Goal: Task Accomplishment & Management: Manage account settings

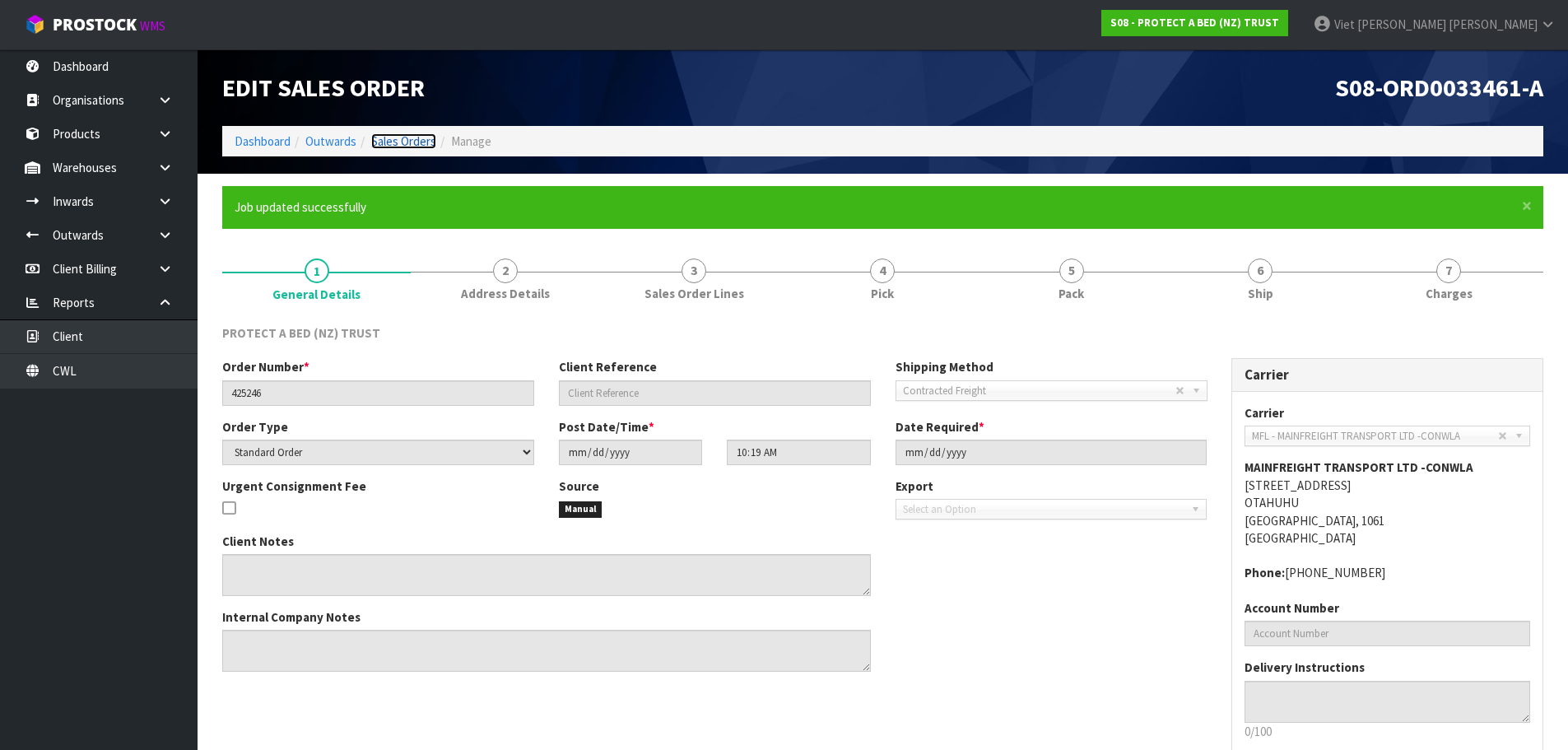
click at [413, 139] on link "Sales Orders" at bounding box center [403, 141] width 65 height 16
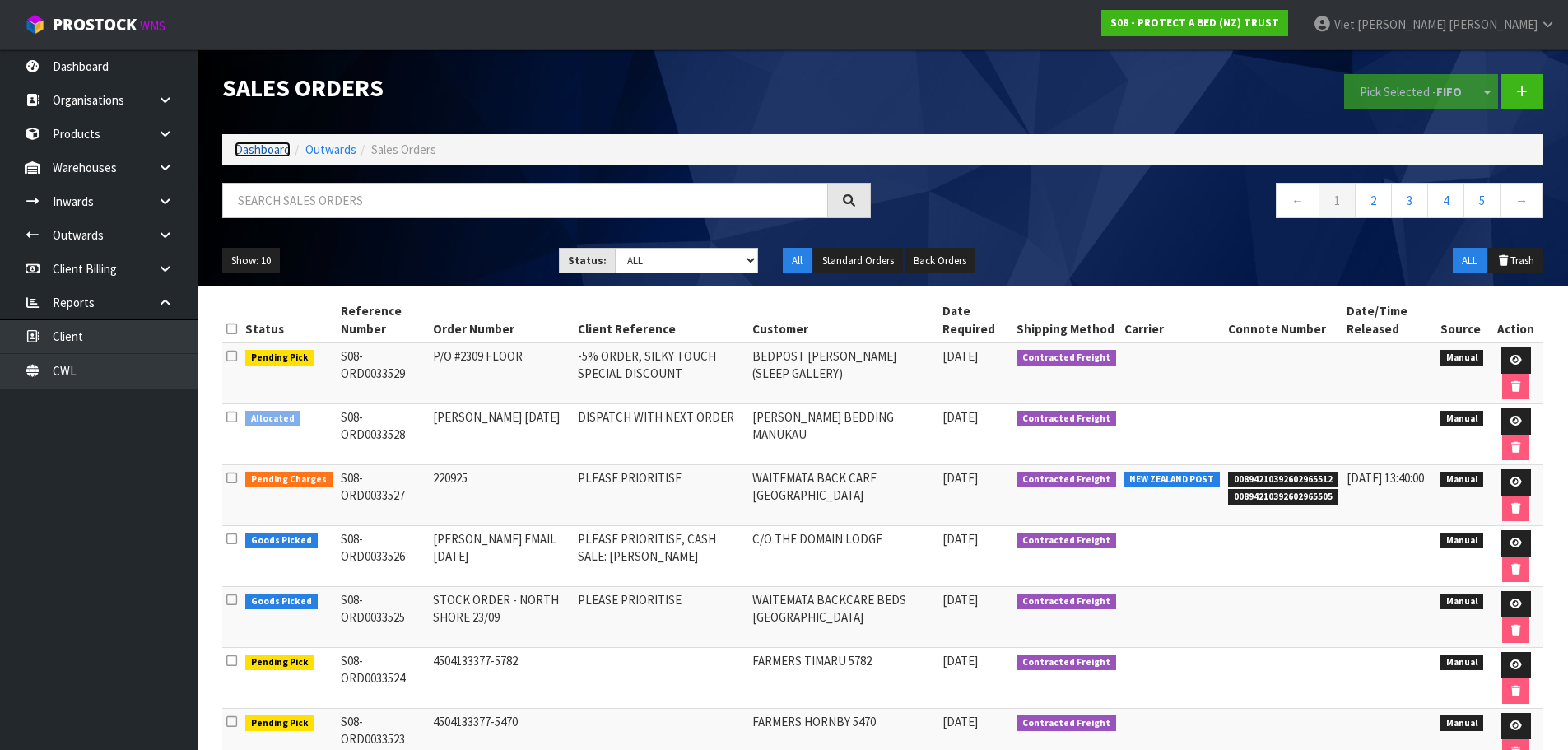
click at [286, 148] on link "Dashboard" at bounding box center [262, 149] width 56 height 16
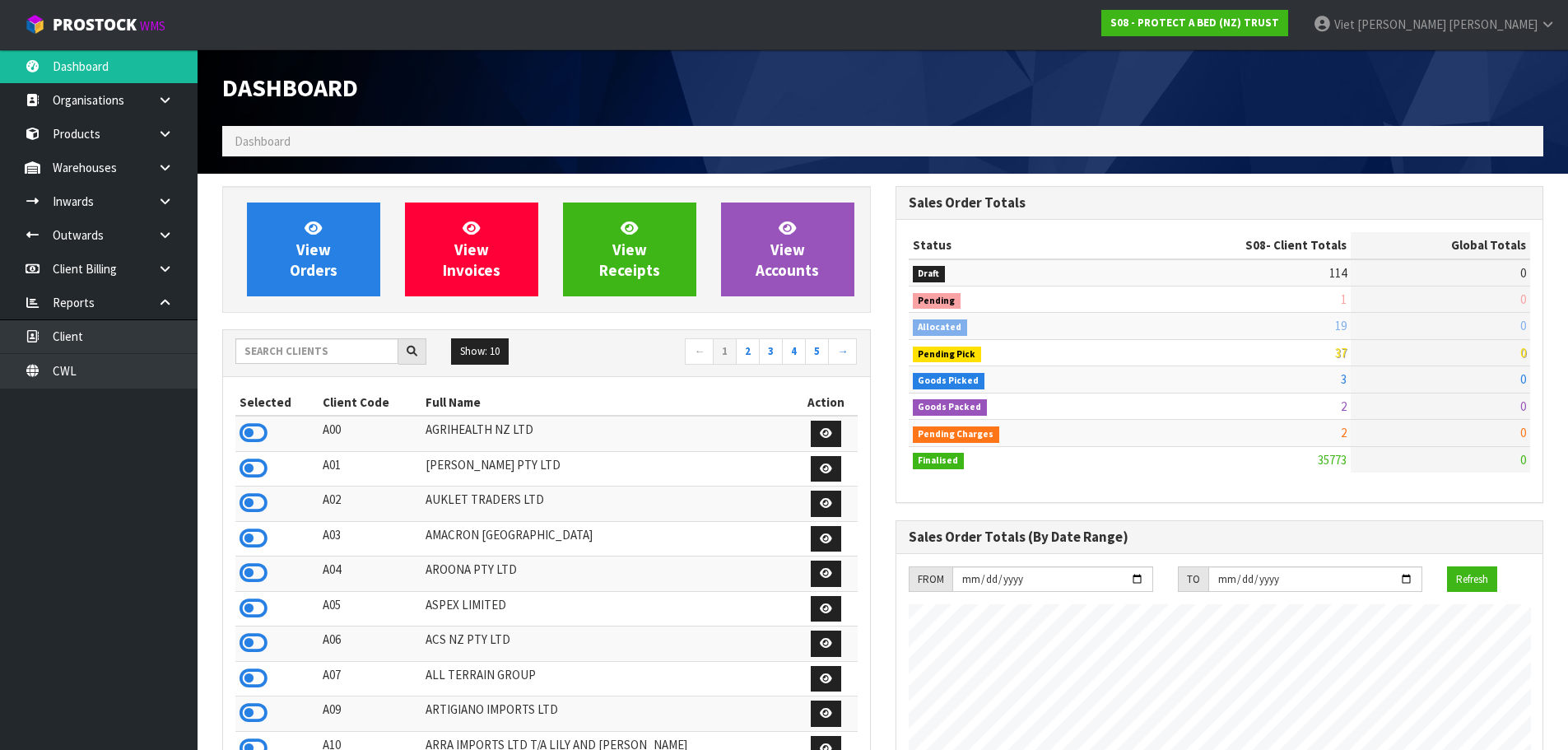
scroll to position [1247, 673]
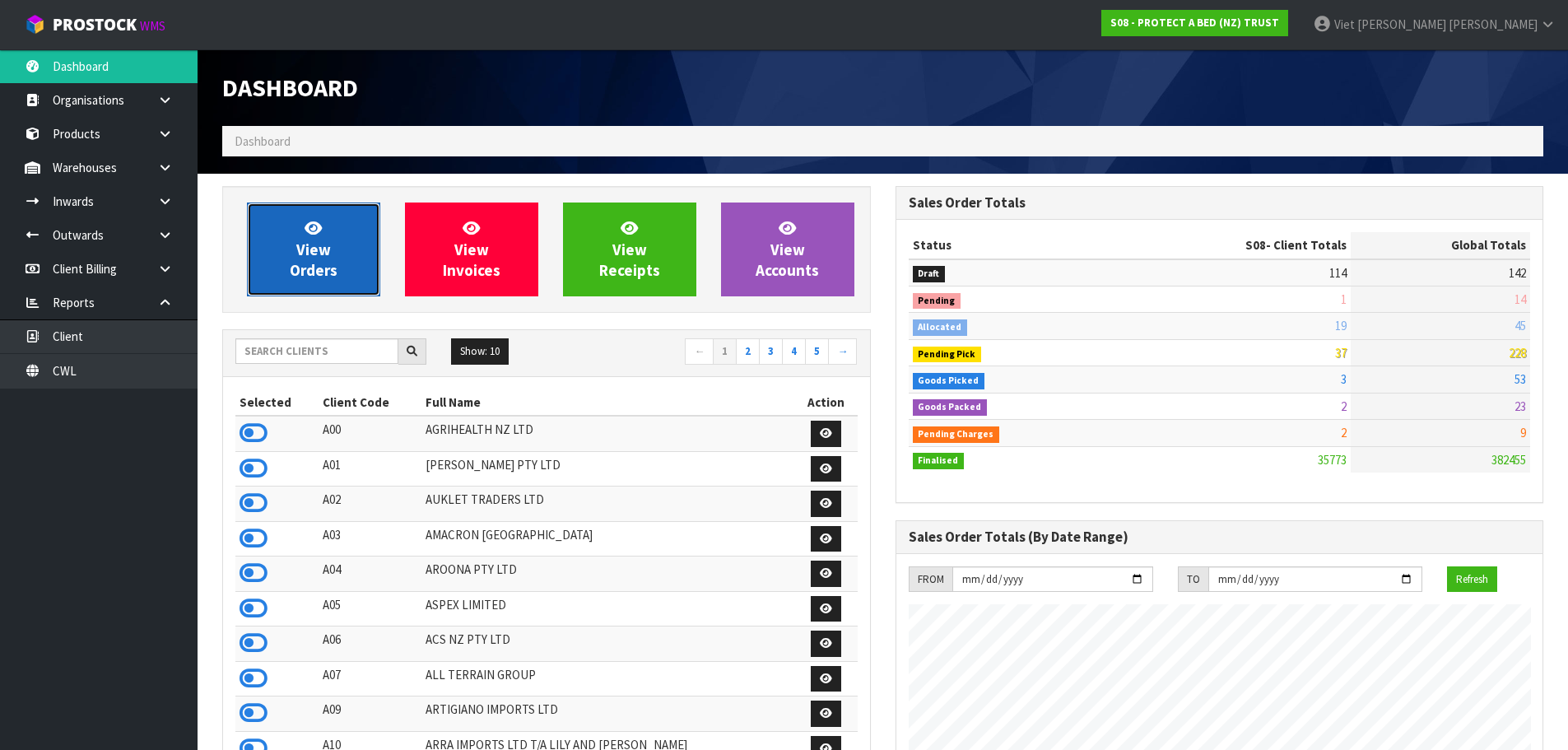
click at [347, 251] on link "View Orders" at bounding box center [313, 249] width 133 height 94
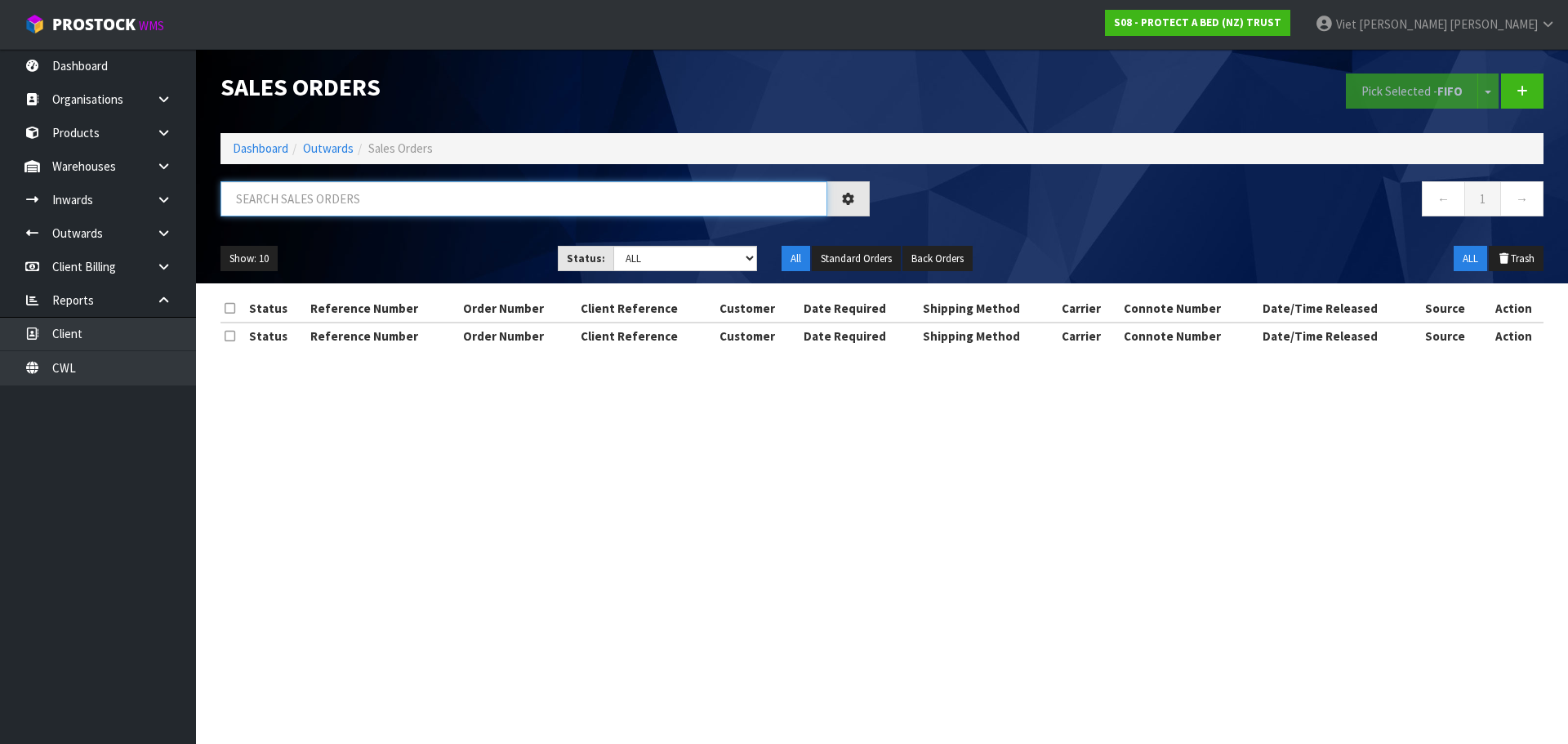
click at [619, 195] on input "text" at bounding box center [524, 199] width 607 height 35
type input "30887"
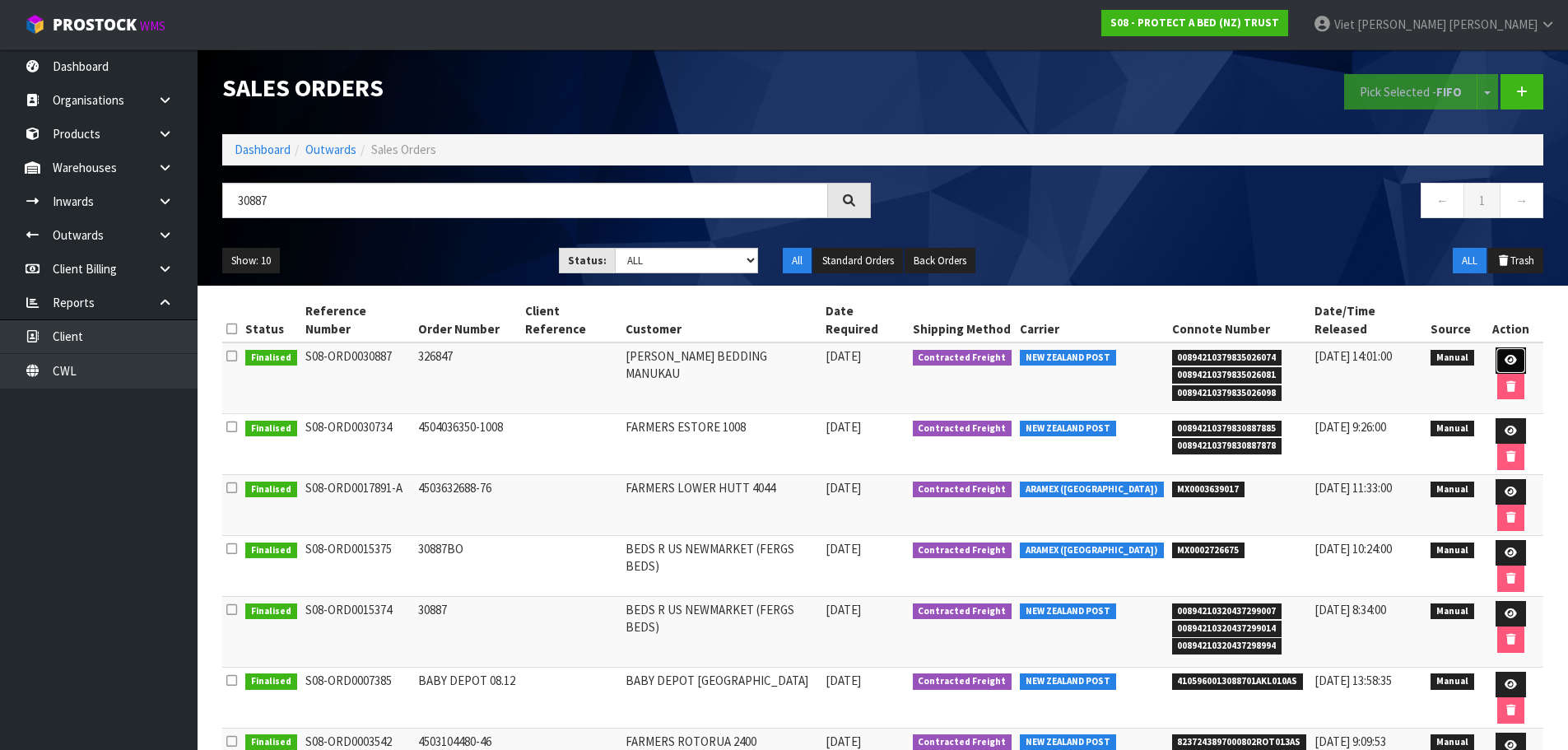
click at [1496, 348] on link at bounding box center [1511, 361] width 30 height 27
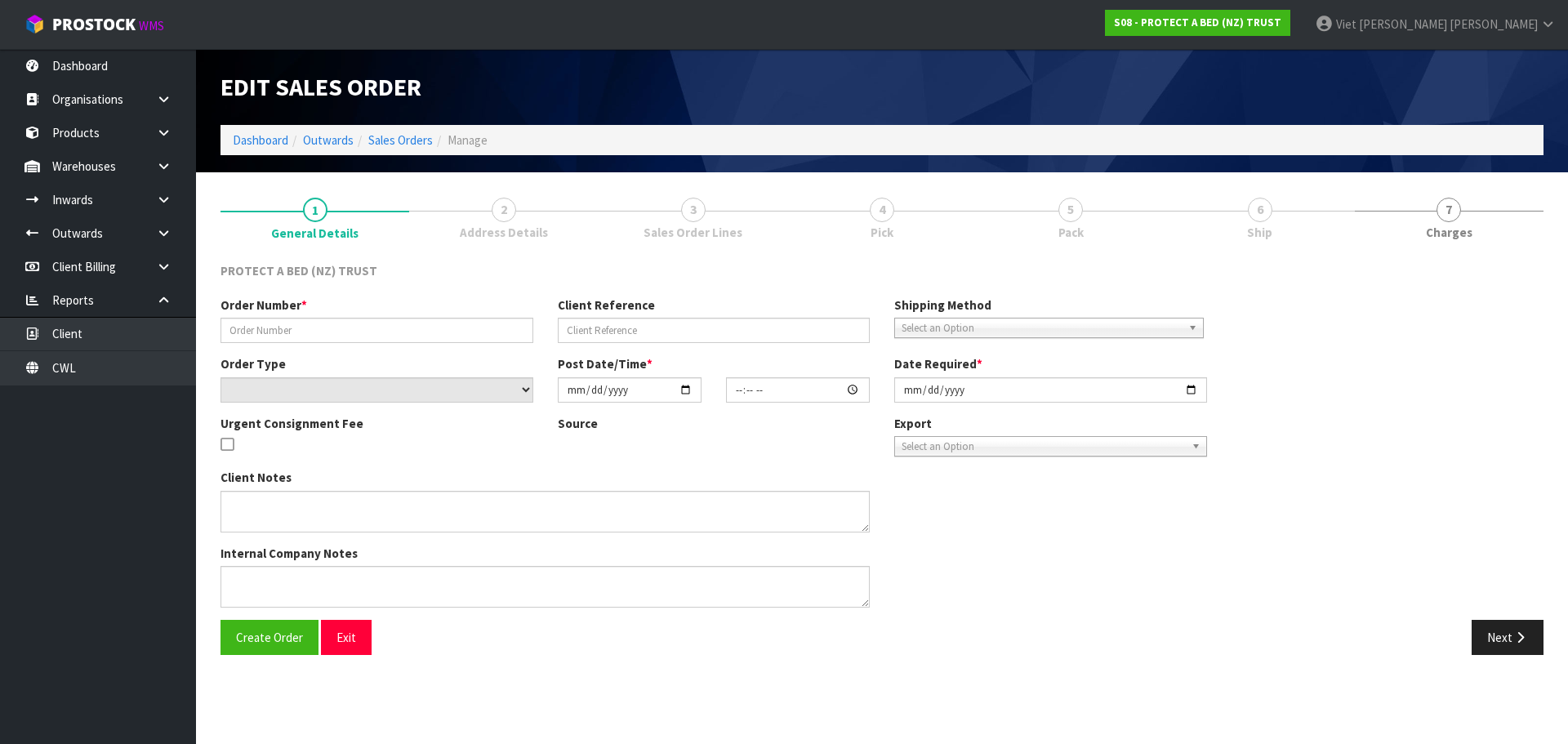
type input "326847"
select select "number:0"
type input "[DATE]"
type input "10:49:00.000"
type input "[DATE]"
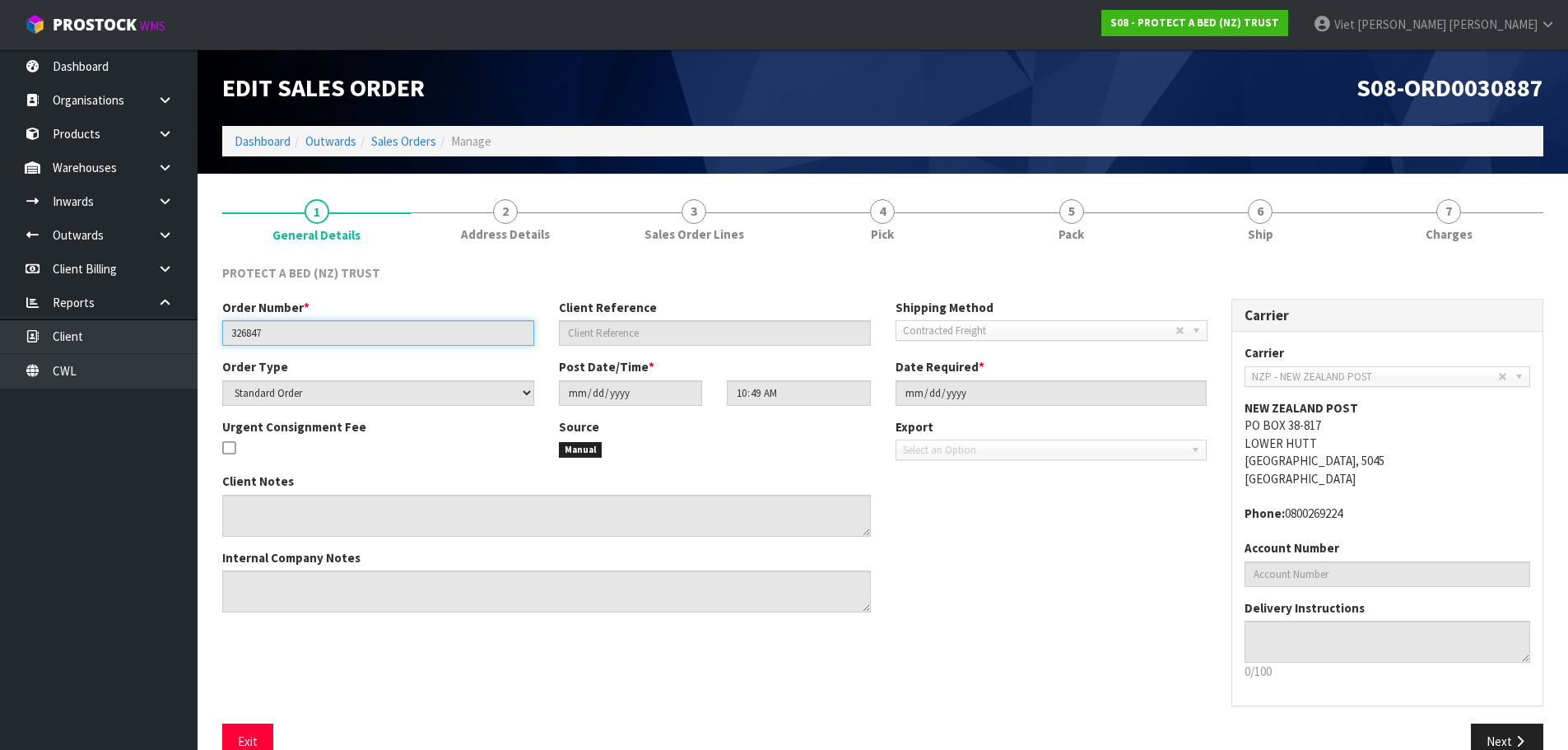
click at [321, 335] on input "326847" at bounding box center [378, 333] width 312 height 26
click at [322, 334] on input "326847" at bounding box center [378, 333] width 312 height 26
click at [1119, 572] on div "Client Notes Internal Company Notes" at bounding box center [714, 549] width 1009 height 153
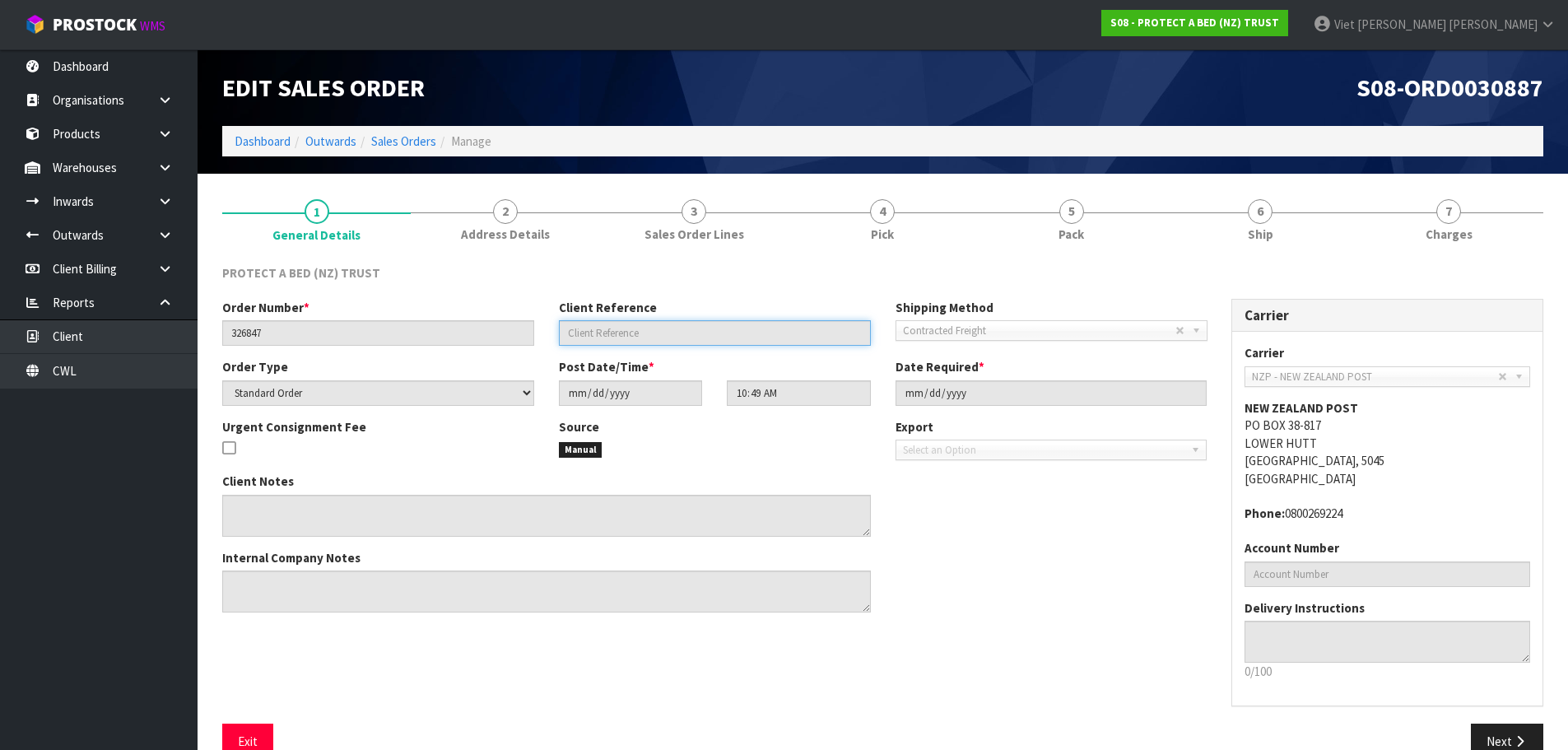
click at [687, 337] on input "text" at bounding box center [714, 333] width 312 height 26
click at [1110, 259] on div "PROTECT A BED (NZ) TRUST Order Number * 326847 Client Reference Shipping Method…" at bounding box center [883, 512] width 1321 height 520
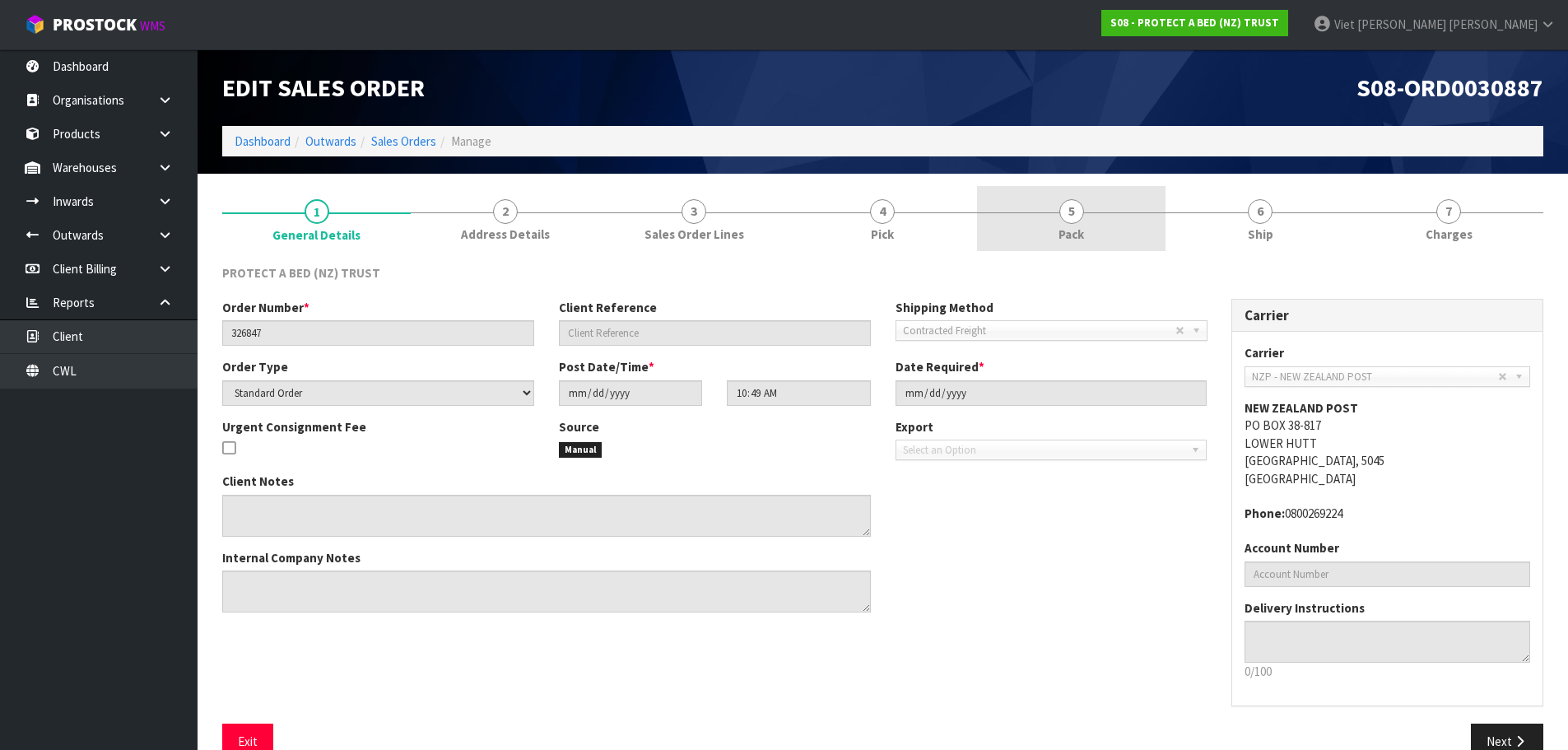
click at [1105, 236] on link "5 Pack" at bounding box center [1071, 218] width 189 height 65
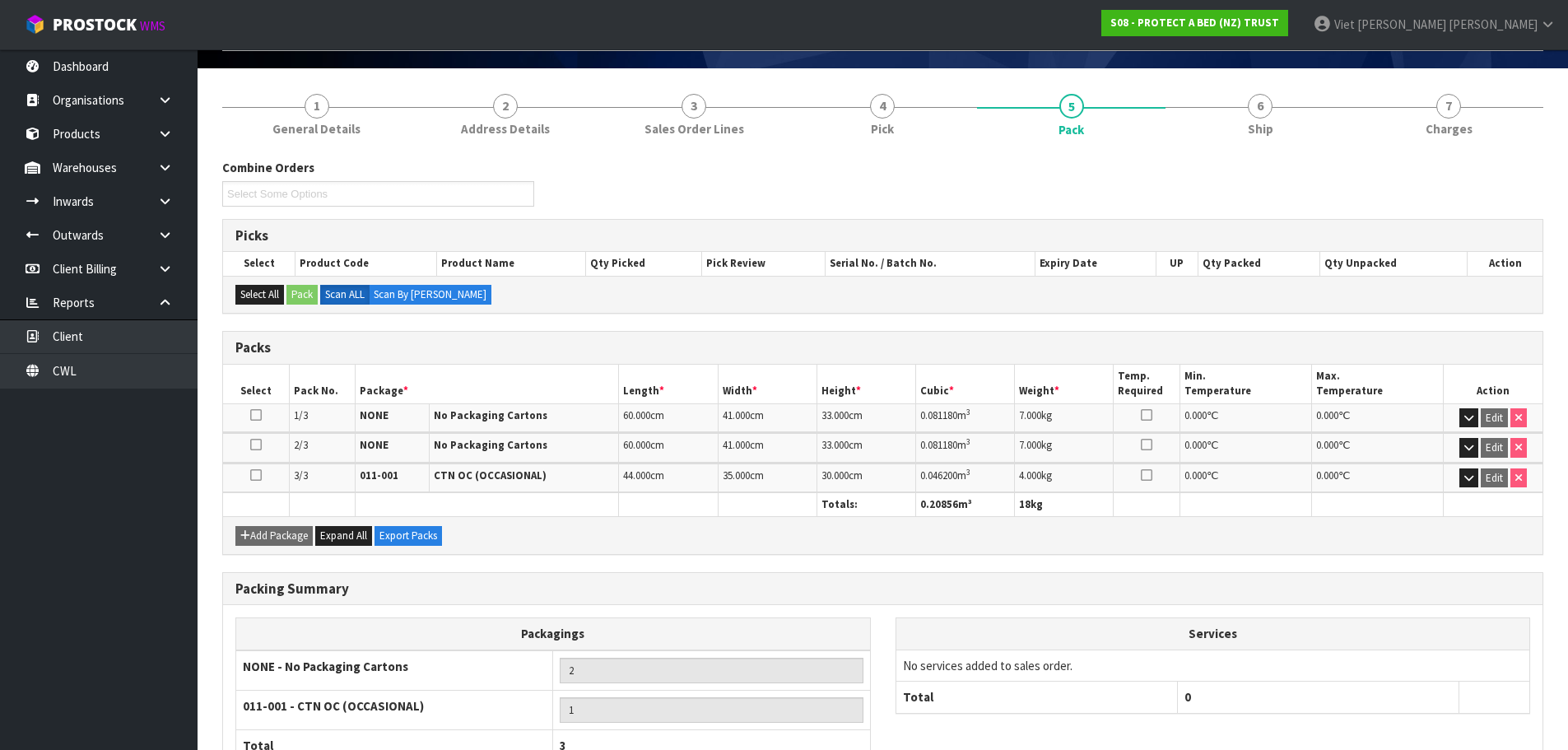
scroll to position [225, 0]
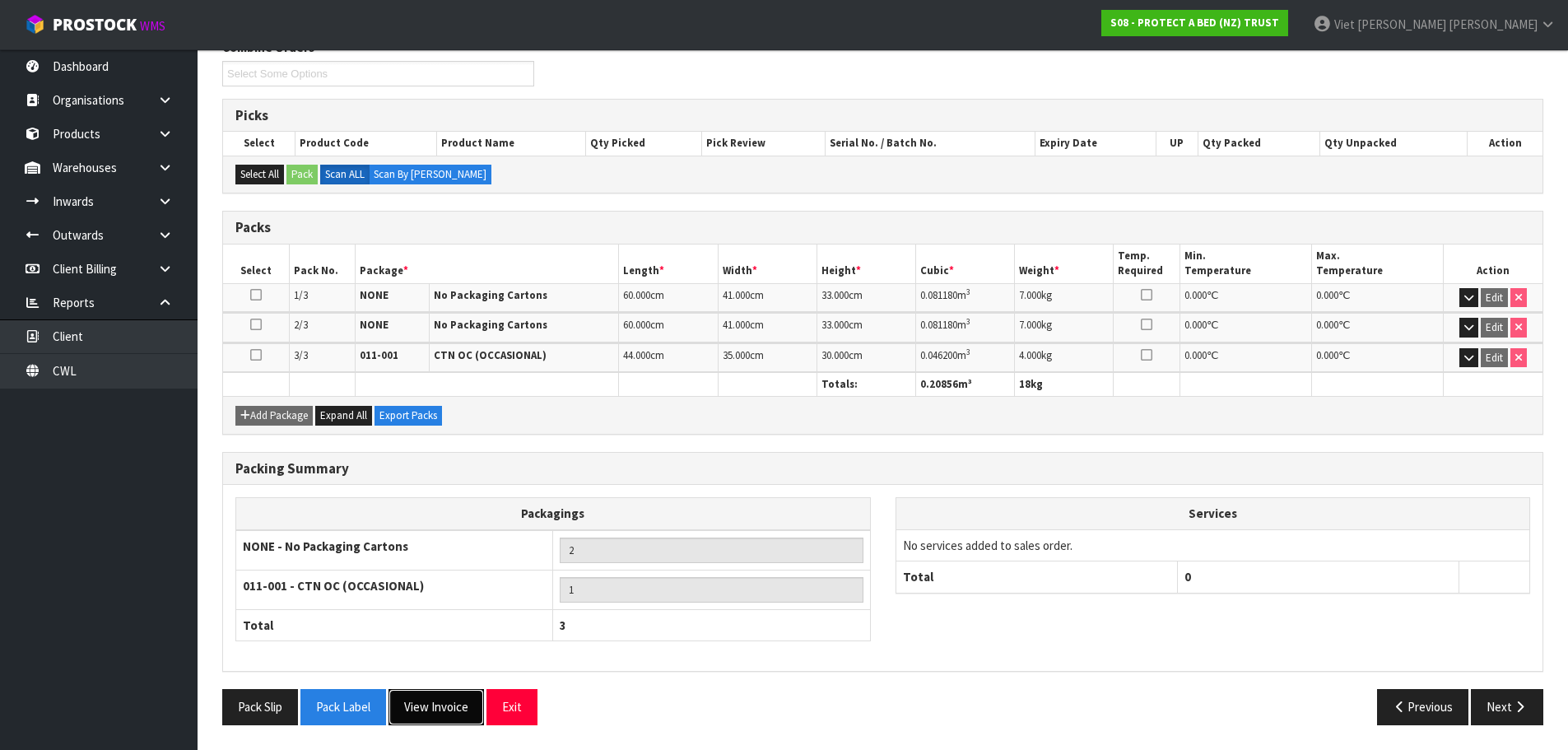
click at [395, 705] on button "View Invoice" at bounding box center [436, 707] width 96 height 35
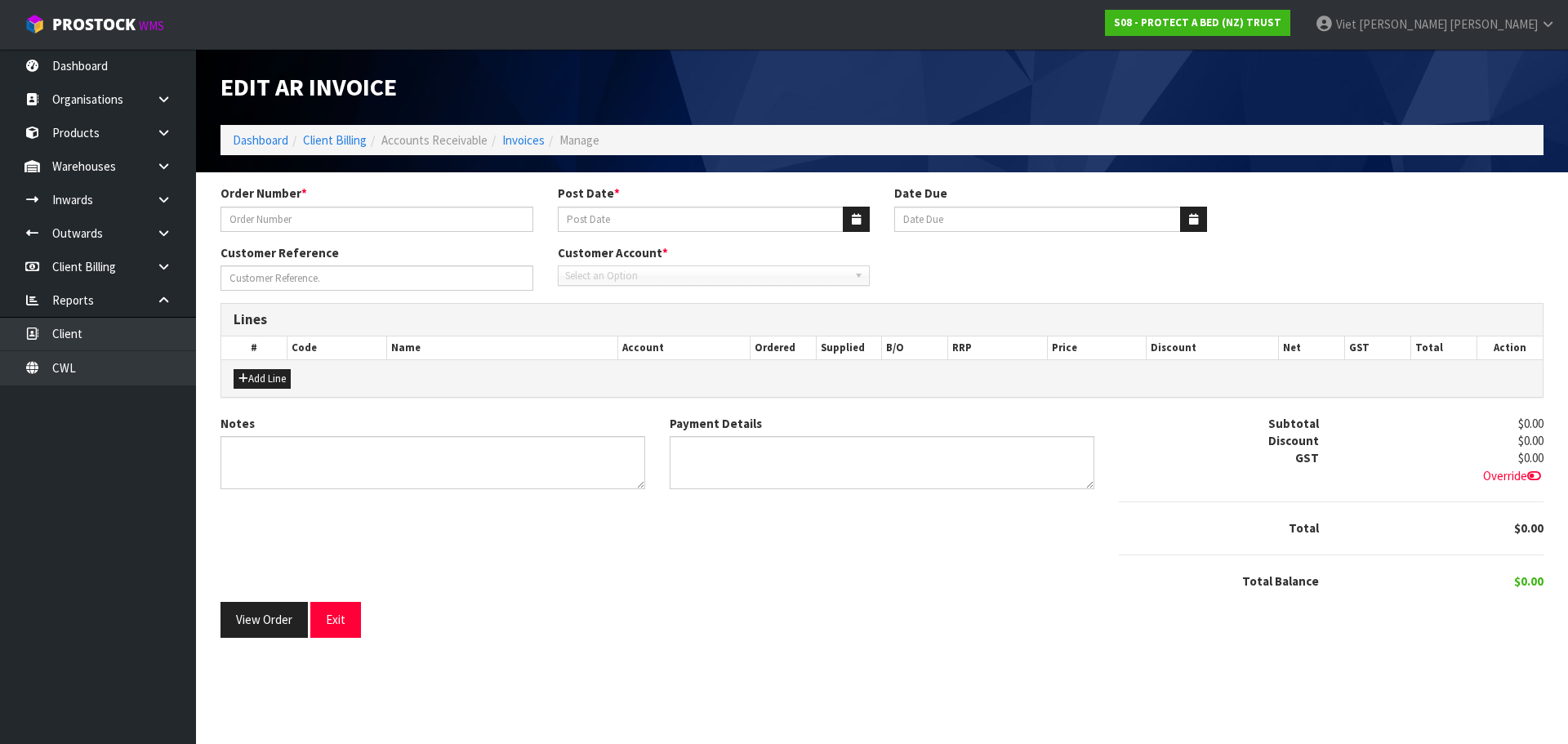
type input "326847"
type input "[DATE]"
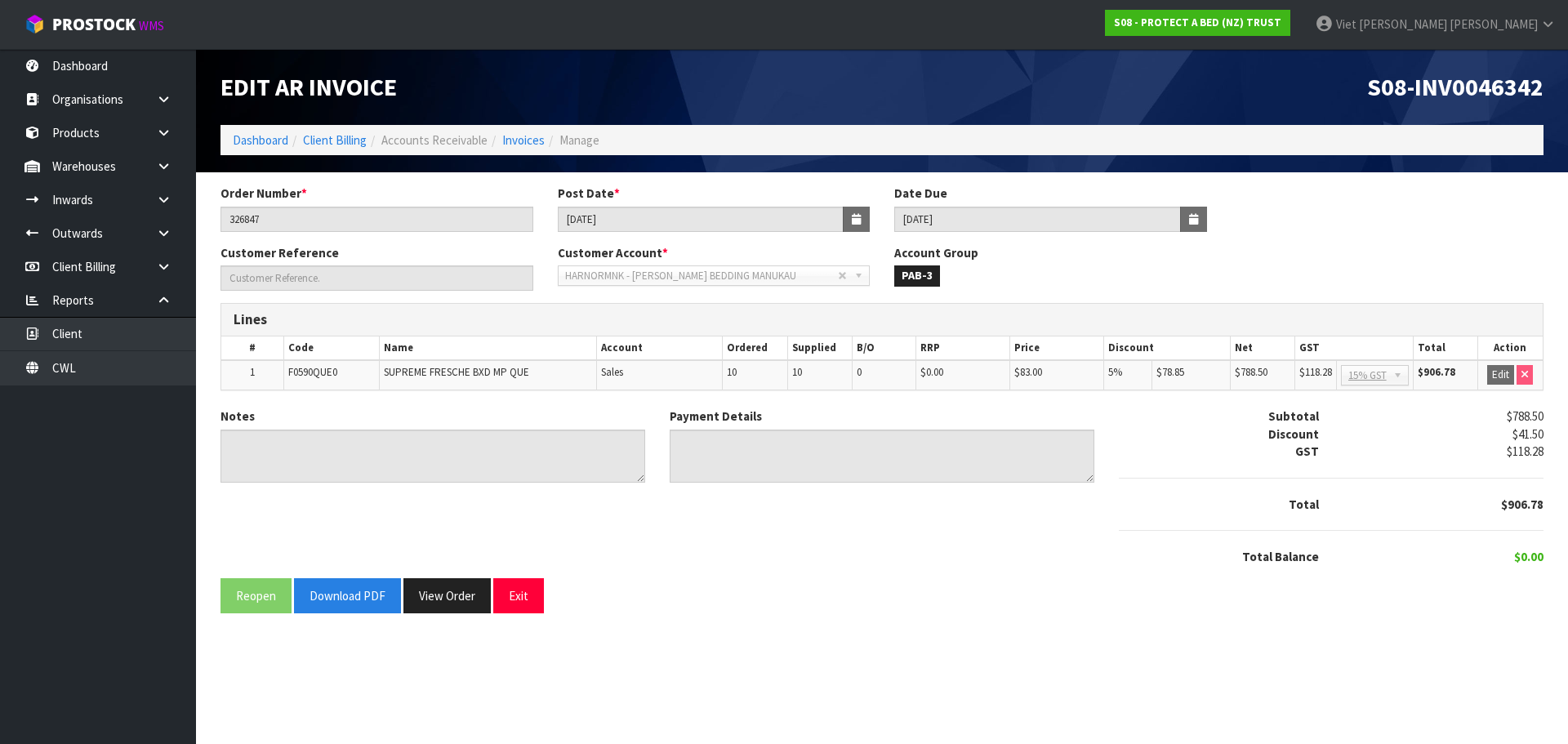
click at [1458, 87] on span "S08-INV0046342" at bounding box center [1455, 87] width 176 height 31
copy span "INV0046342"
click at [621, 220] on input "[DATE]" at bounding box center [701, 219] width 287 height 26
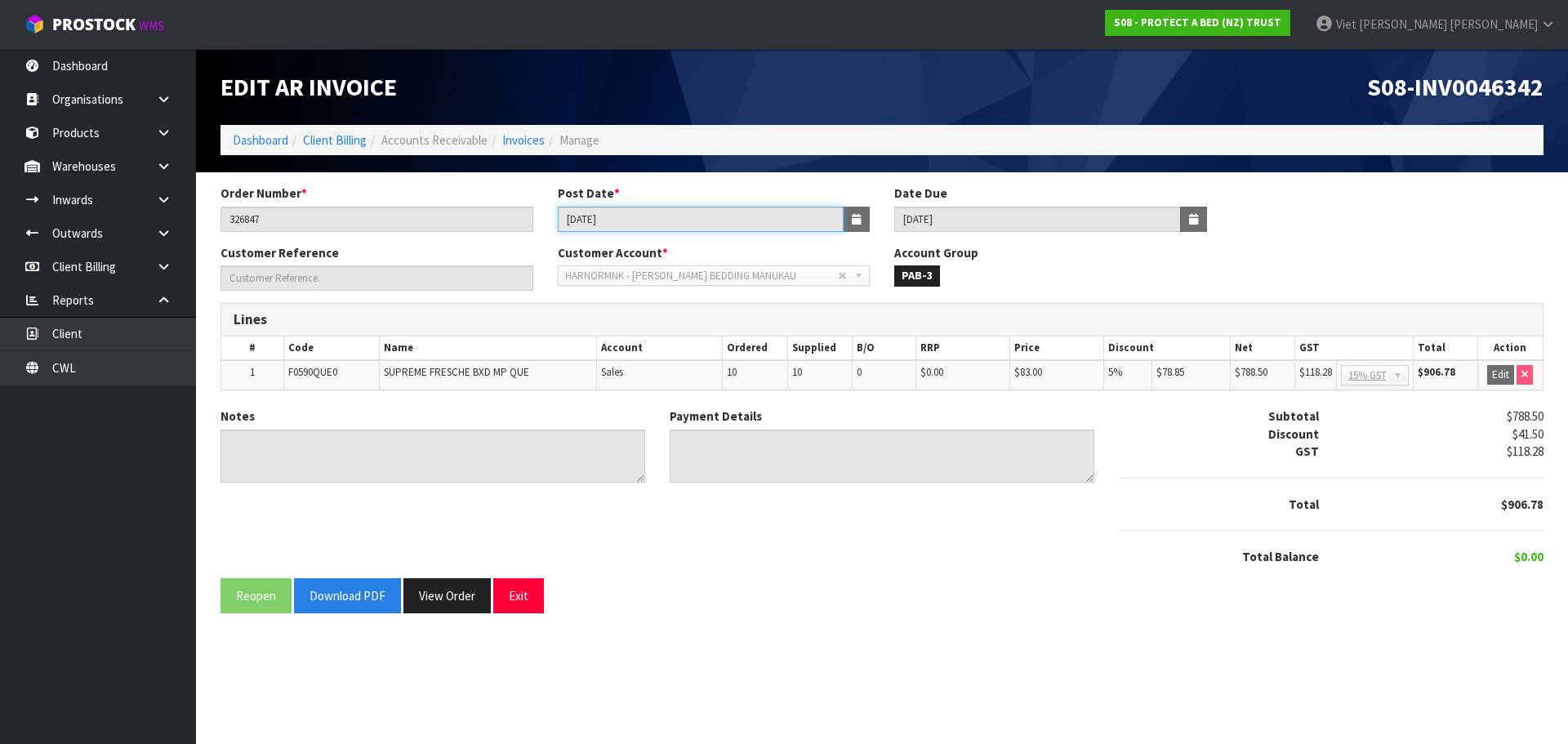
click at [627, 220] on input "[DATE]" at bounding box center [701, 219] width 287 height 26
drag, startPoint x: 627, startPoint y: 220, endPoint x: 528, endPoint y: 225, distance: 99.1
click at [528, 225] on div "Order Number * 326847 Post Date * [DATE] Date Due [DATE]" at bounding box center [882, 214] width 1347 height 58
click at [438, 608] on button "View Order" at bounding box center [447, 595] width 88 height 35
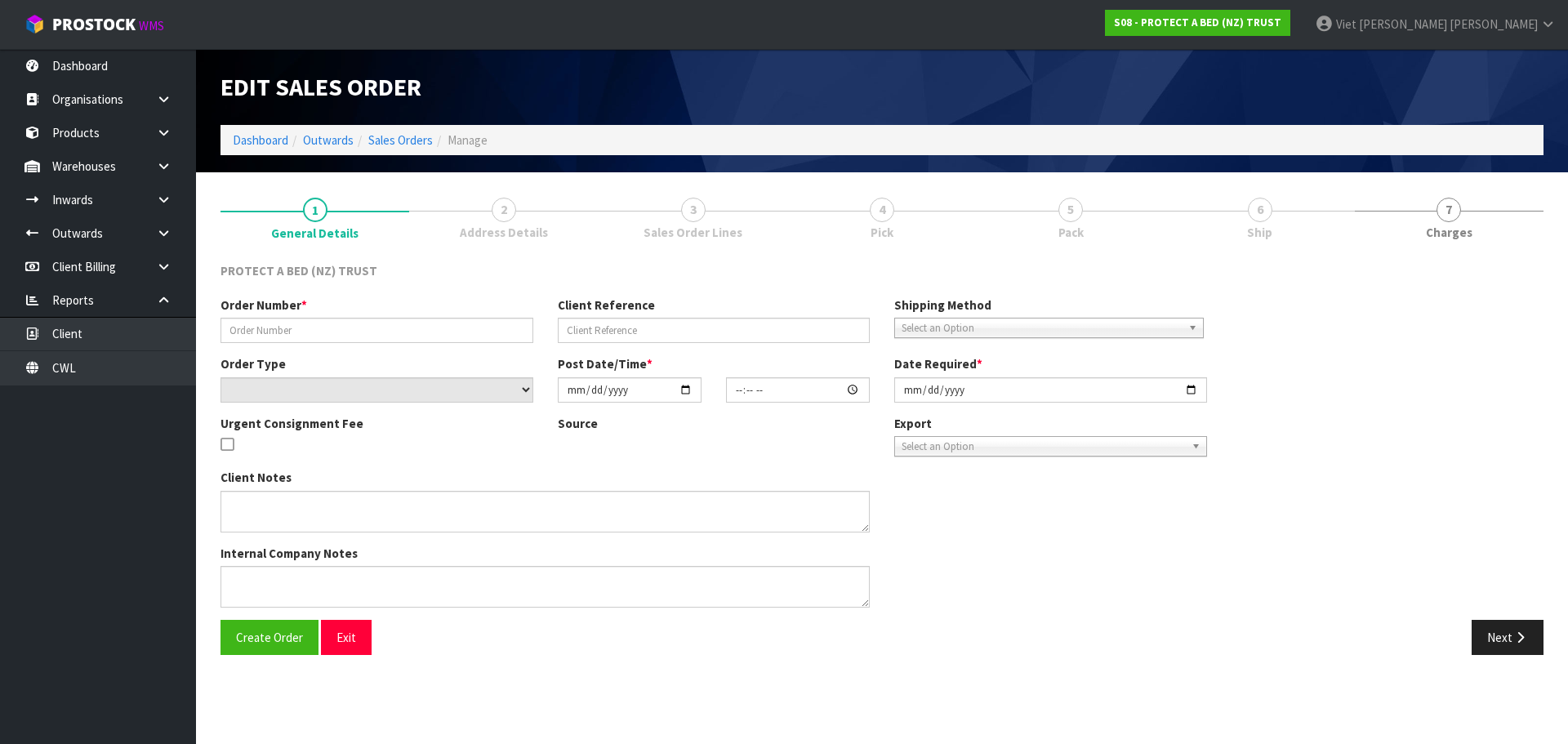
type input "326847"
select select "number:0"
type input "[DATE]"
type input "10:49:00.000"
type input "[DATE]"
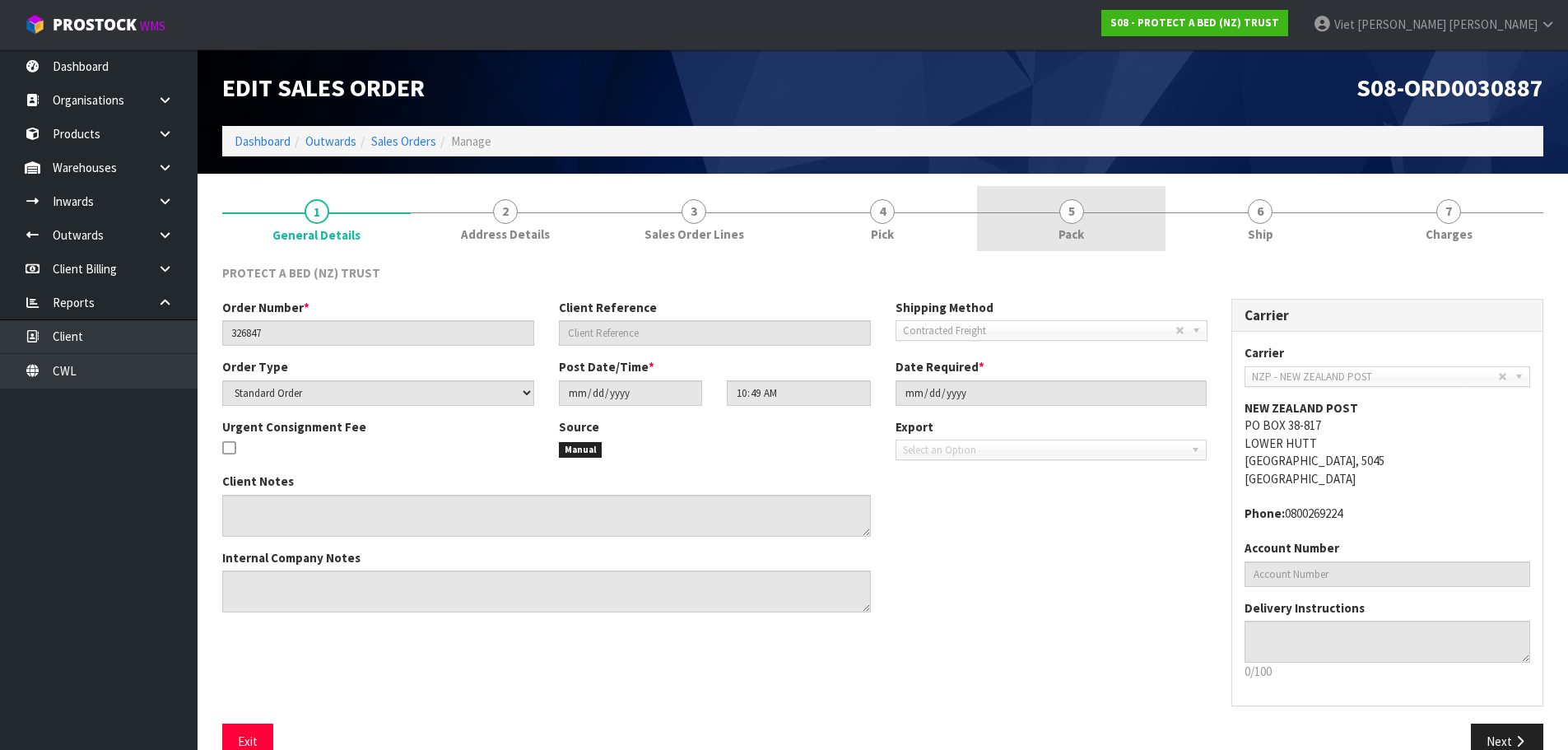
click at [1150, 230] on link "5 Pack" at bounding box center [1071, 218] width 189 height 65
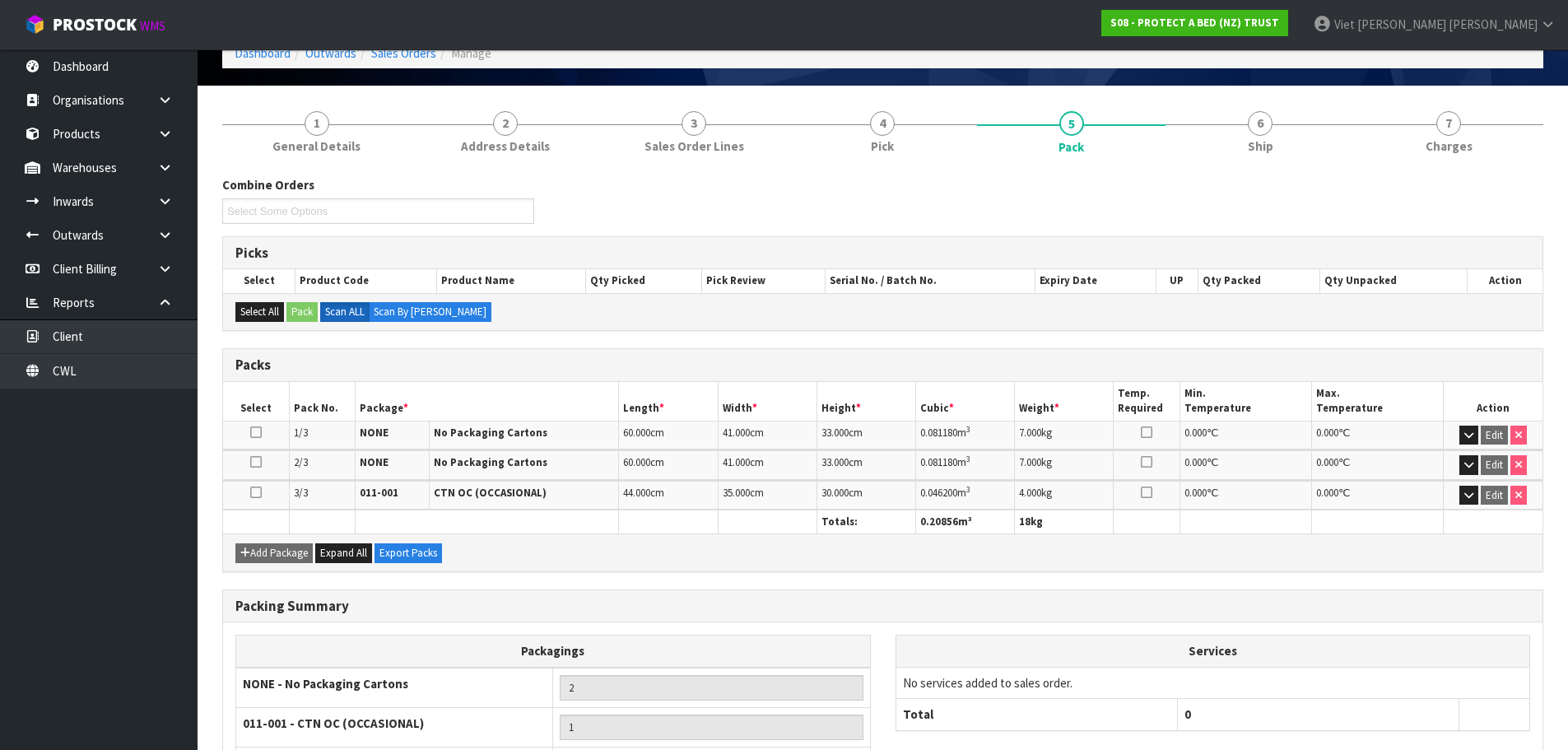
scroll to position [61, 0]
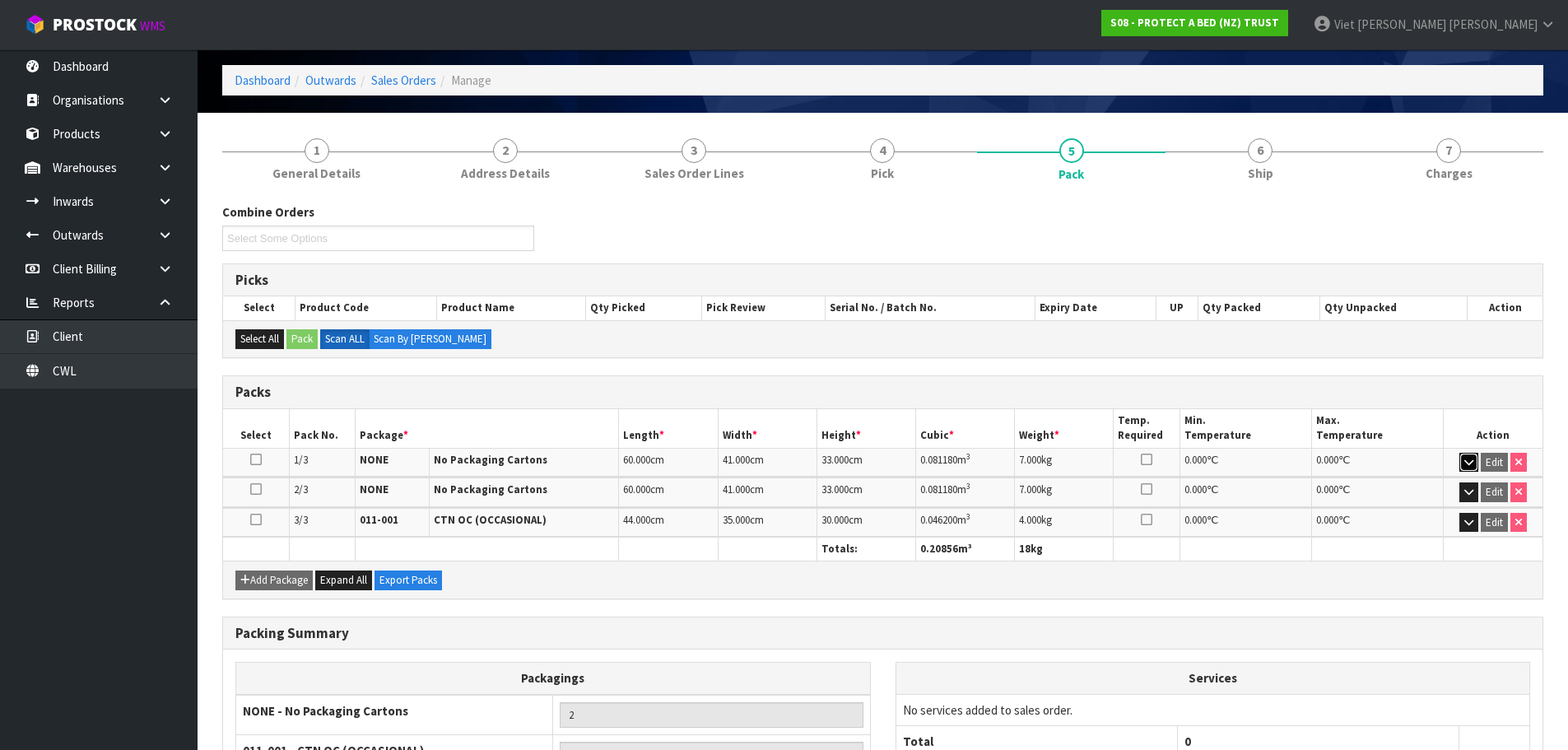
click at [1472, 464] on icon "button" at bounding box center [1470, 463] width 9 height 11
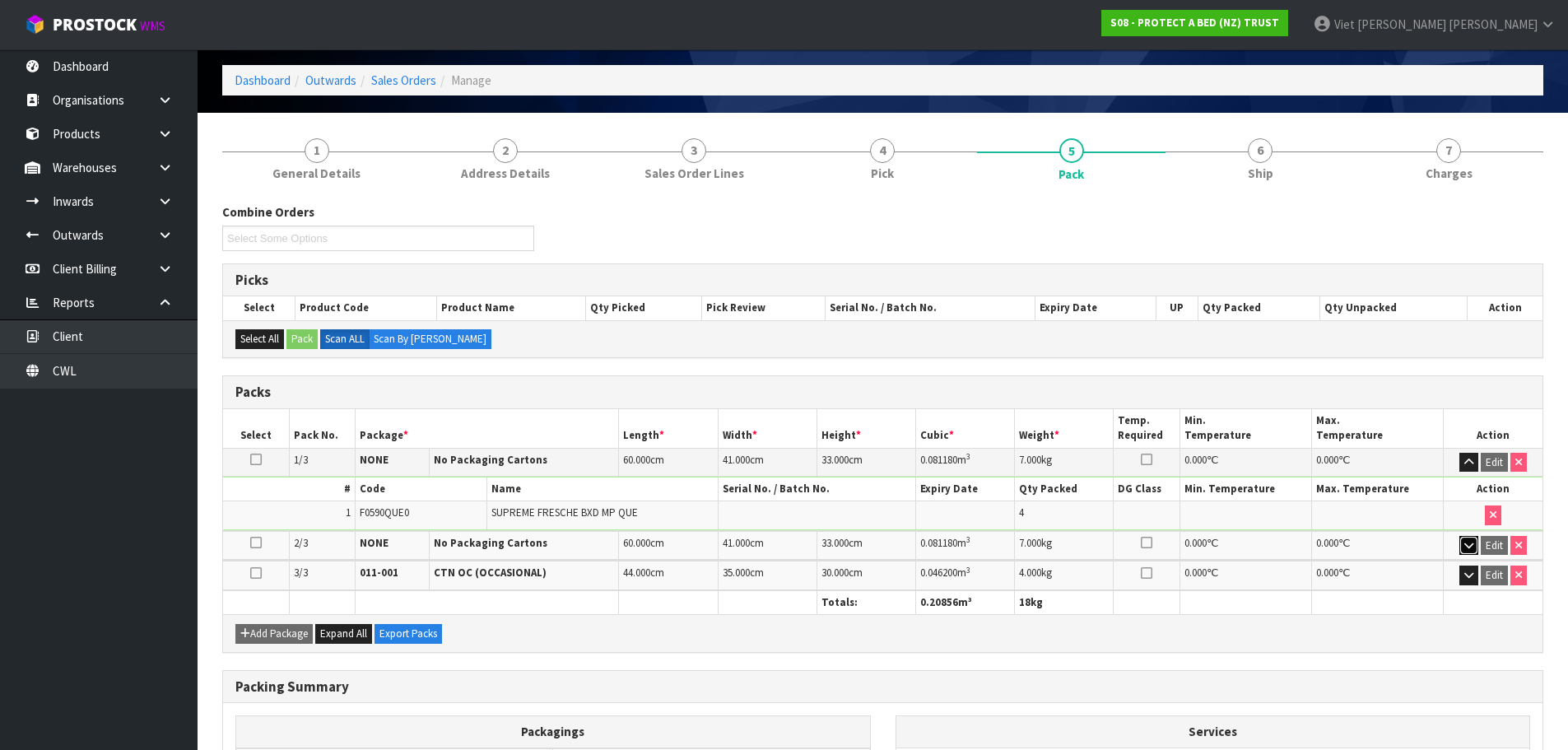
click at [1465, 540] on icon "button" at bounding box center [1470, 546] width 9 height 11
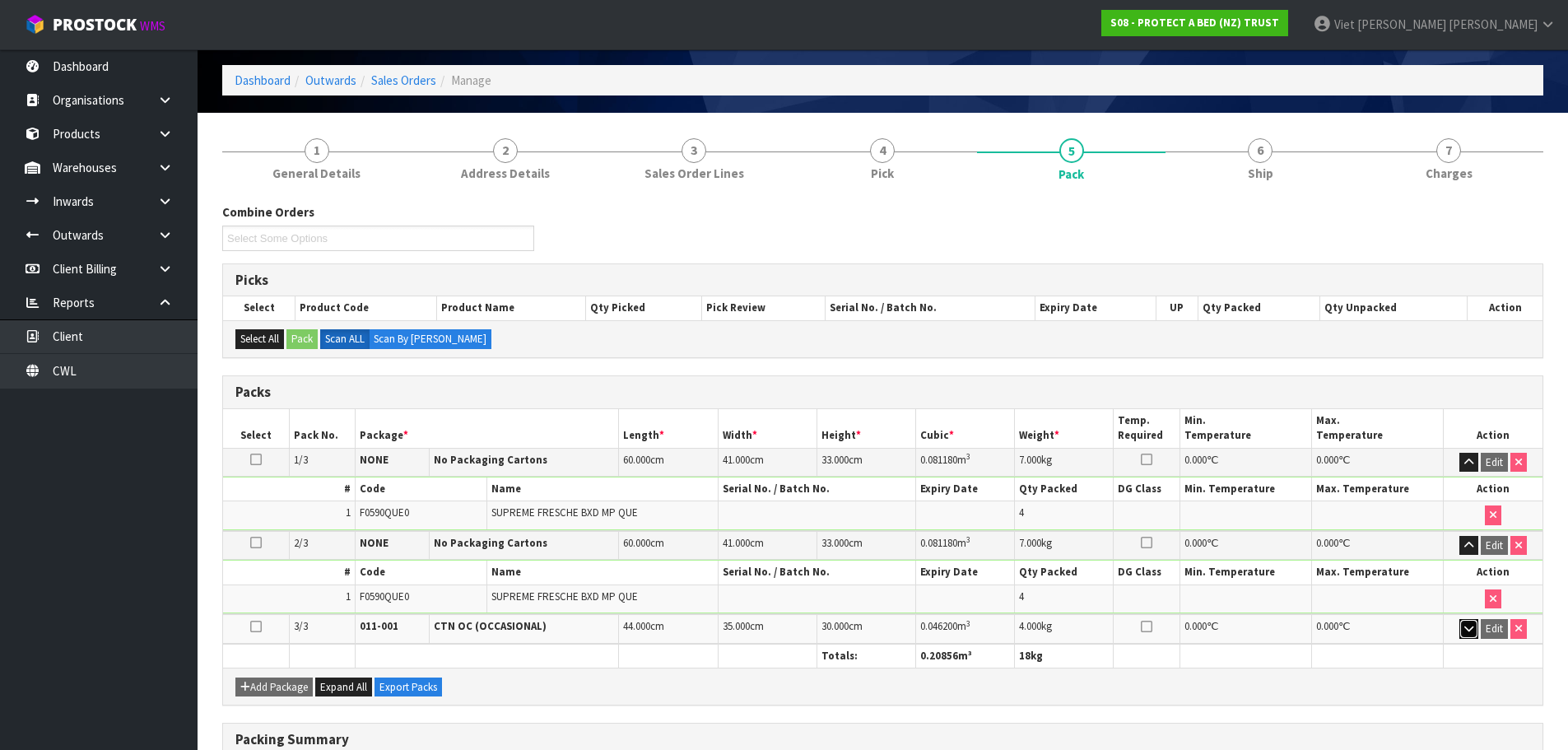
click at [1472, 628] on icon "button" at bounding box center [1470, 629] width 9 height 11
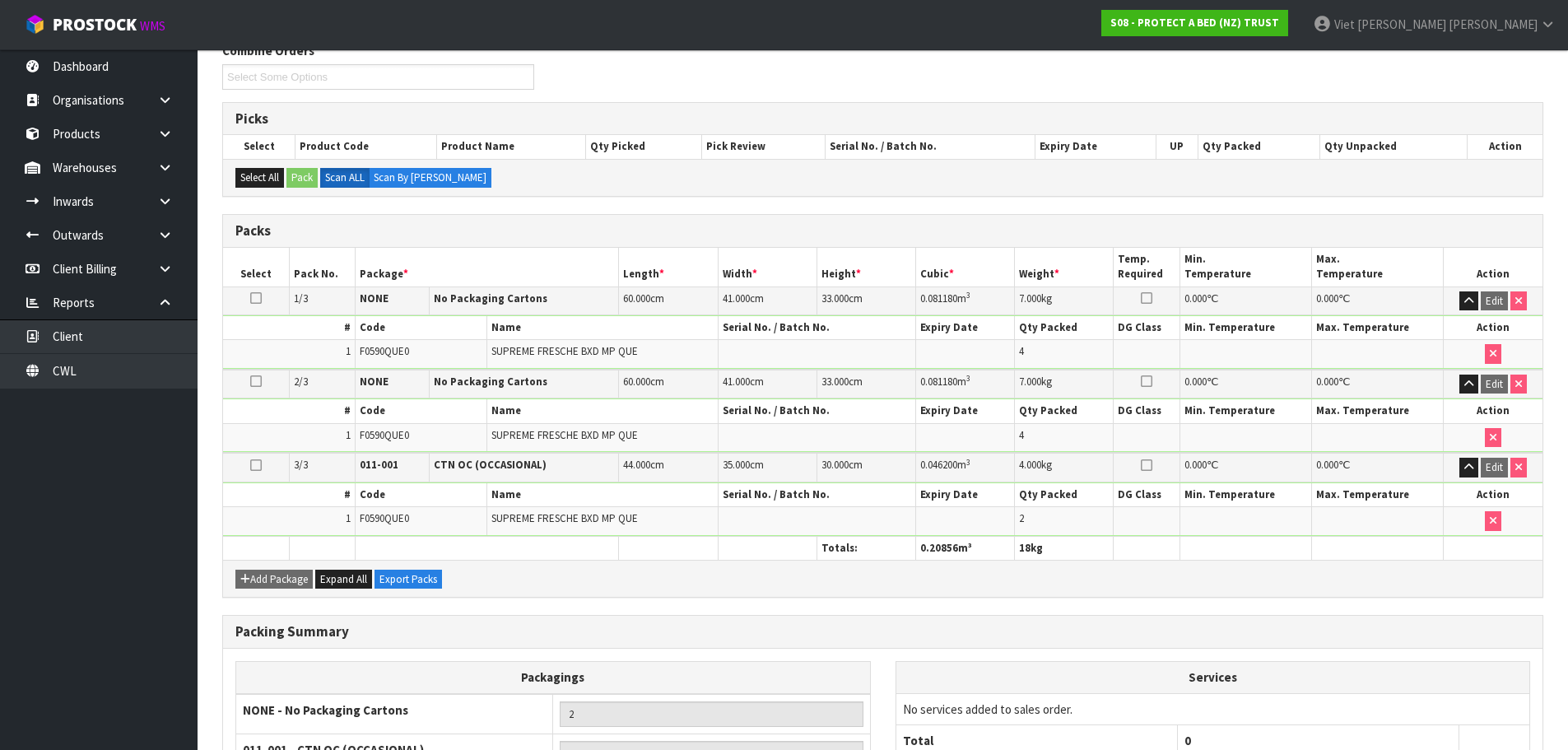
scroll to position [0, 0]
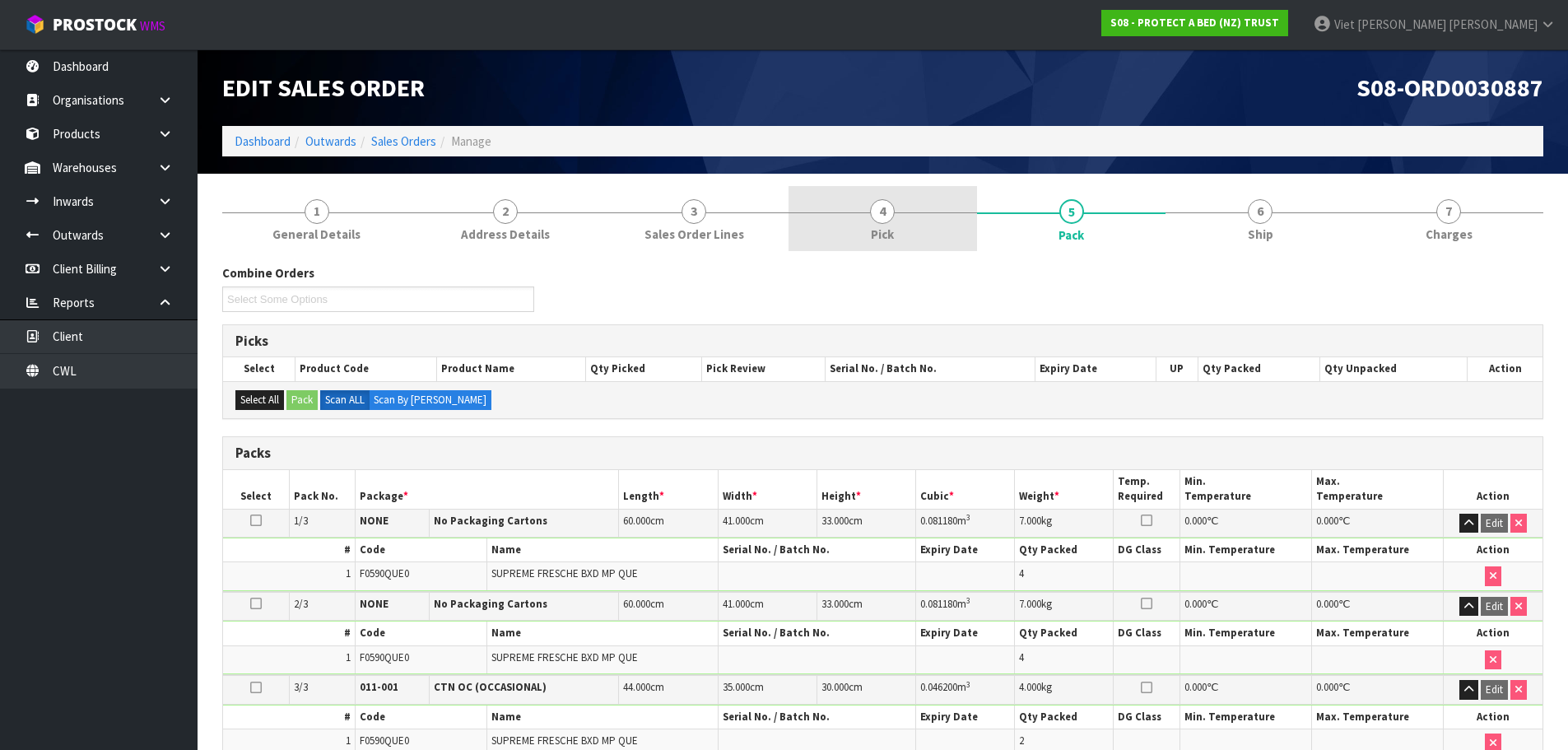
drag, startPoint x: 914, startPoint y: 225, endPoint x: 895, endPoint y: 225, distance: 19.0
click at [914, 225] on link "4 Pick" at bounding box center [882, 218] width 189 height 65
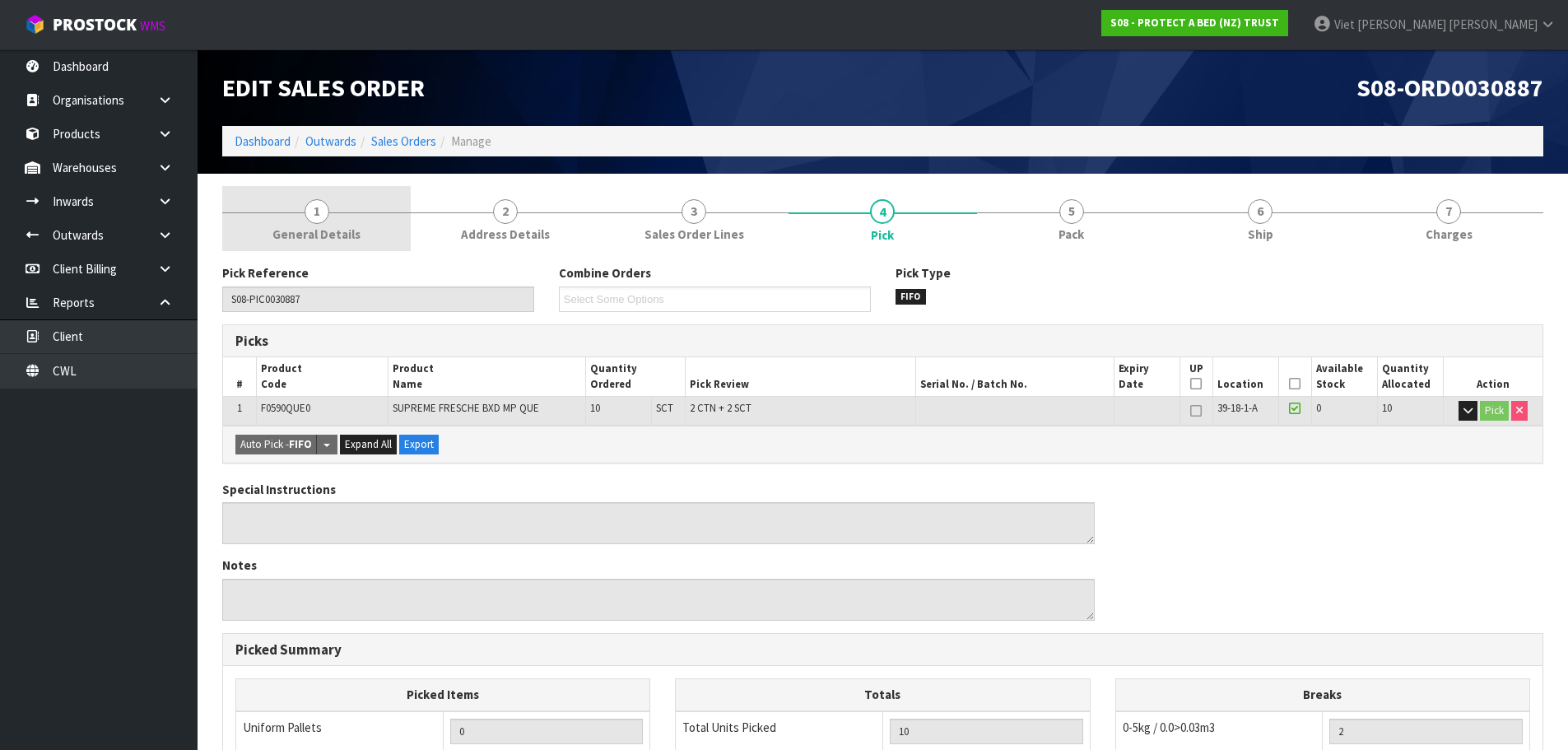
click at [309, 242] on span "General Details" at bounding box center [317, 234] width 88 height 17
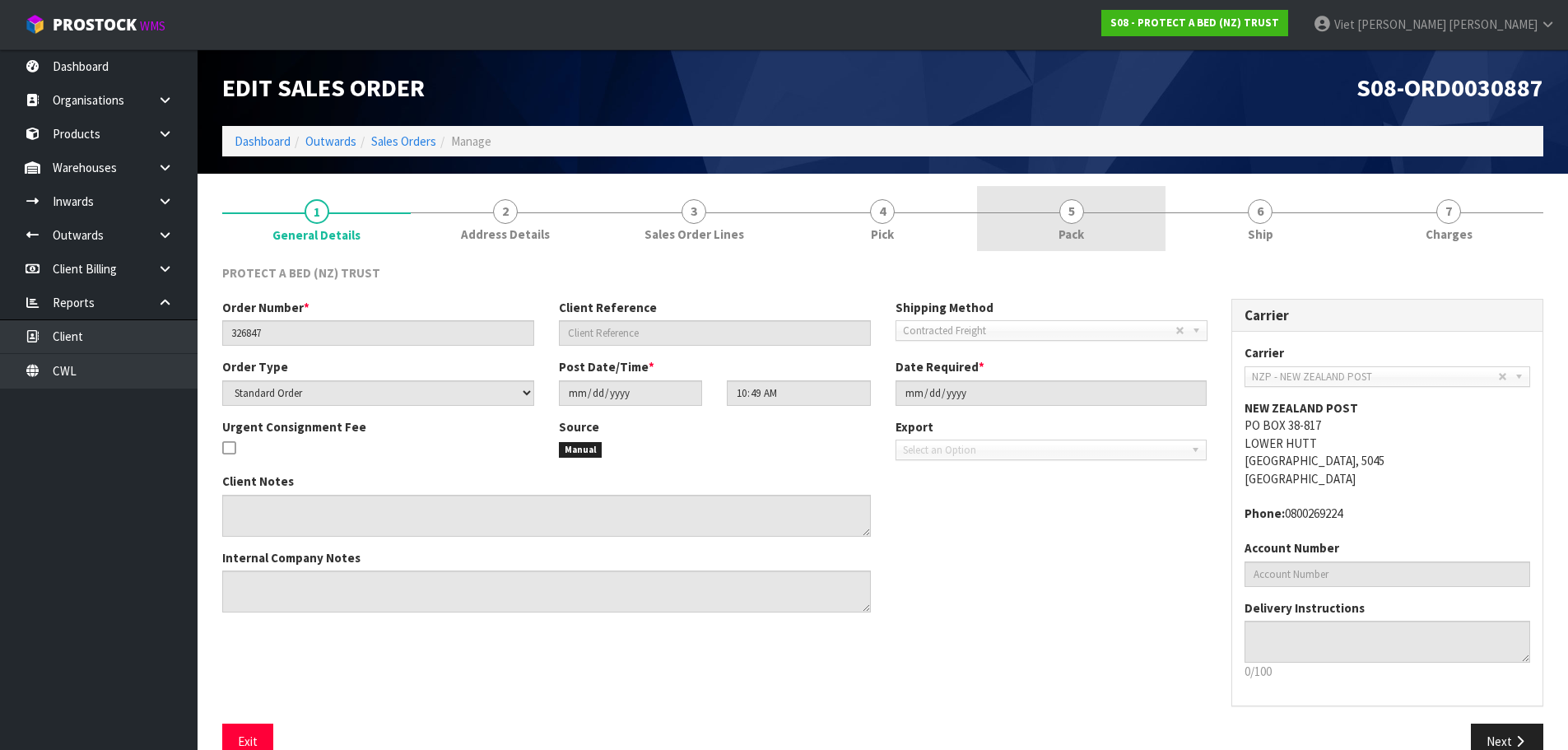
click at [1144, 225] on link "5 Pack" at bounding box center [1071, 218] width 189 height 65
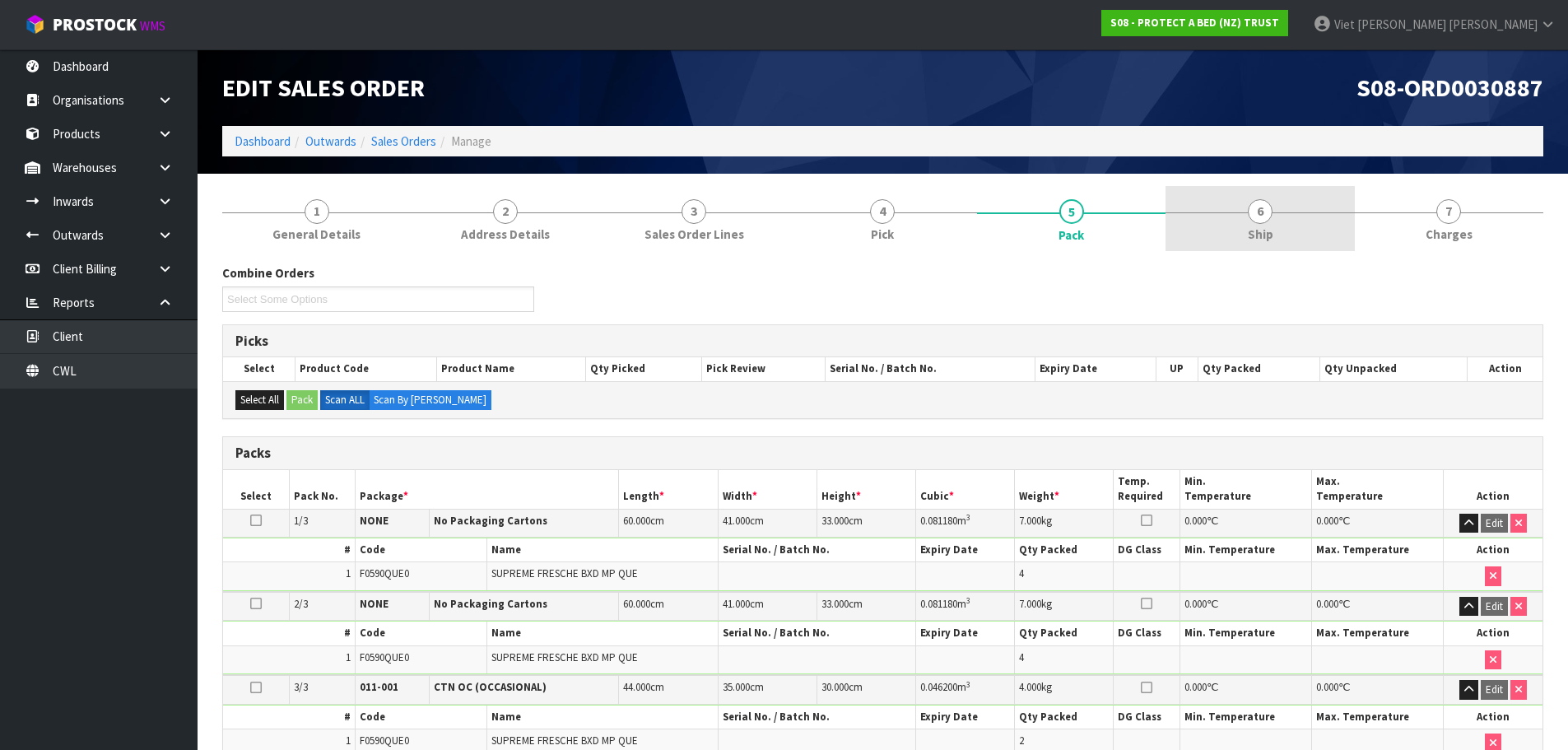
click at [1193, 217] on link "6 Ship" at bounding box center [1260, 218] width 189 height 65
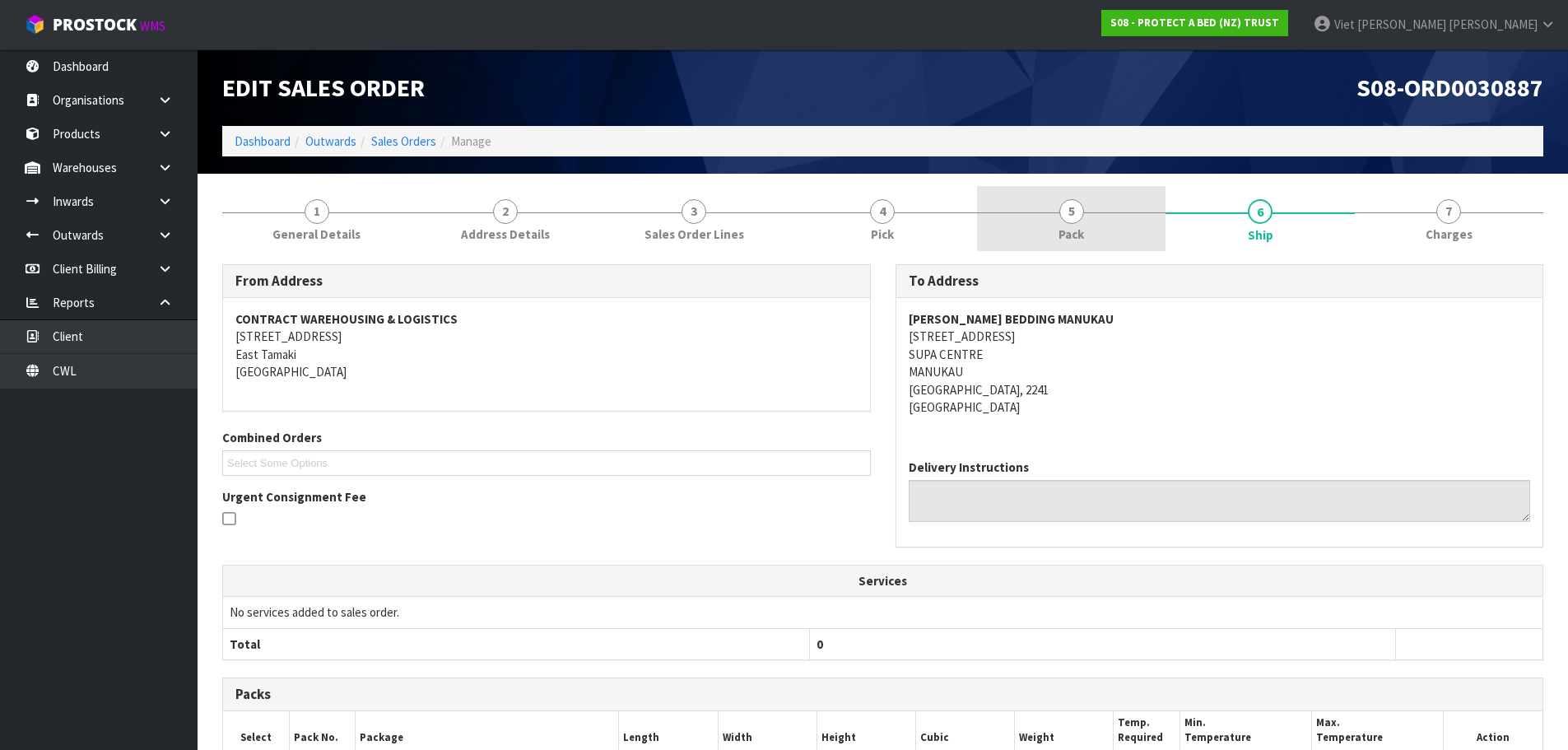
click at [1113, 218] on link "5 Pack" at bounding box center [1071, 218] width 189 height 65
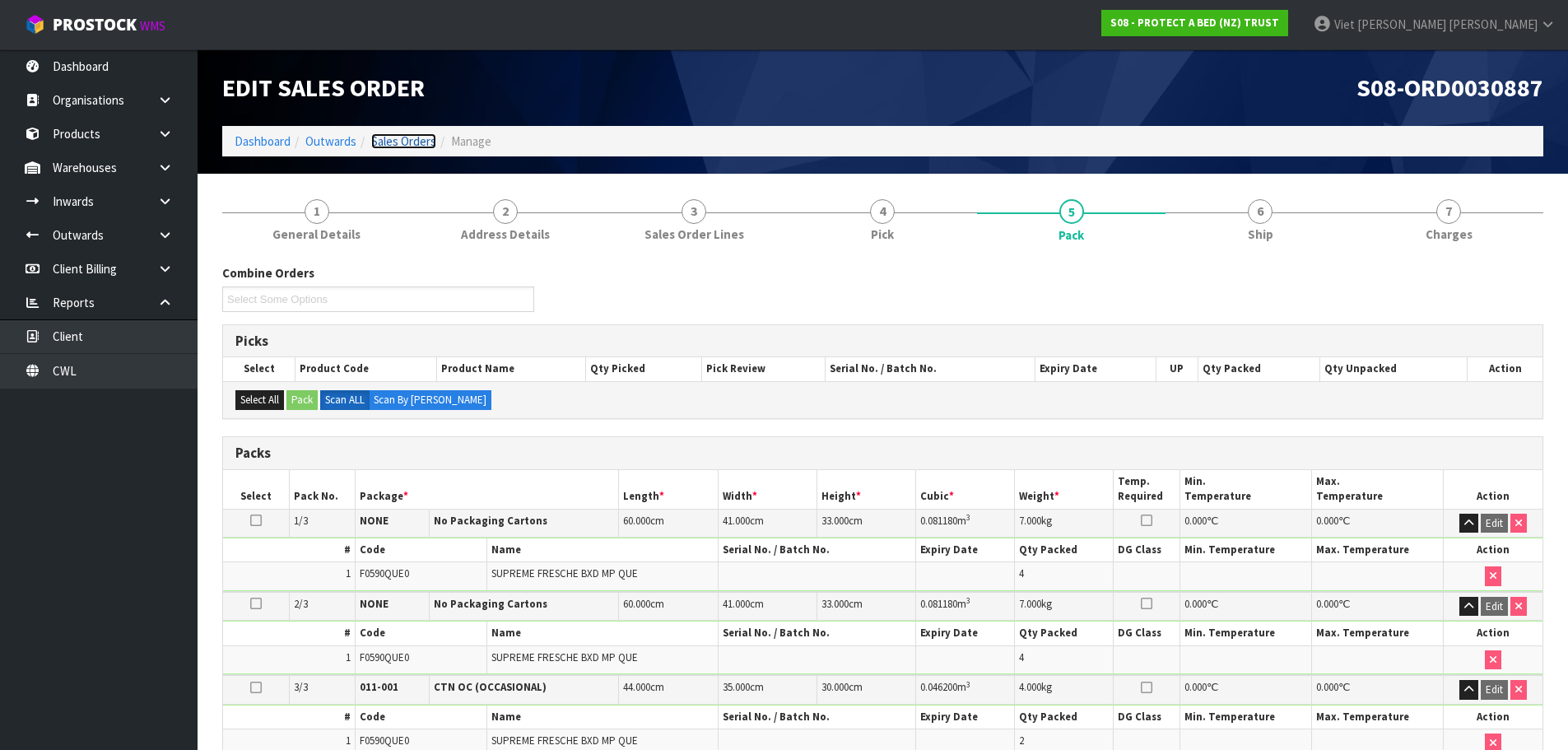
click at [379, 136] on link "Sales Orders" at bounding box center [403, 141] width 65 height 16
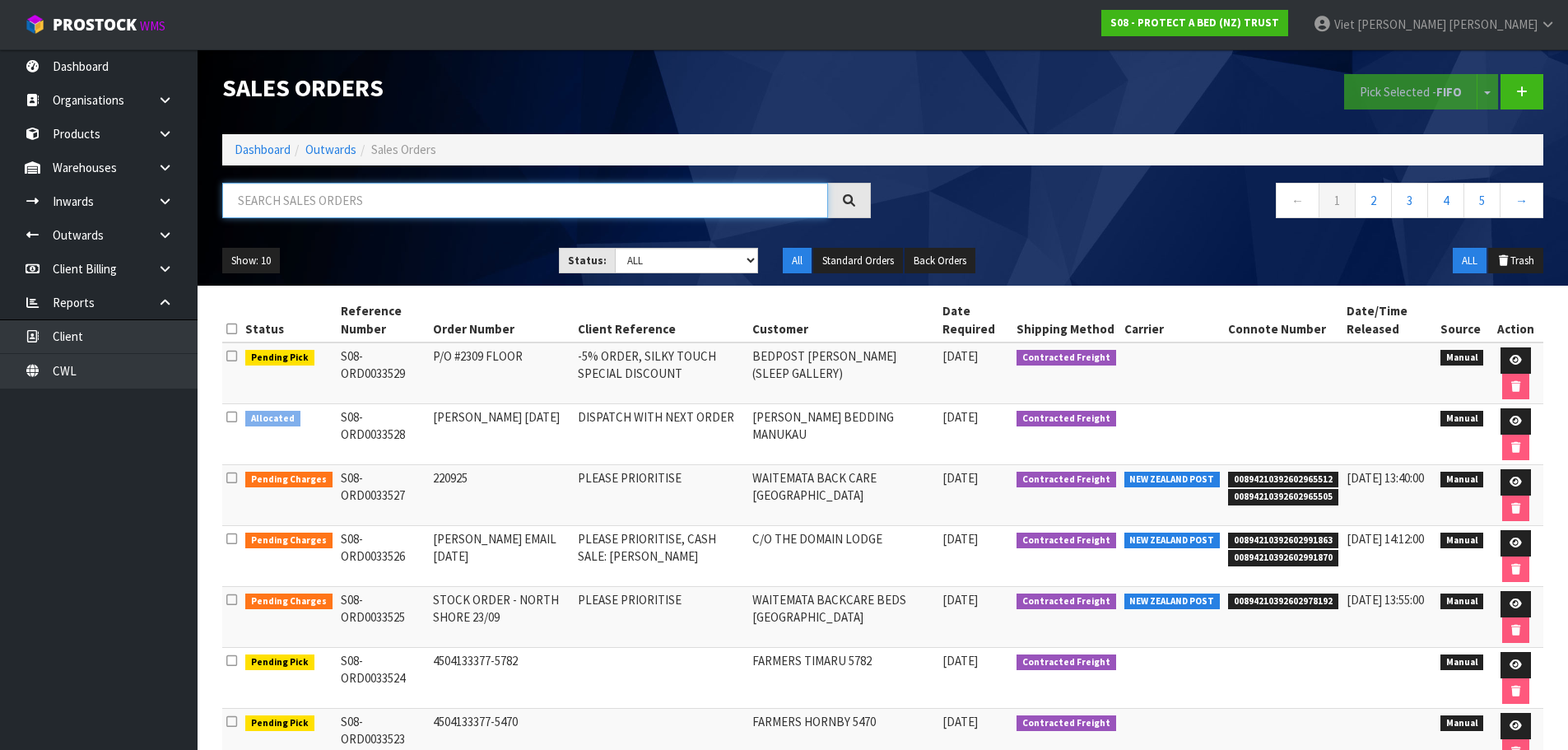
click at [518, 197] on input "text" at bounding box center [525, 201] width 605 height 35
type input "30652-B"
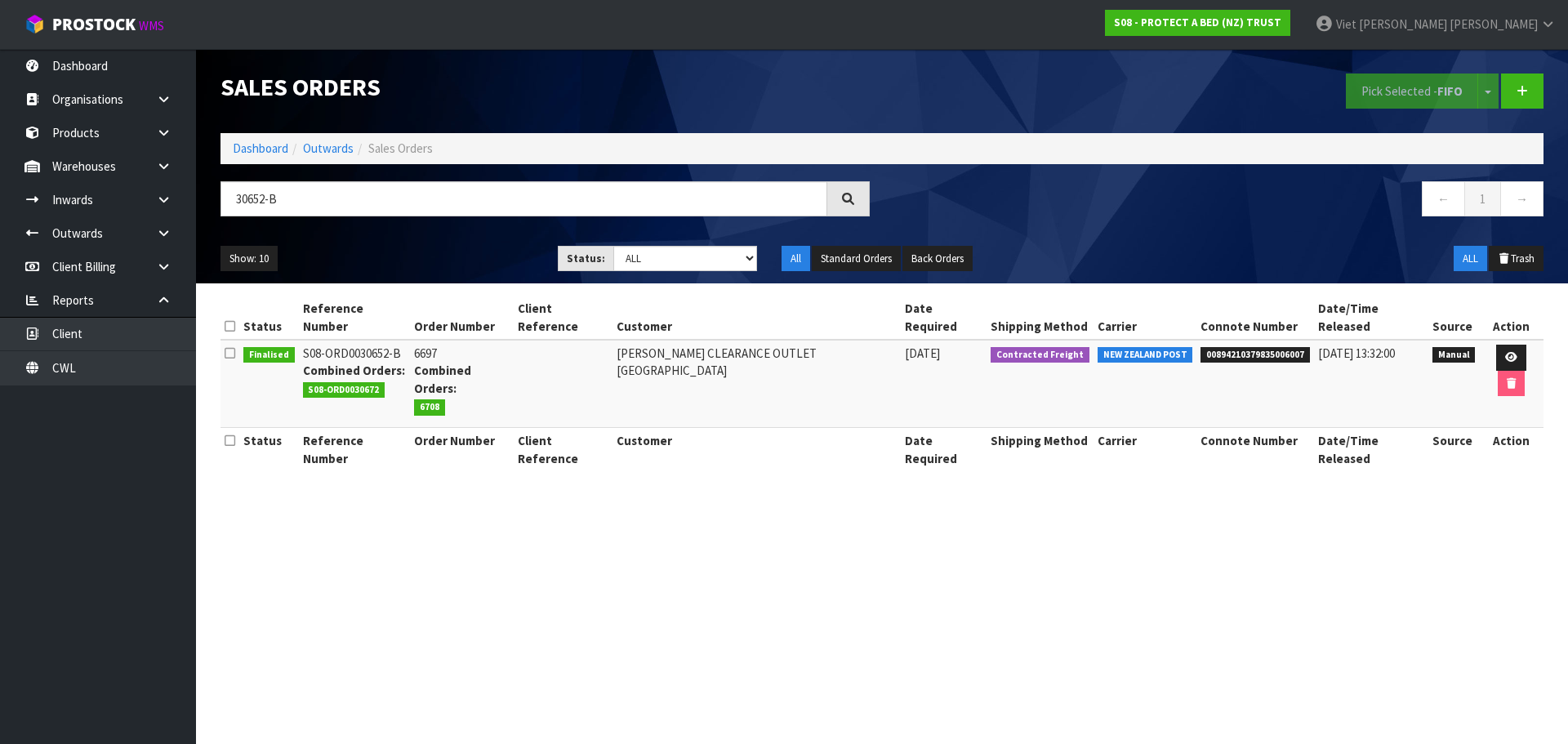
click at [428, 340] on td "6697 Combined Orders: 6708" at bounding box center [461, 383] width 103 height 89
copy td "6697"
click at [1500, 345] on link at bounding box center [1511, 358] width 30 height 26
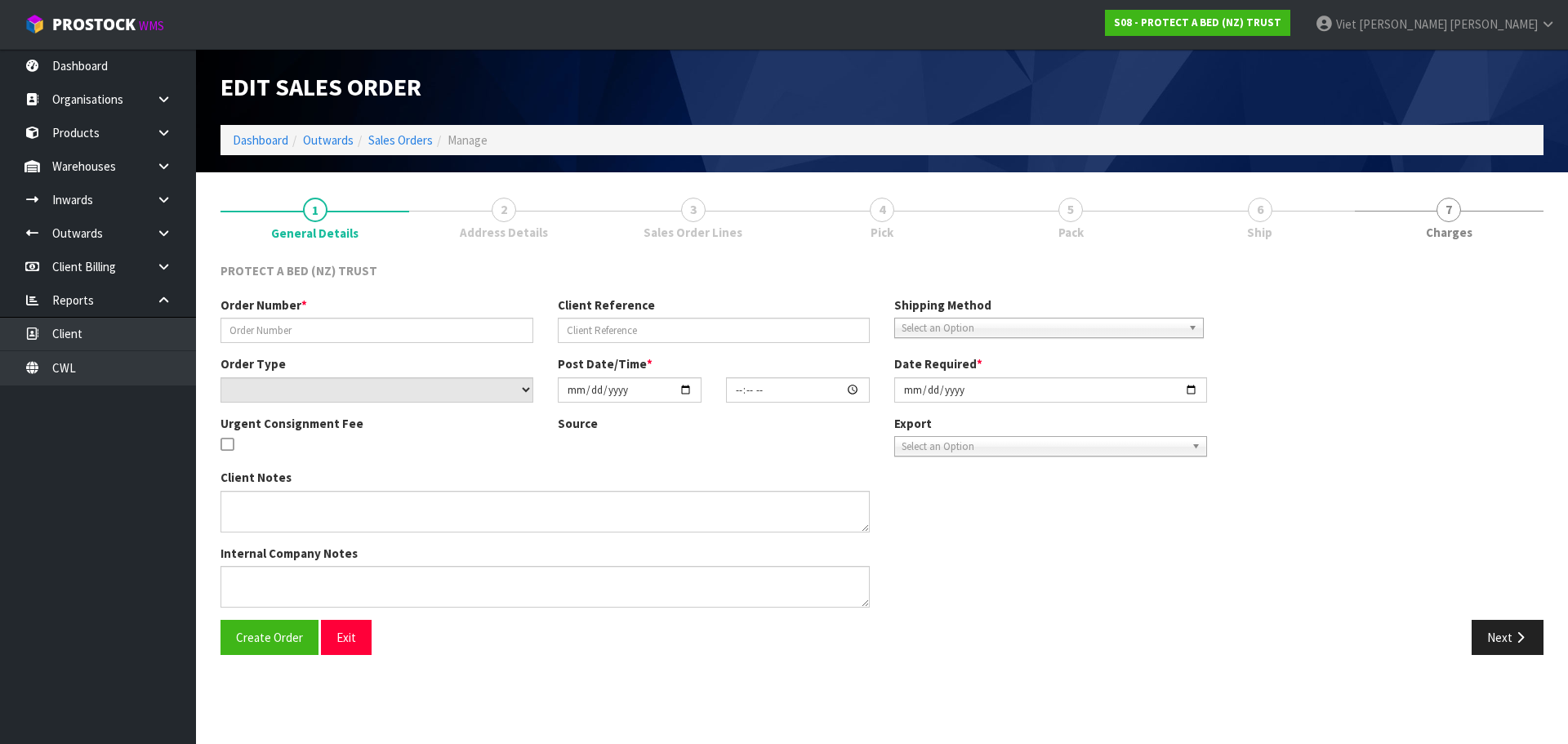
type input "6697"
select select "number:0"
type input "[DATE]"
type input "10:20:00.000"
type input "[DATE]"
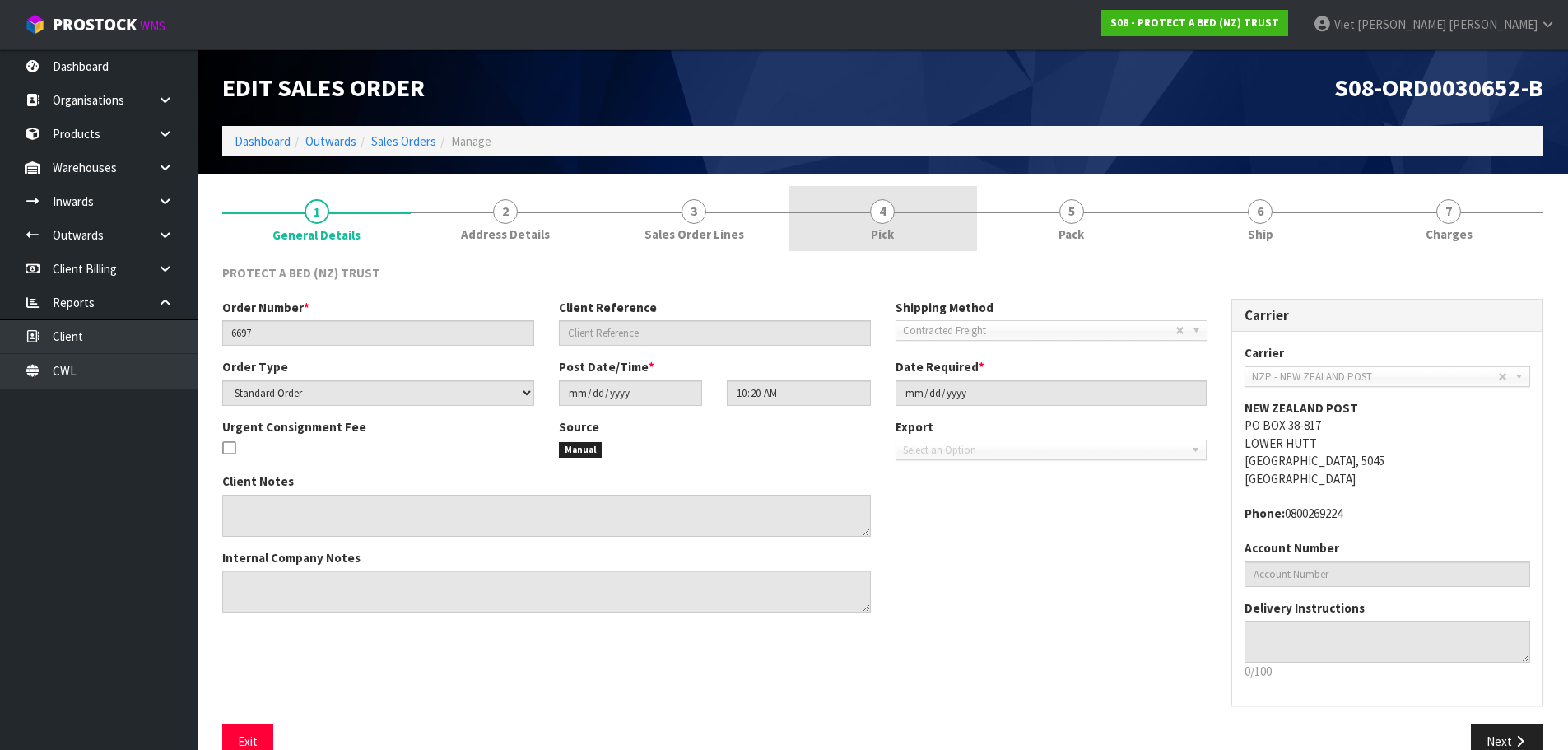
click at [914, 232] on link "4 Pick" at bounding box center [882, 218] width 189 height 65
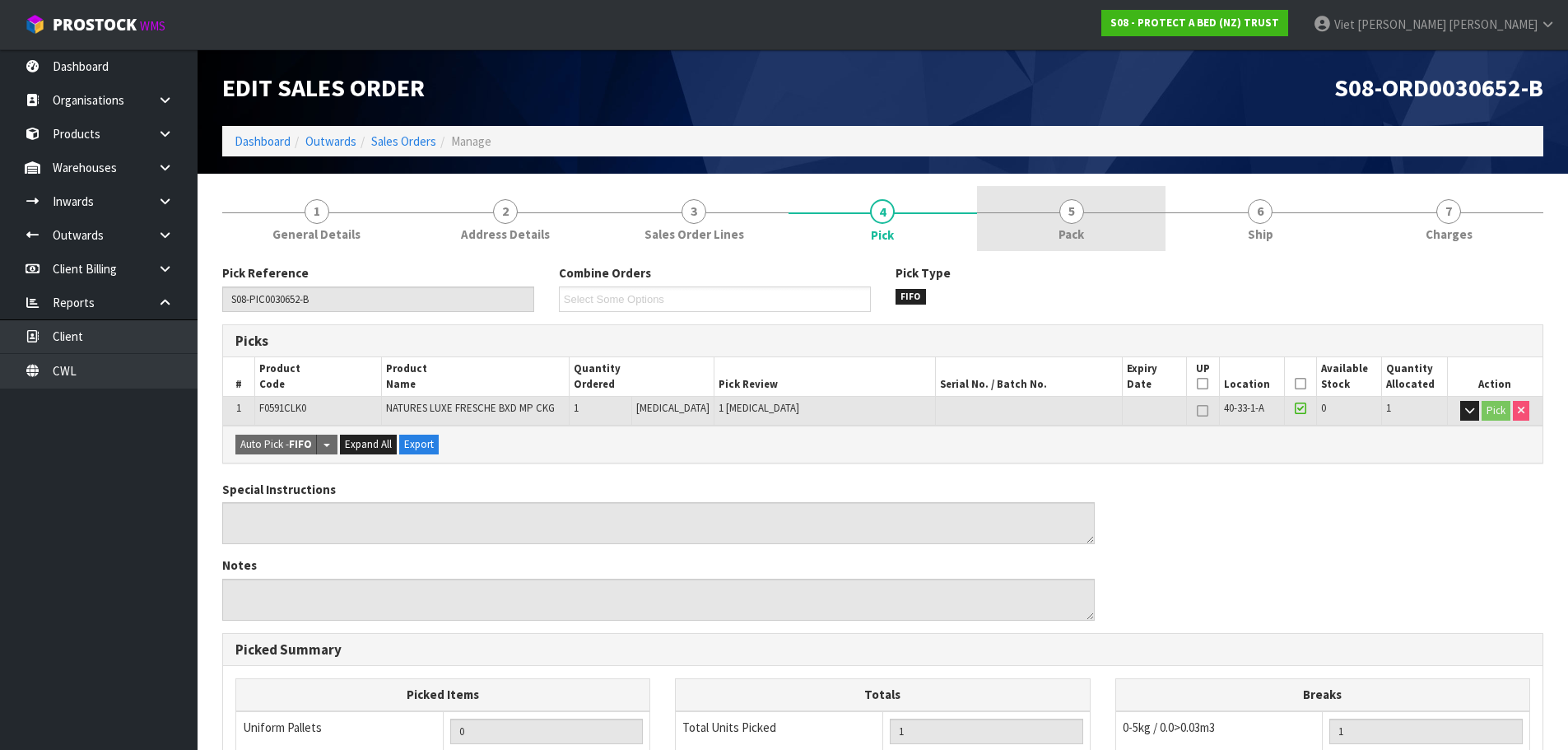
click at [1054, 224] on link "5 Pack" at bounding box center [1071, 218] width 189 height 65
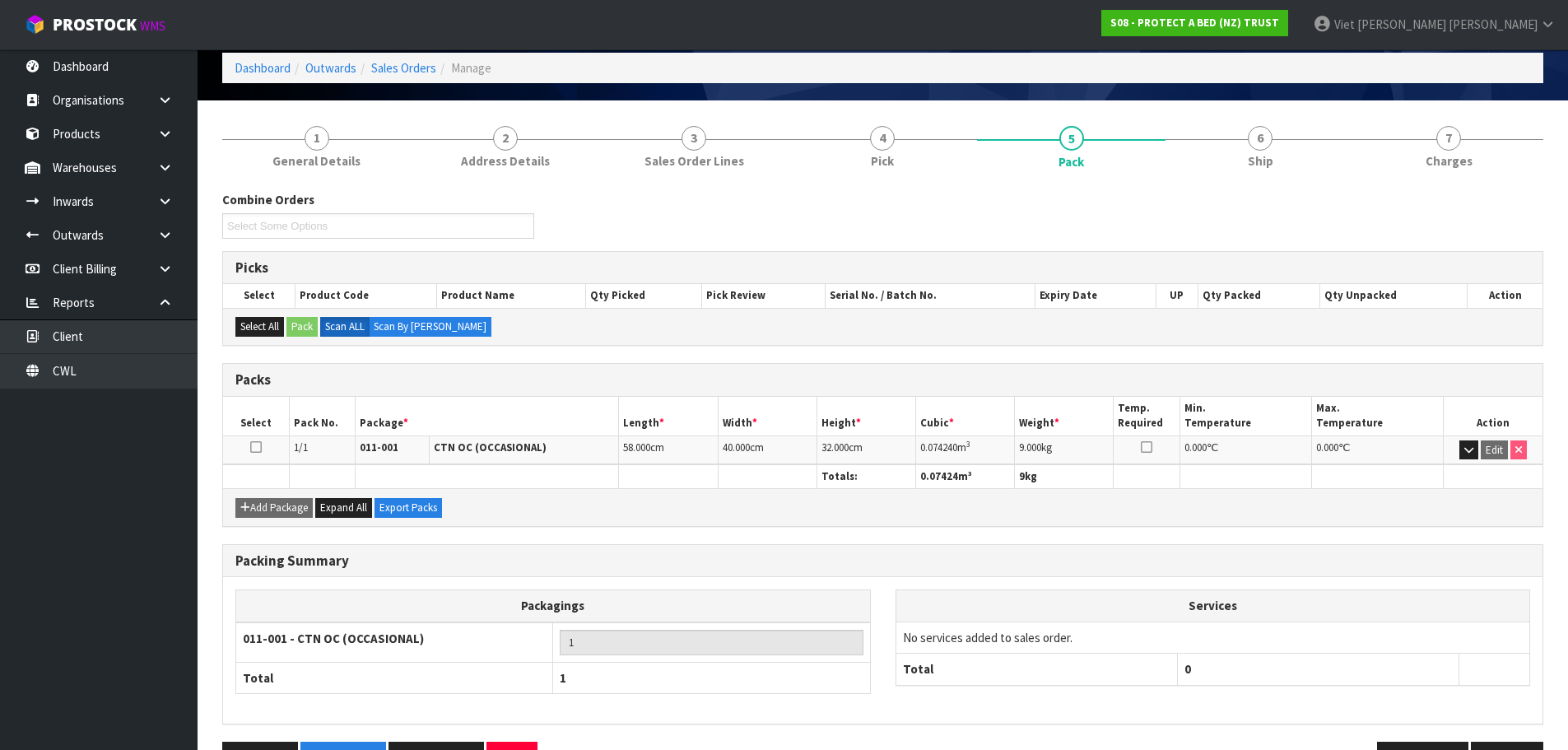
scroll to position [126, 0]
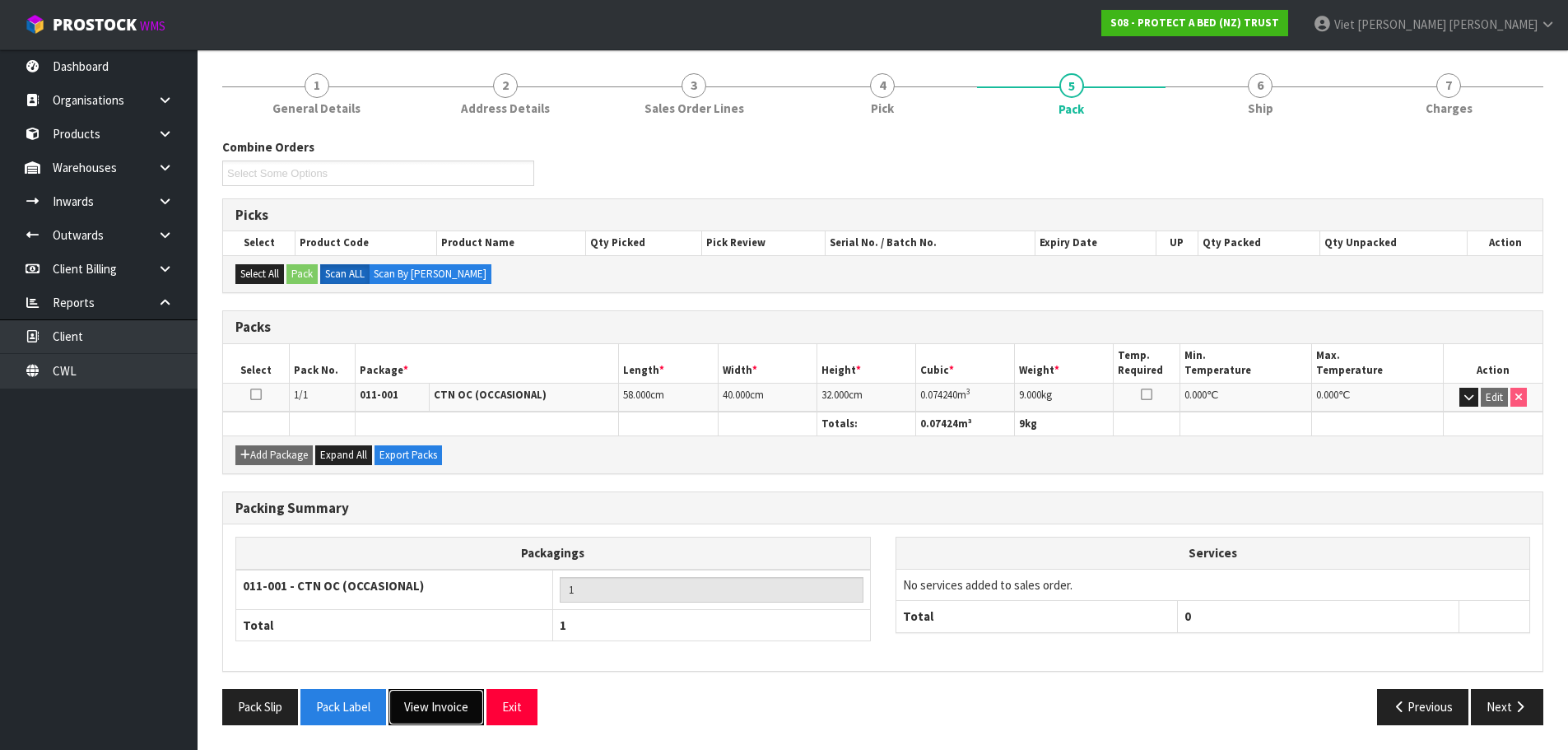
click at [462, 712] on button "View Invoice" at bounding box center [436, 707] width 96 height 35
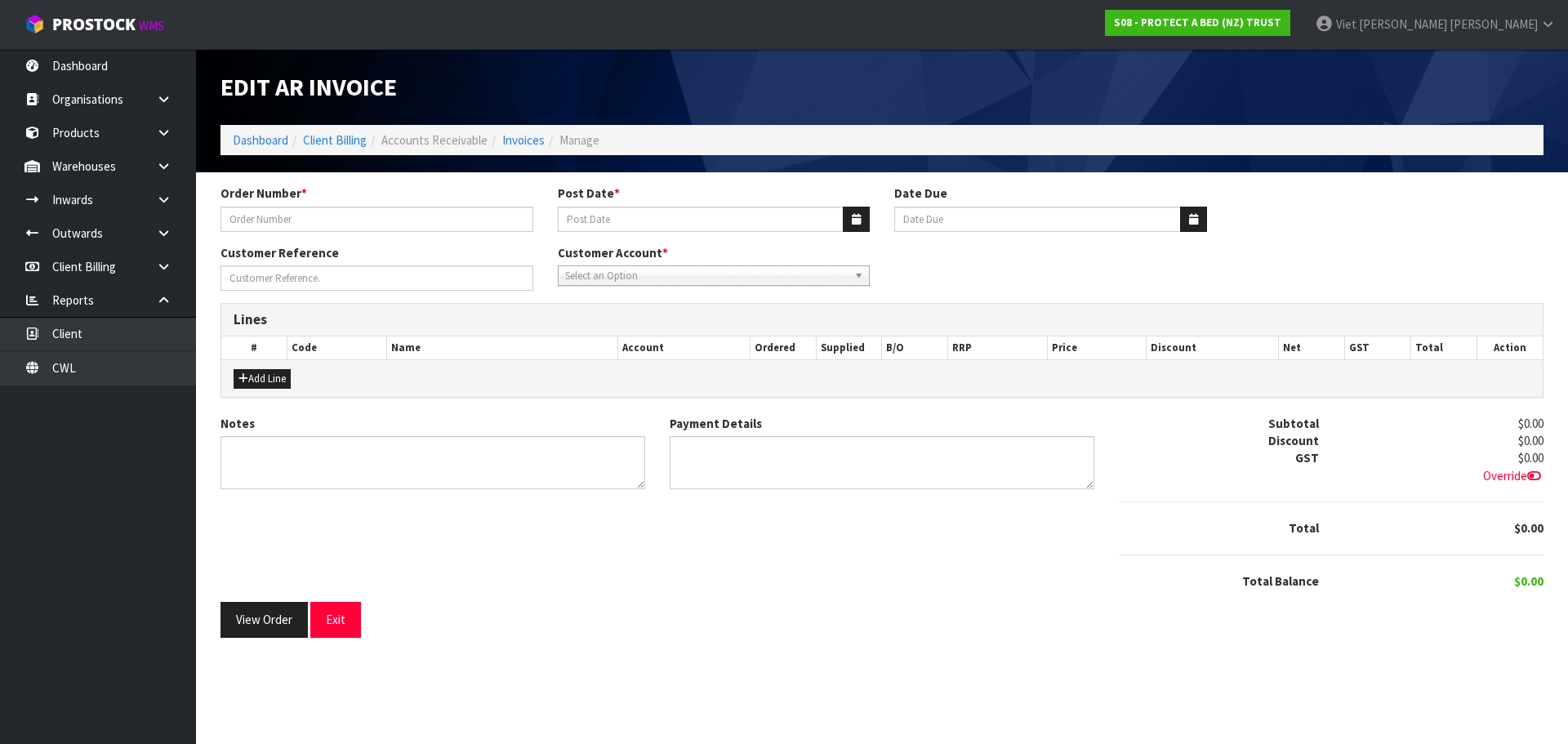
type input "6697"
type input "[DATE]"
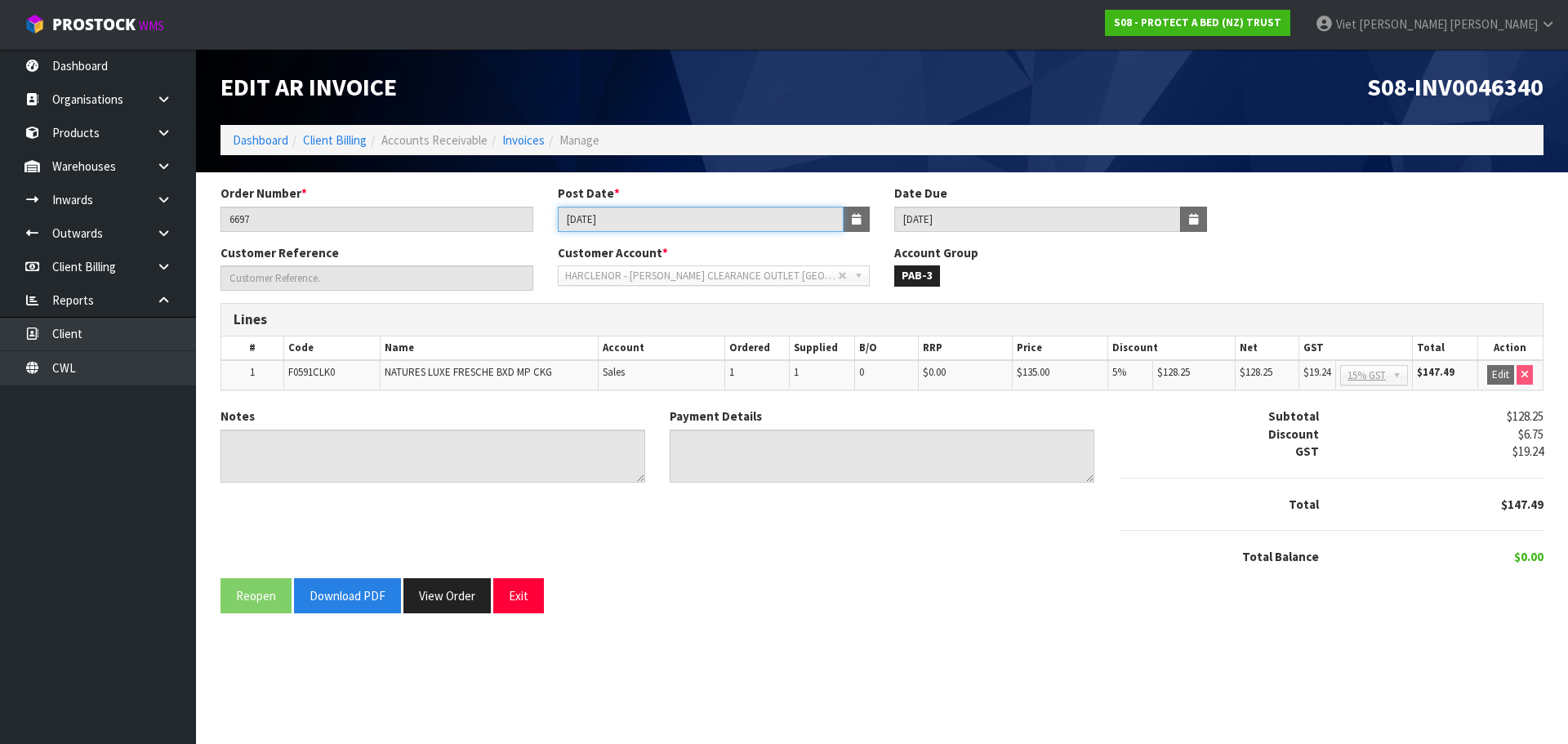
click at [682, 224] on input "[DATE]" at bounding box center [701, 219] width 287 height 26
click at [1476, 89] on span "S08-INV0046340" at bounding box center [1455, 87] width 176 height 31
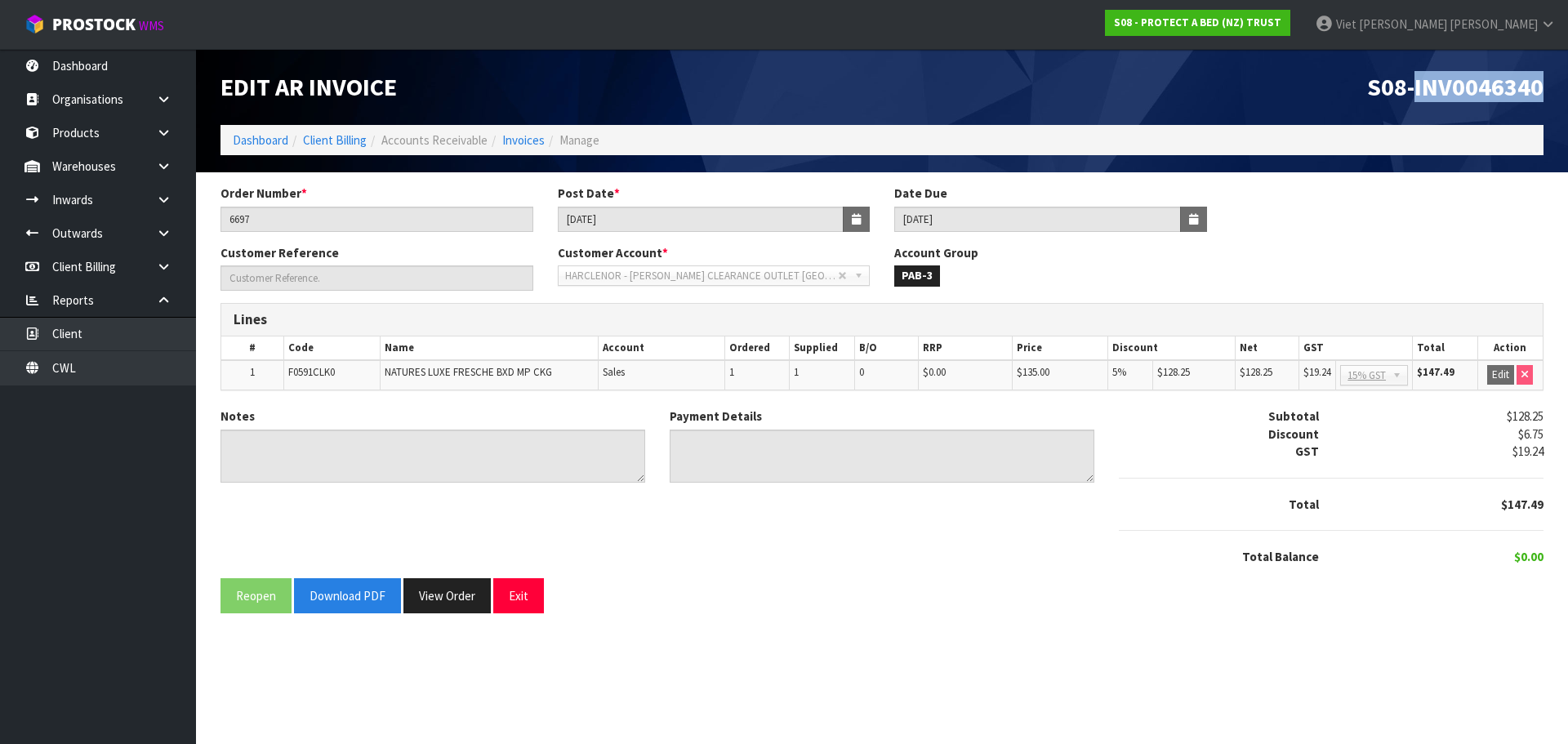
click at [1476, 89] on span "S08-INV0046340" at bounding box center [1455, 87] width 176 height 31
copy span "INV0046340"
drag, startPoint x: 457, startPoint y: 603, endPoint x: 539, endPoint y: 537, distance: 105.3
click at [457, 603] on button "View Order" at bounding box center [447, 595] width 88 height 35
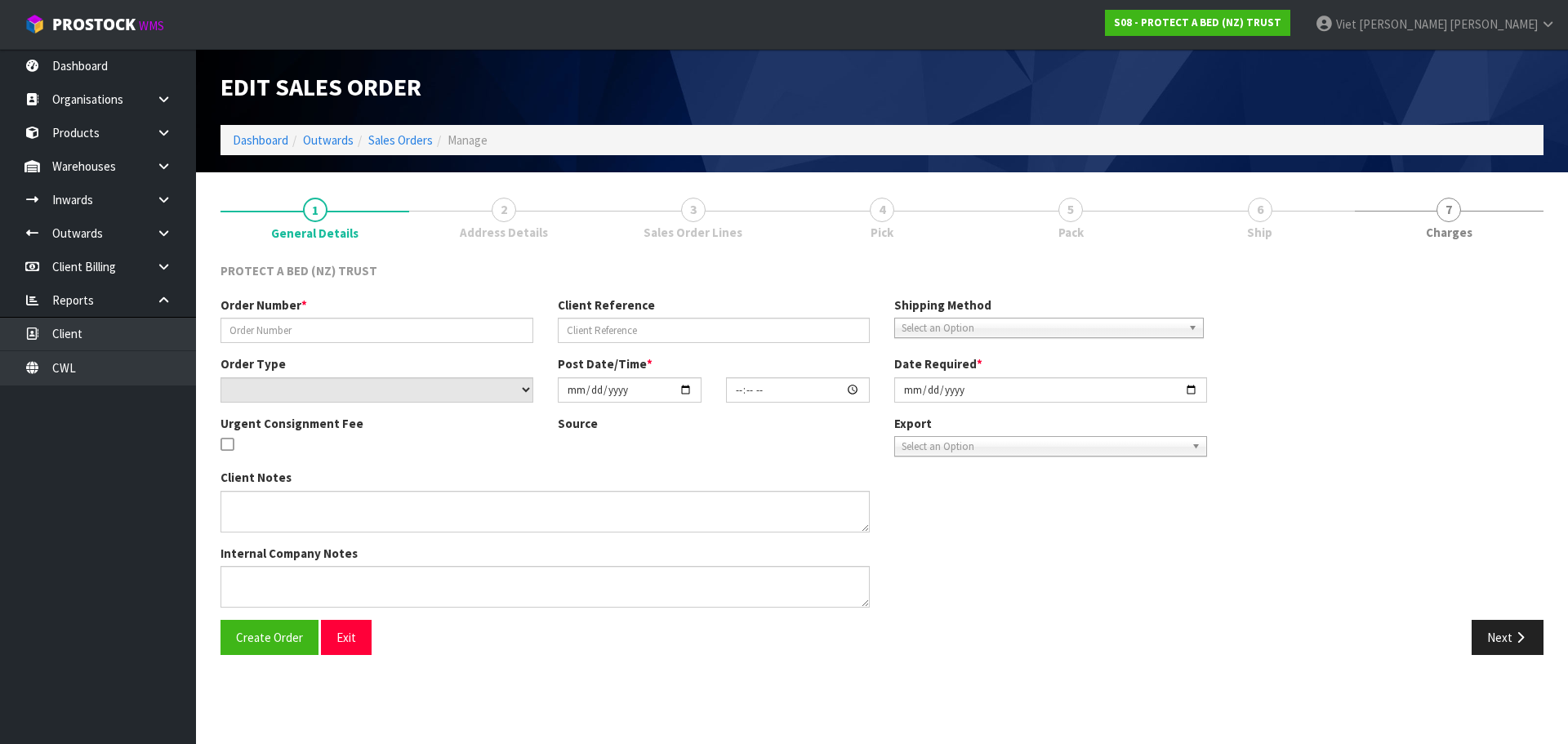
type input "6697"
select select "number:0"
type input "[DATE]"
type input "10:20:00.000"
type input "[DATE]"
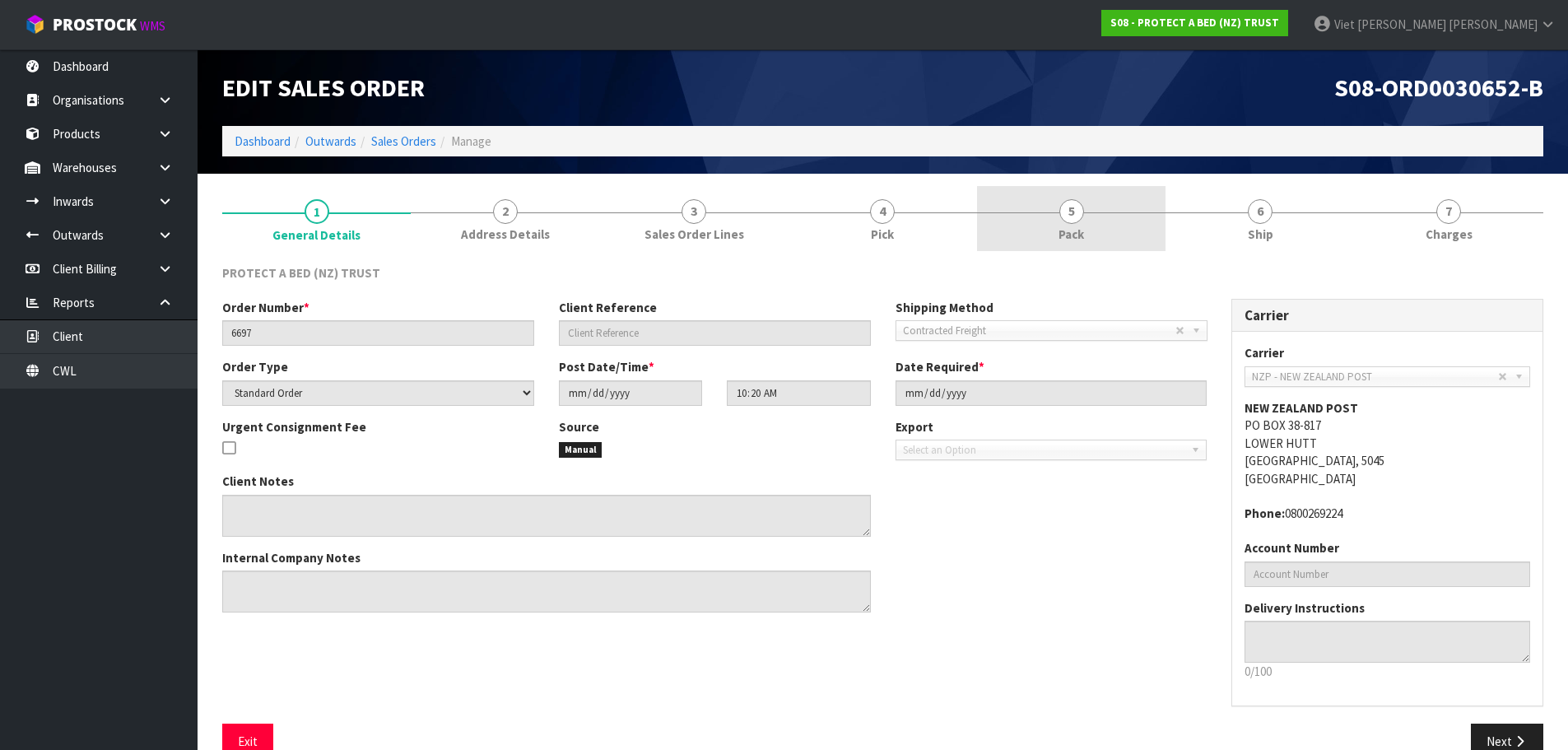
click at [1094, 213] on link "5 Pack" at bounding box center [1071, 218] width 189 height 65
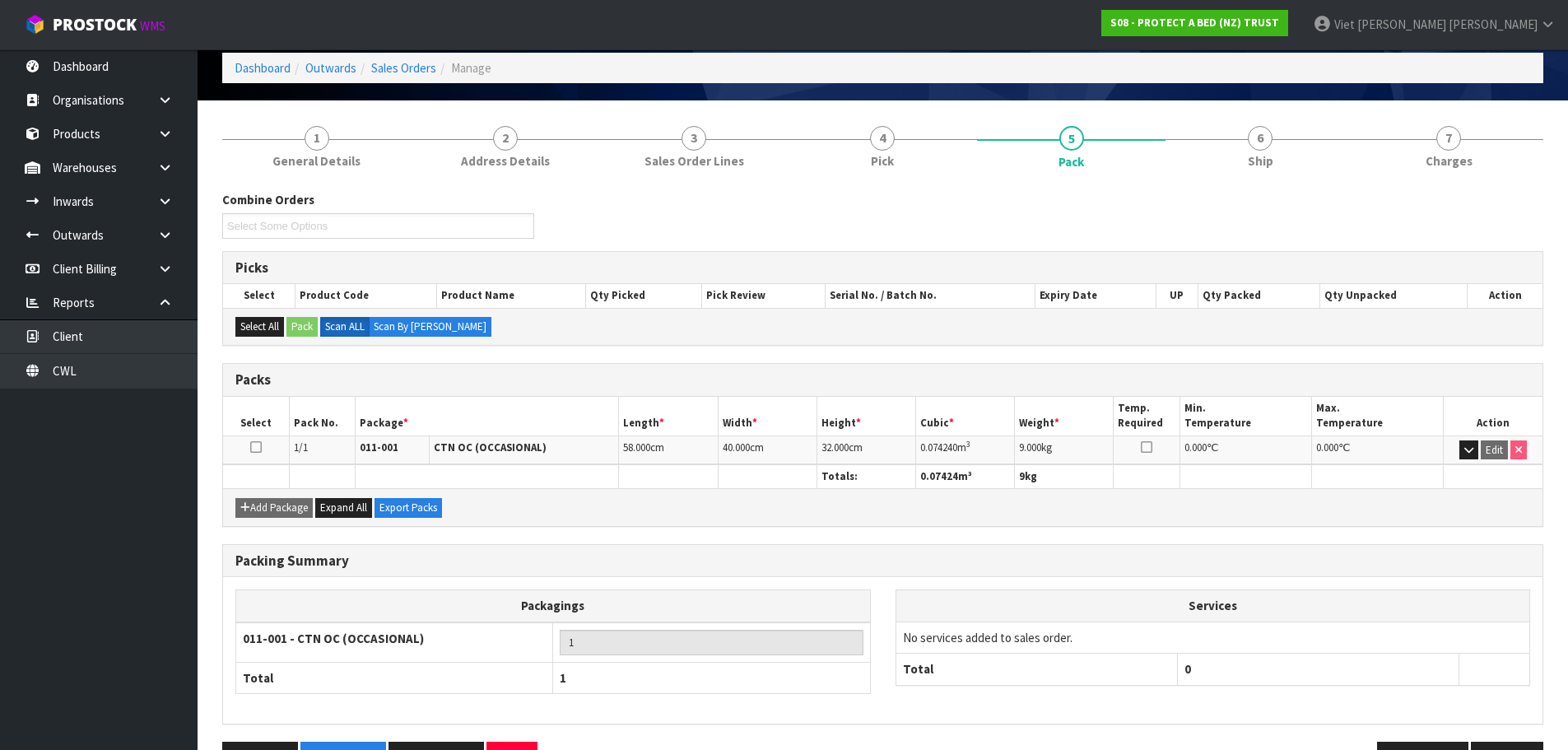
scroll to position [126, 0]
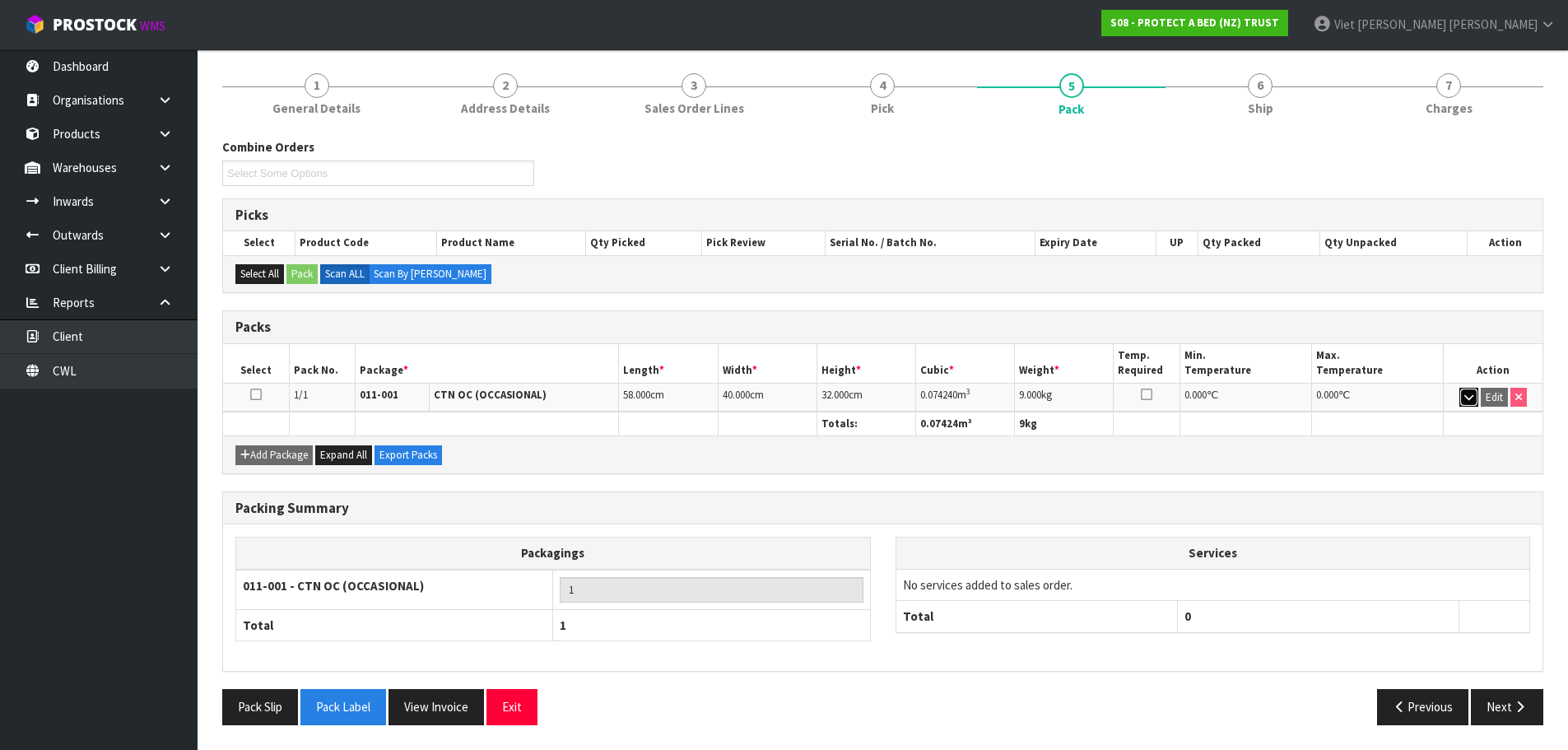
click at [1477, 404] on button "button" at bounding box center [1469, 397] width 19 height 19
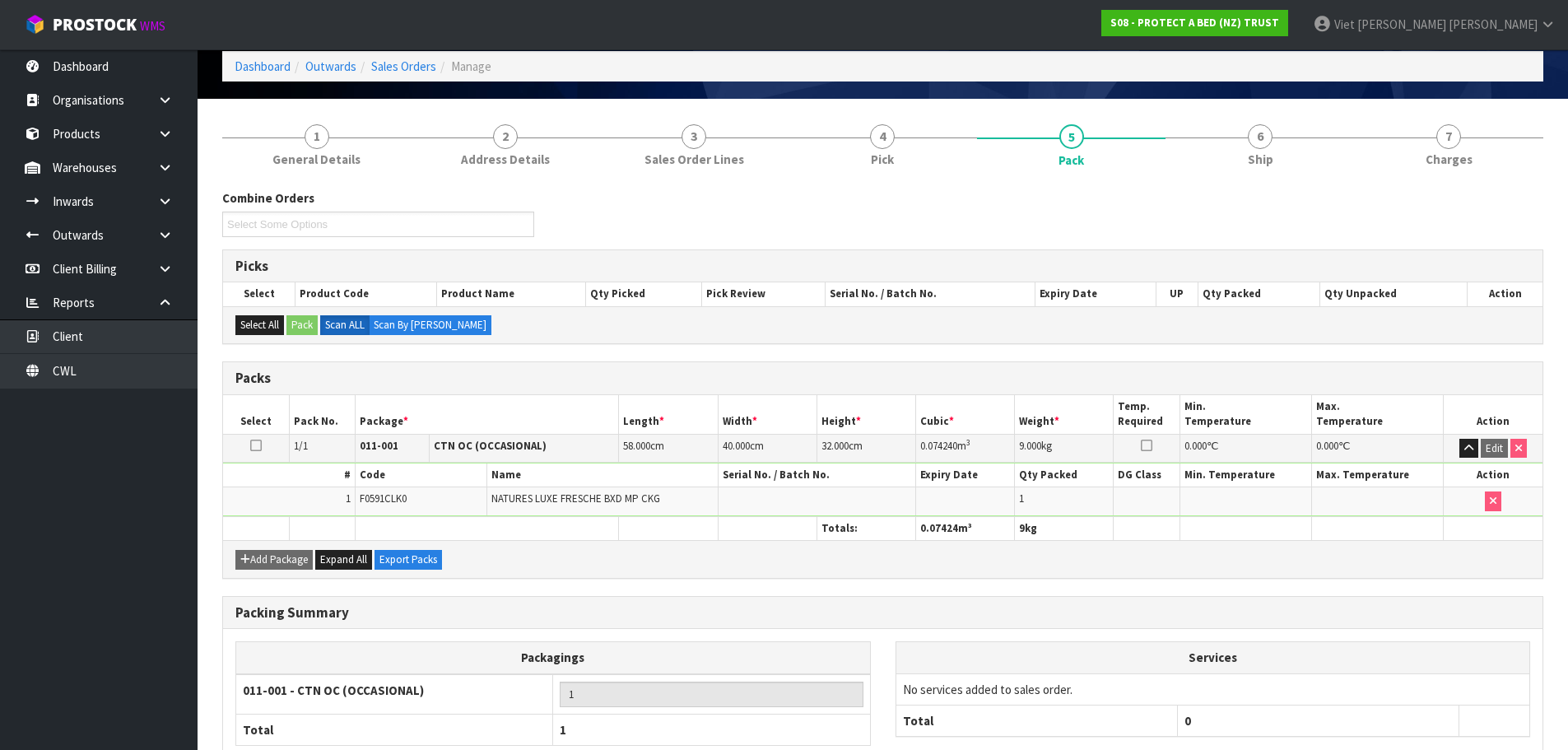
scroll to position [0, 0]
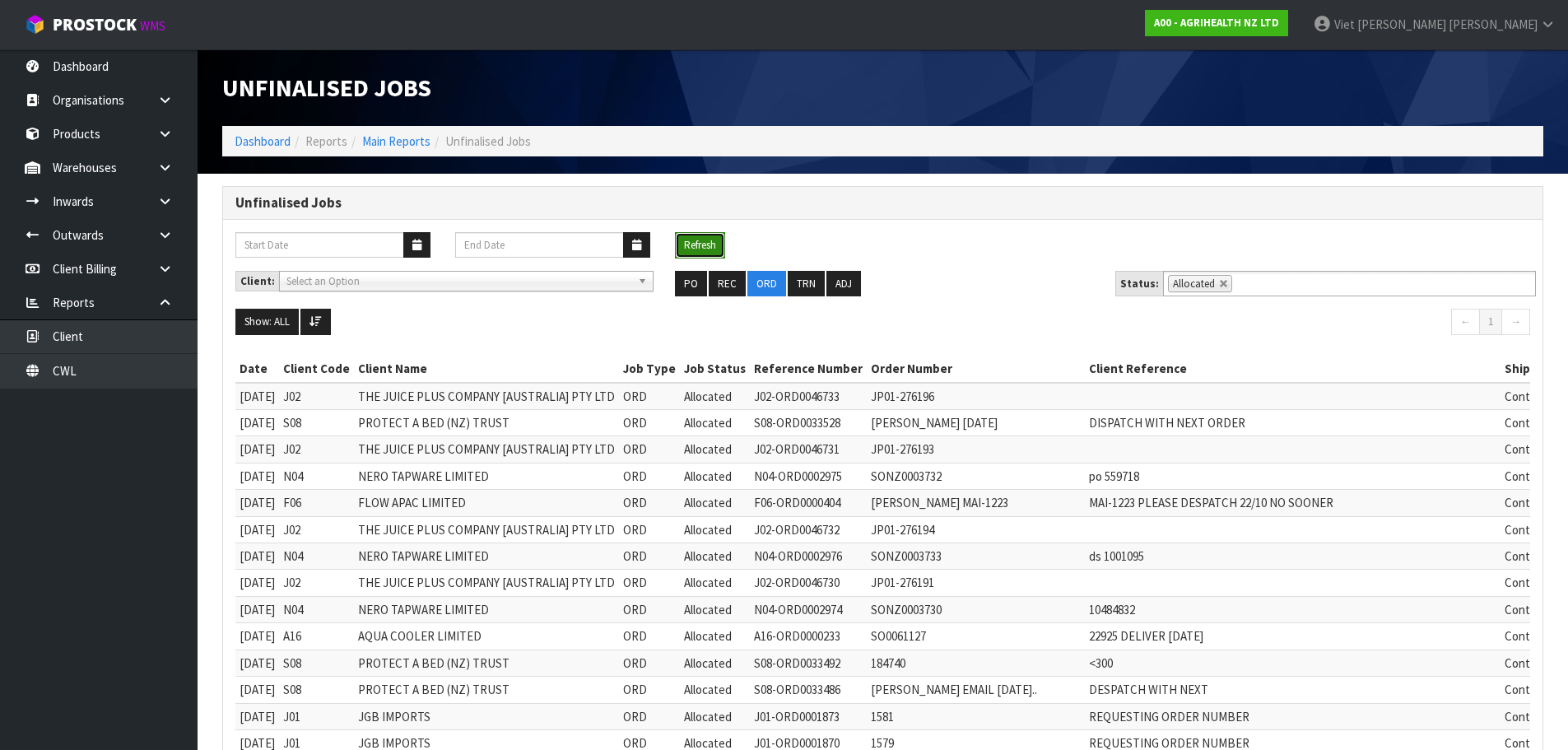
click at [702, 243] on button "Refresh" at bounding box center [700, 245] width 51 height 27
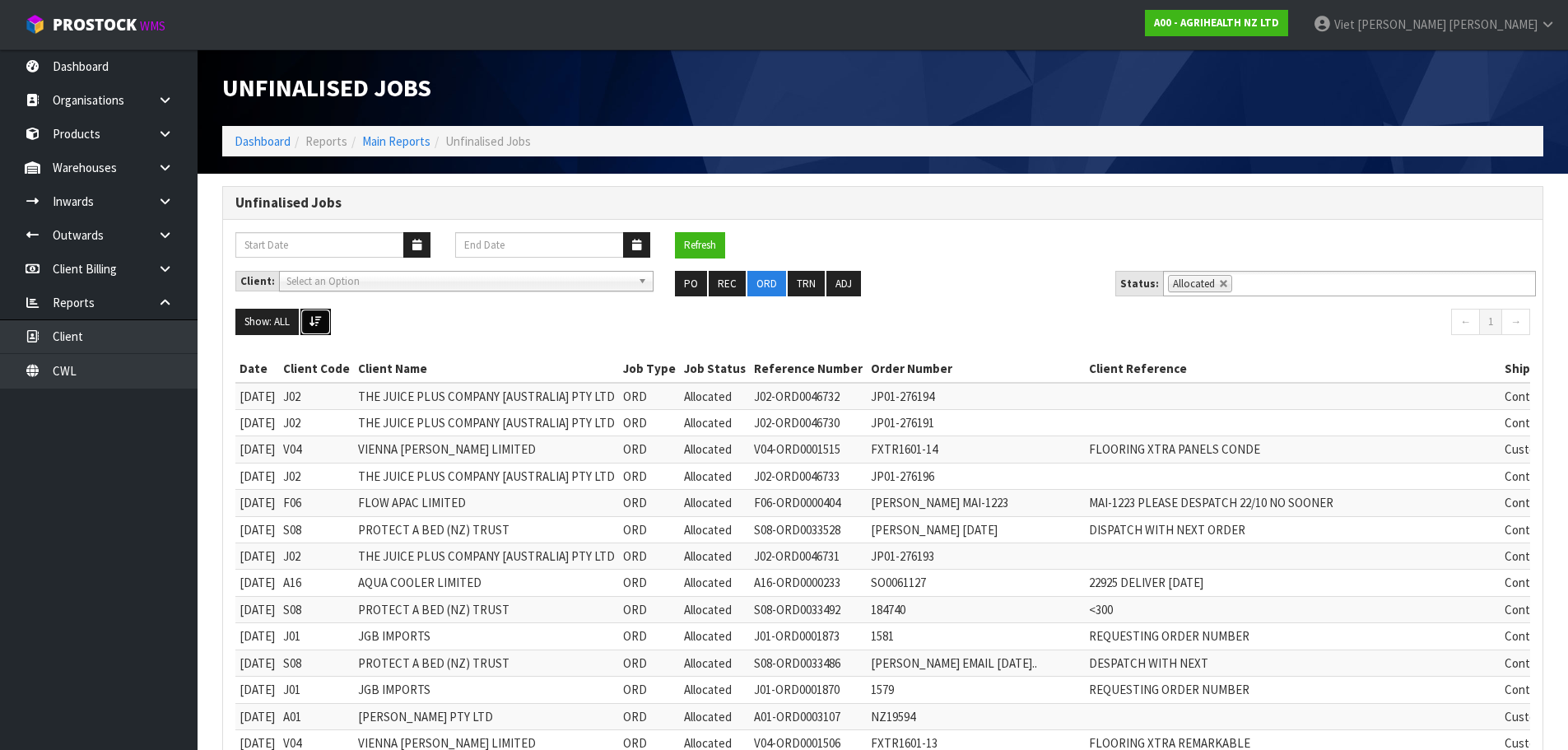
click at [313, 328] on button at bounding box center [316, 321] width 30 height 27
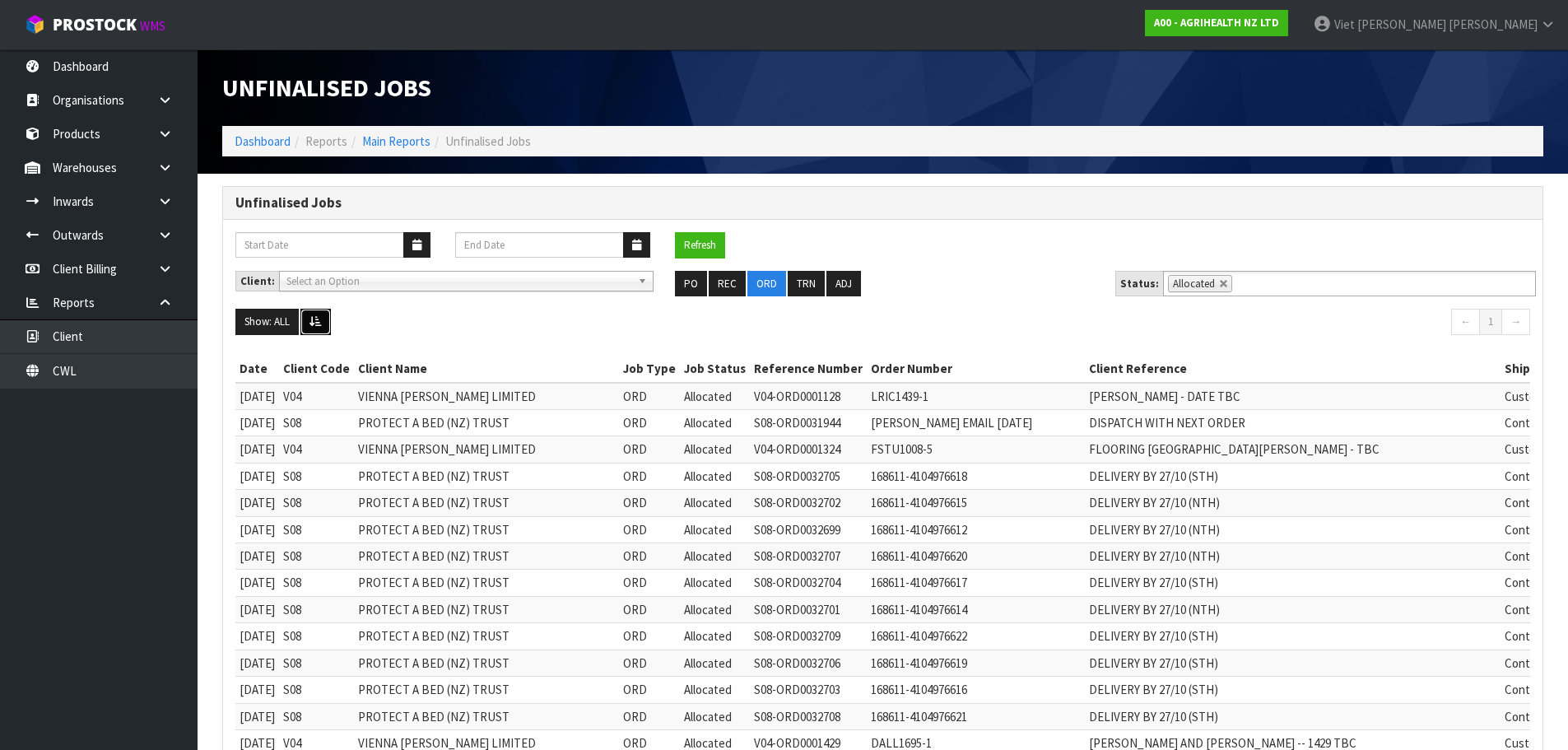
click at [313, 326] on icon at bounding box center [315, 322] width 12 height 11
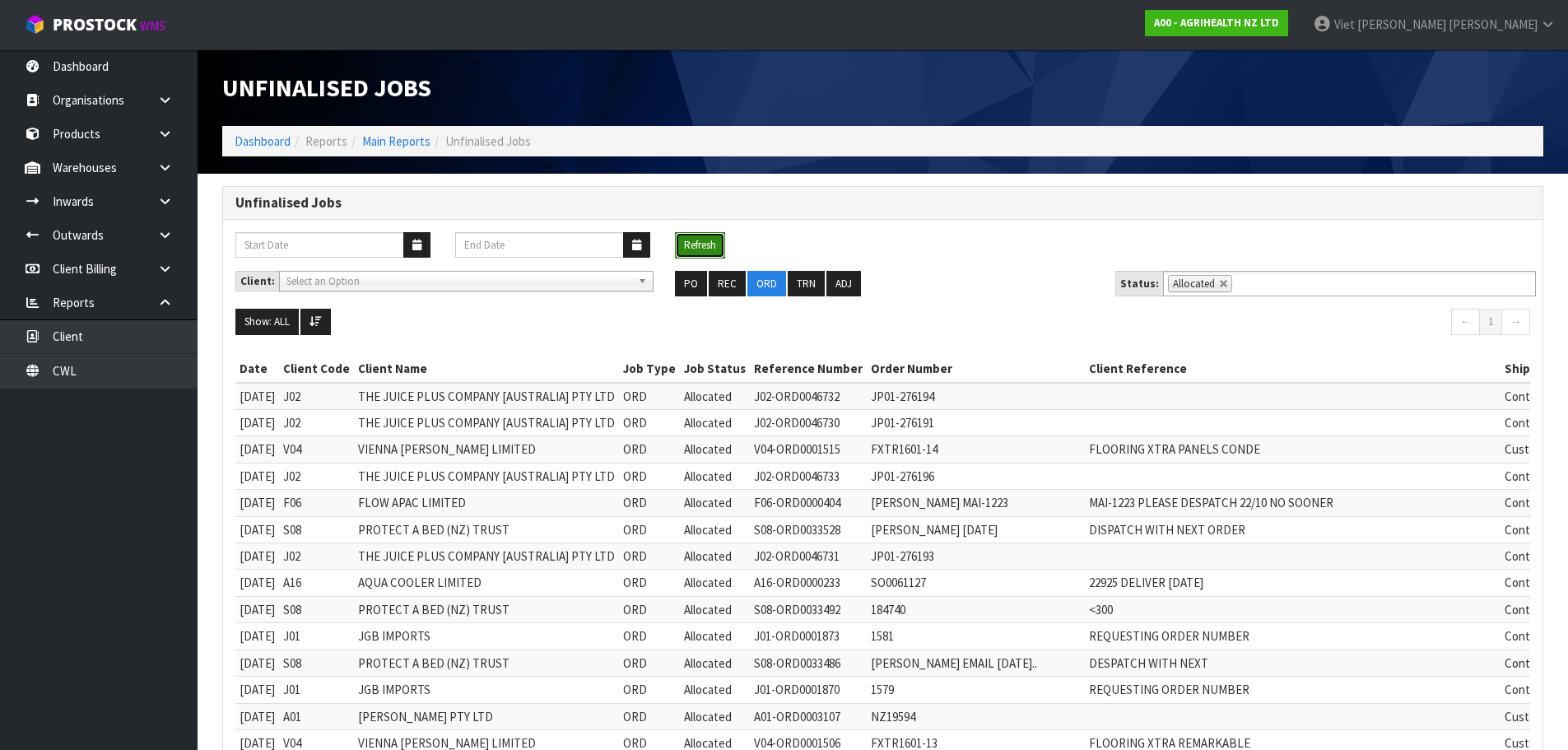
click at [686, 241] on button "Refresh" at bounding box center [700, 245] width 51 height 27
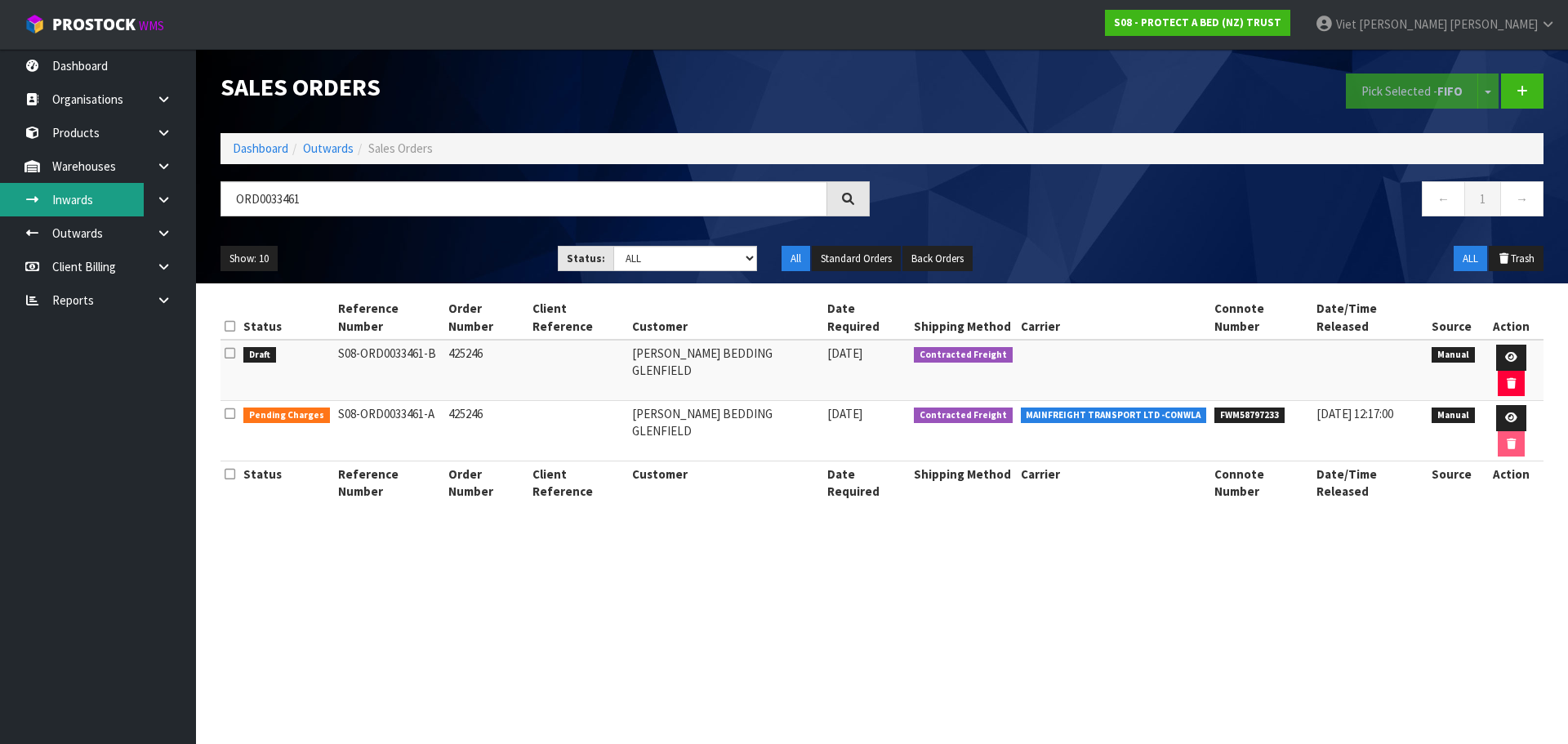
drag, startPoint x: 447, startPoint y: 196, endPoint x: 19, endPoint y: 193, distance: 428.0
click at [19, 193] on body "Toggle navigation ProStock WMS S08 - PROTECT A BED (NZ) TRUST Viet Hoang Tran L…" at bounding box center [784, 372] width 1568 height 744
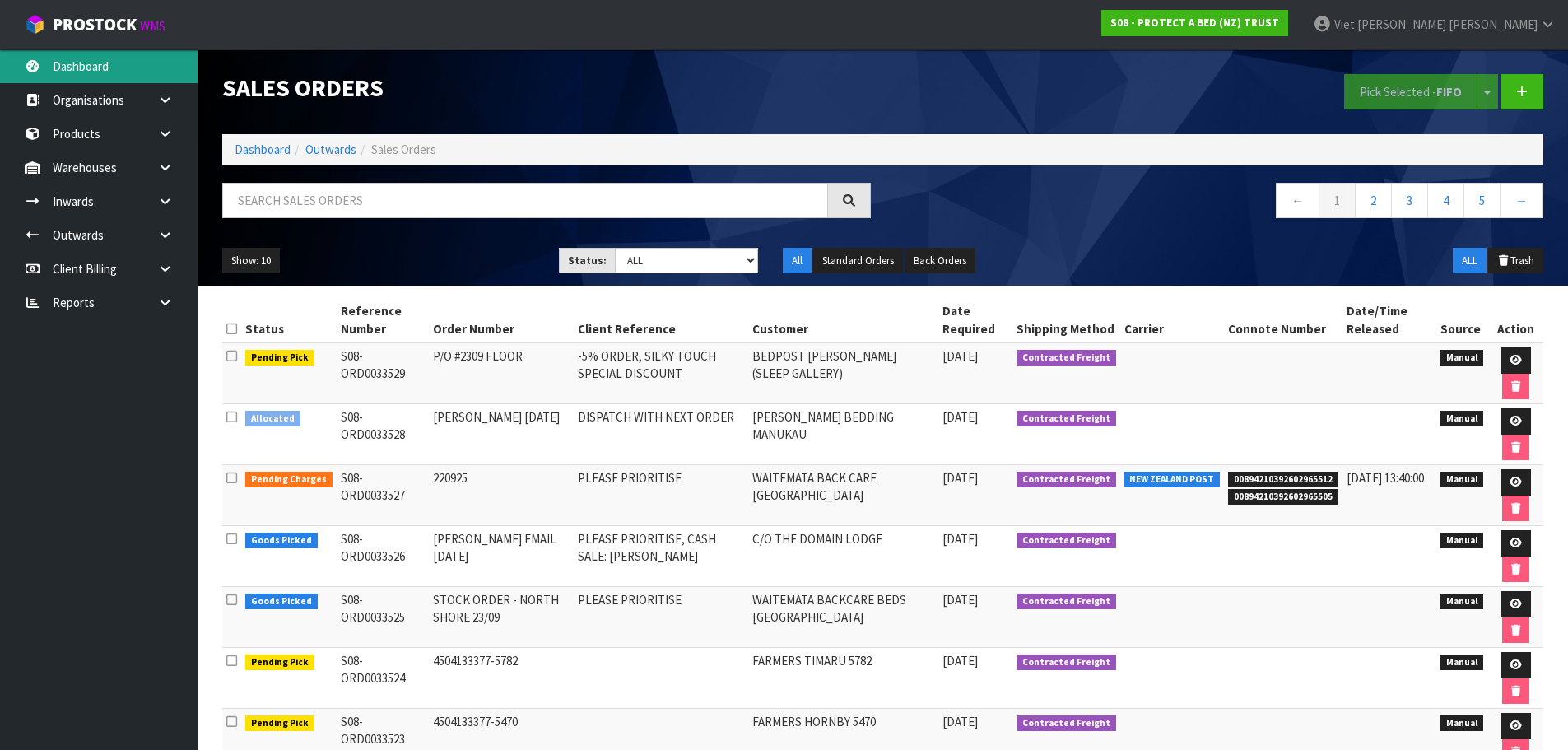
click at [140, 73] on link "Dashboard" at bounding box center [98, 66] width 198 height 34
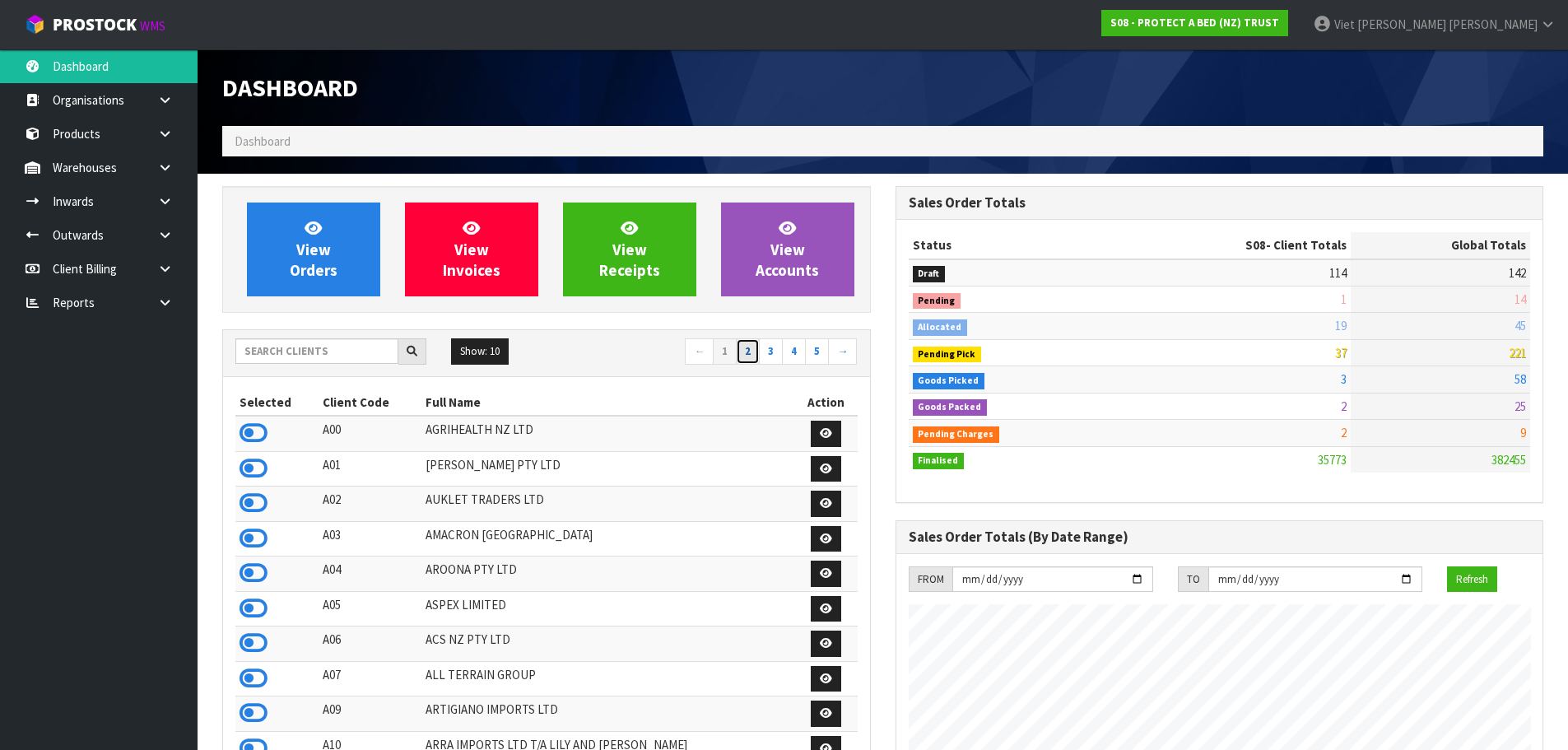
click at [751, 355] on link "2" at bounding box center [748, 352] width 24 height 27
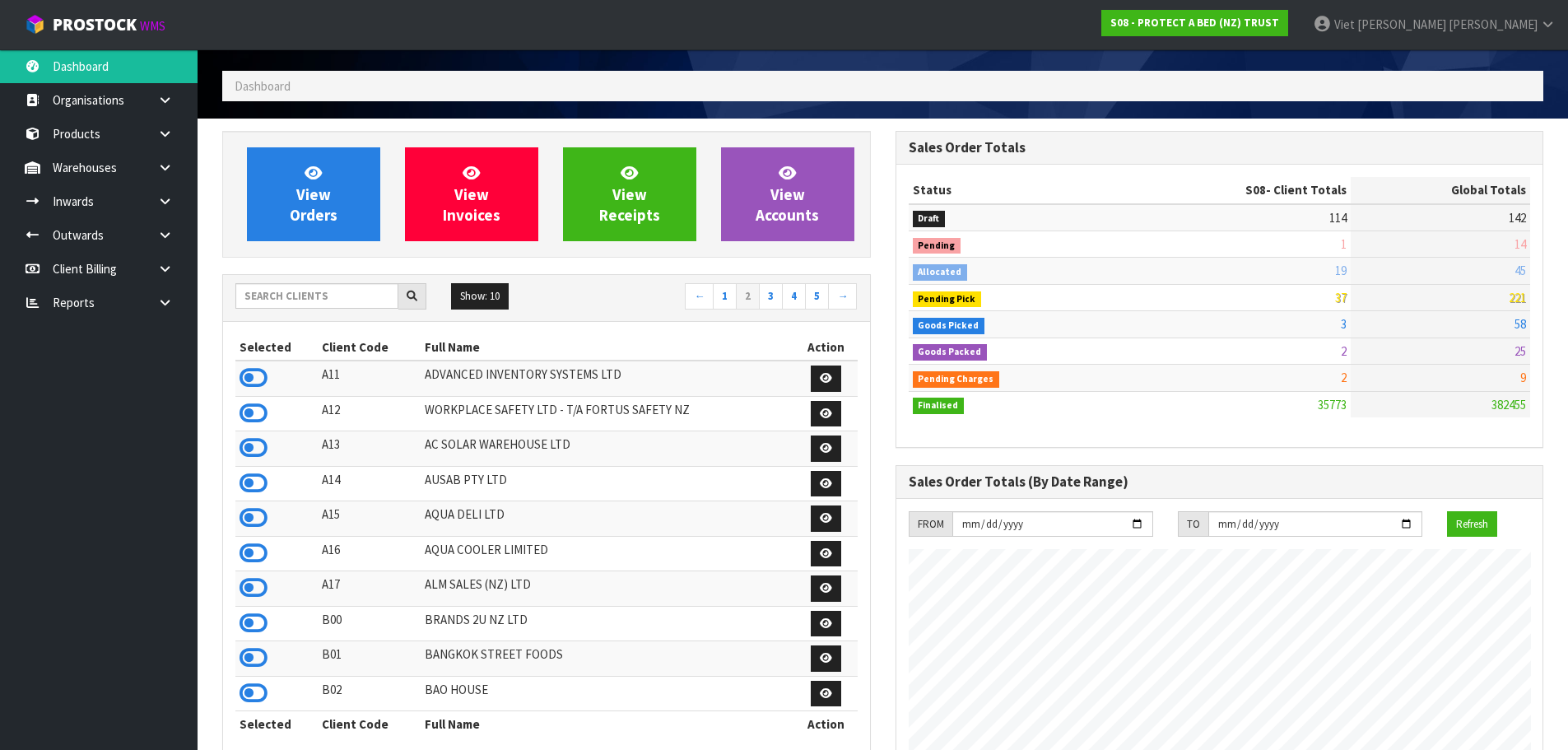
scroll to position [82, 0]
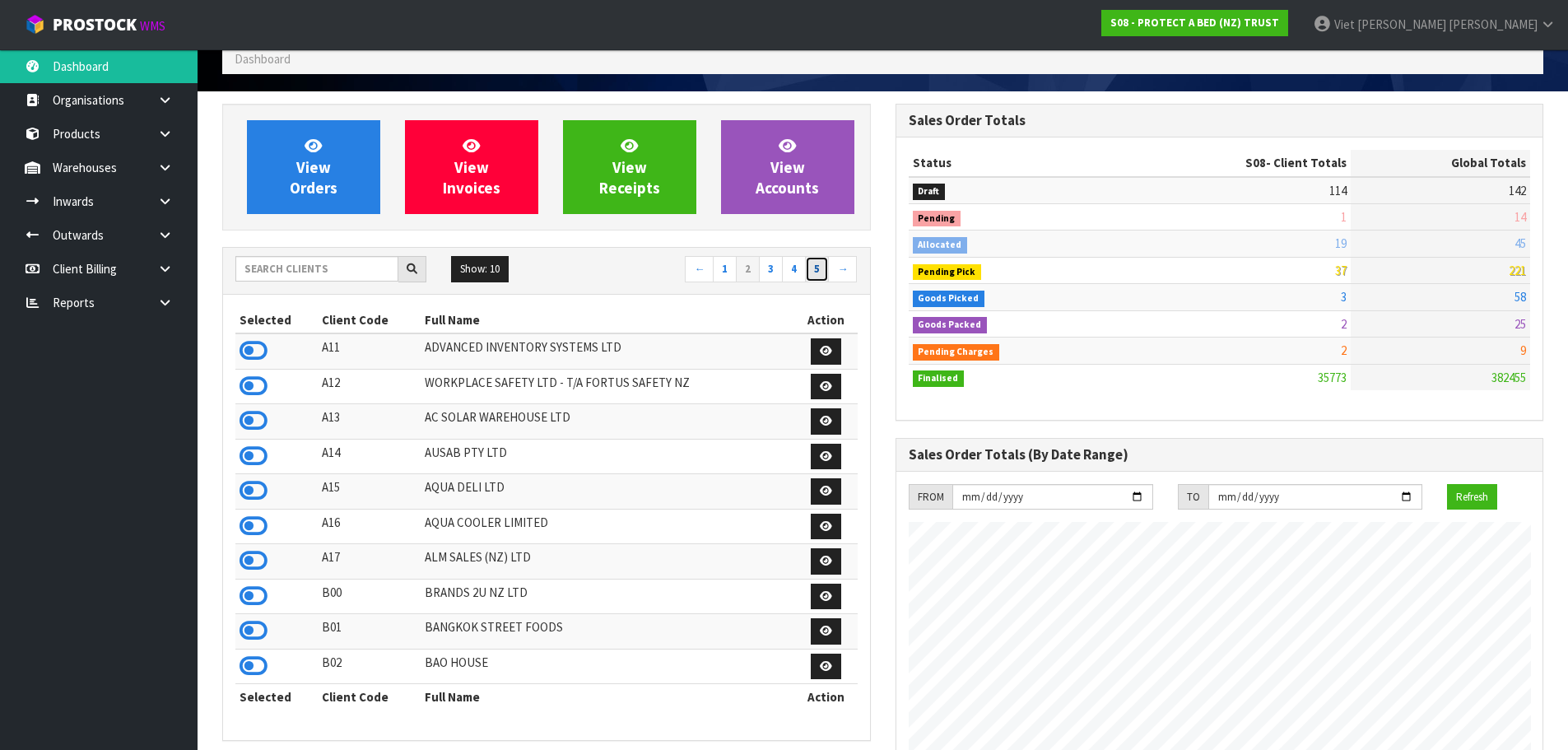
click at [825, 260] on link "5" at bounding box center [817, 269] width 24 height 27
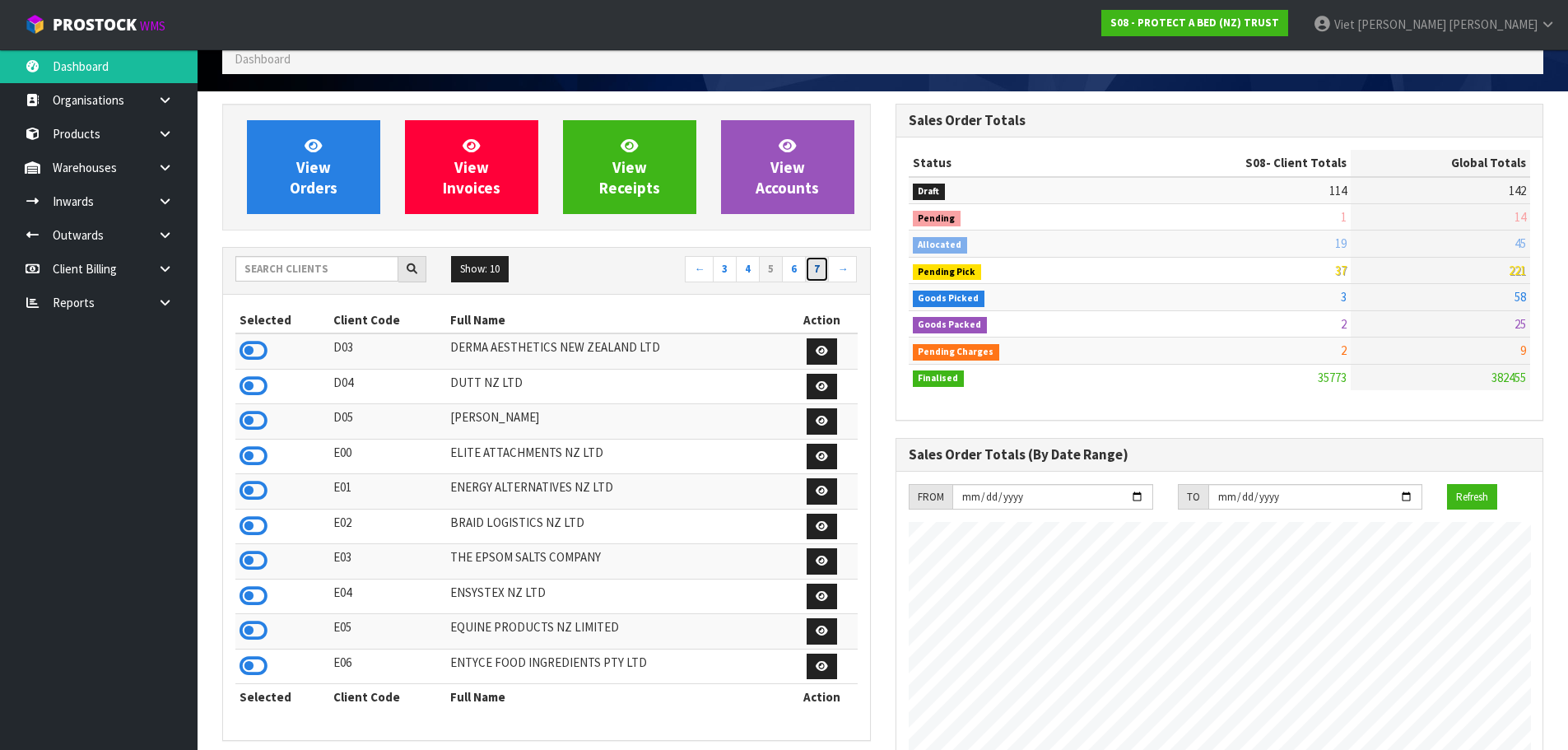
click at [826, 269] on link "7" at bounding box center [817, 269] width 24 height 27
click at [826, 269] on link "9" at bounding box center [817, 269] width 24 height 27
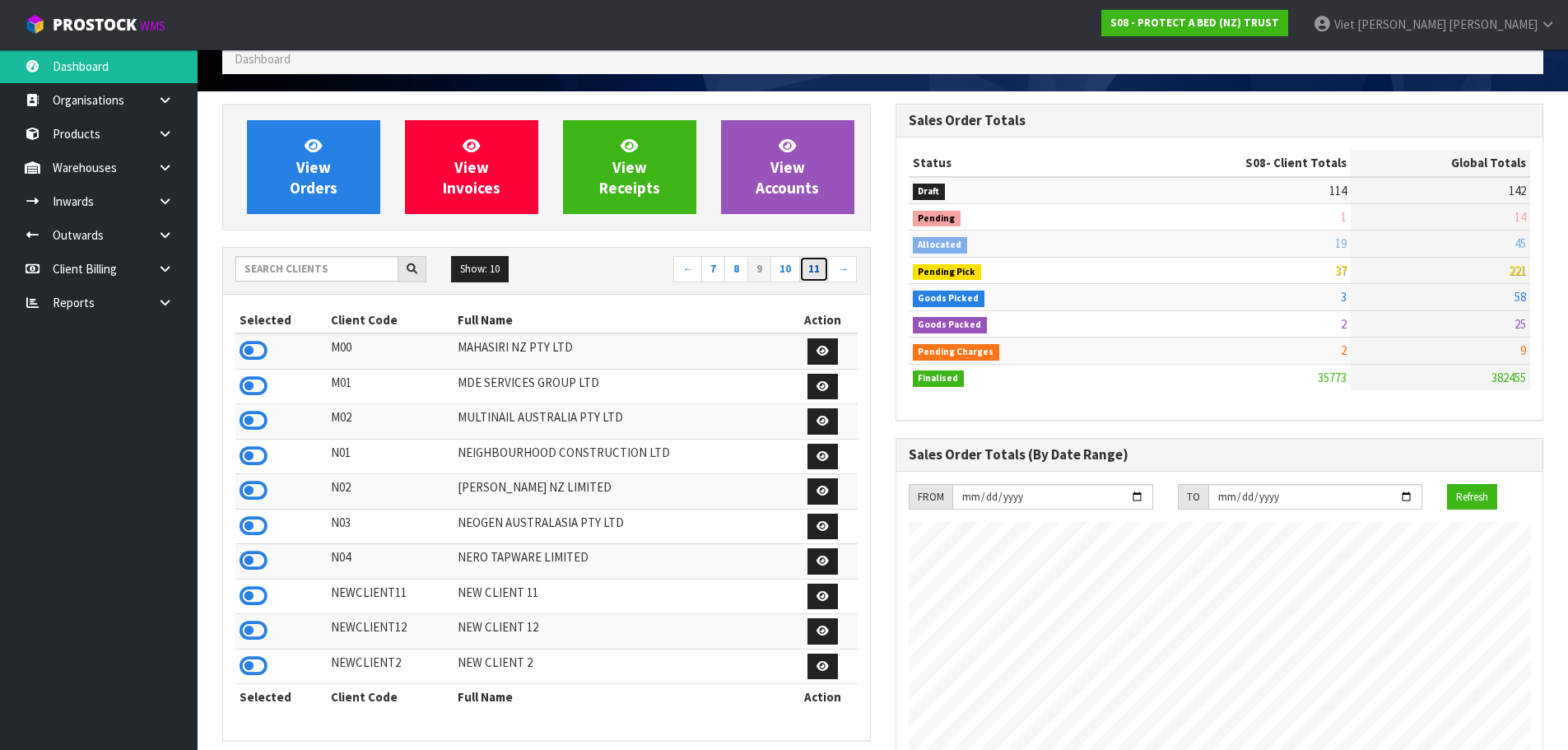
click at [826, 269] on link "11" at bounding box center [814, 269] width 29 height 27
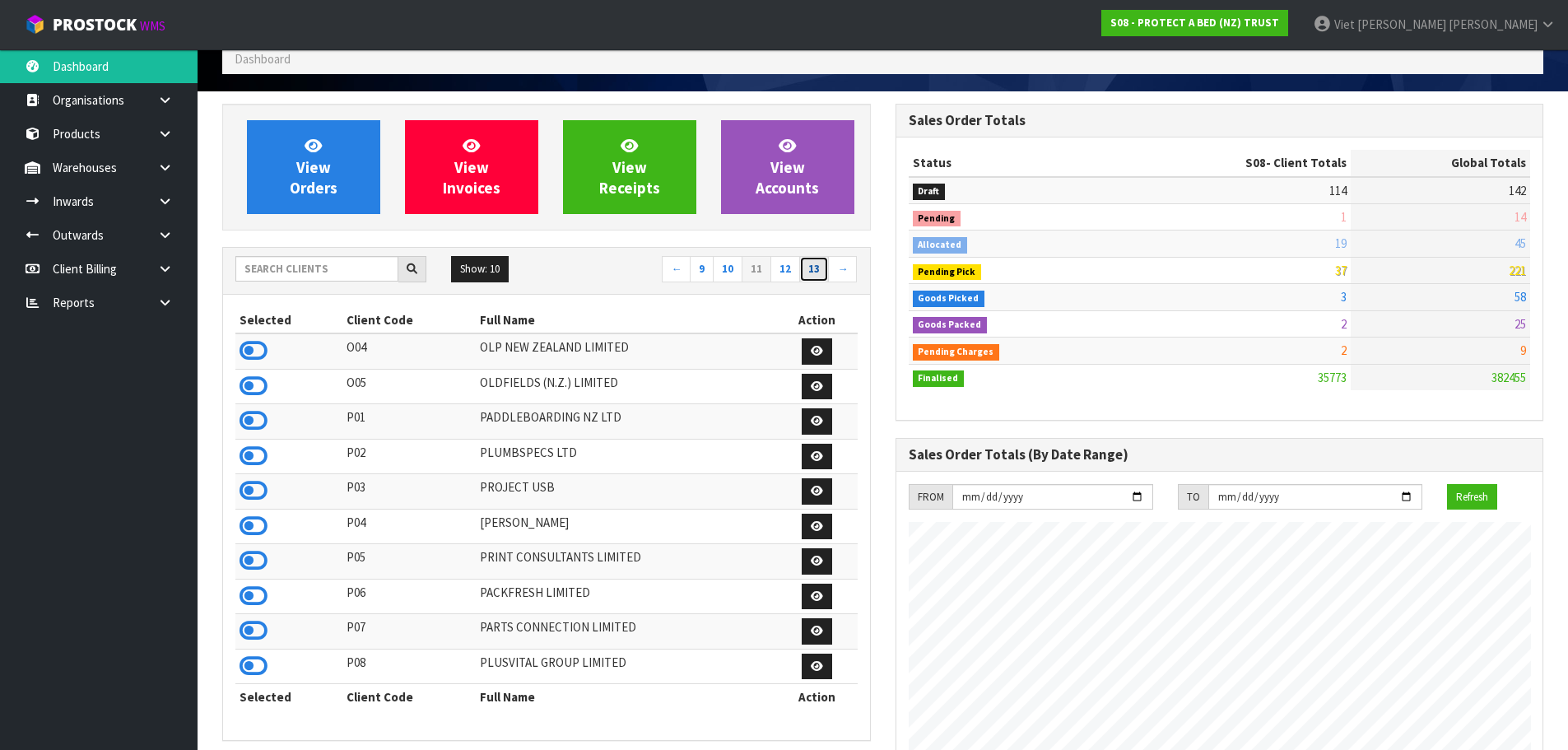
click at [826, 269] on link "13" at bounding box center [814, 269] width 29 height 27
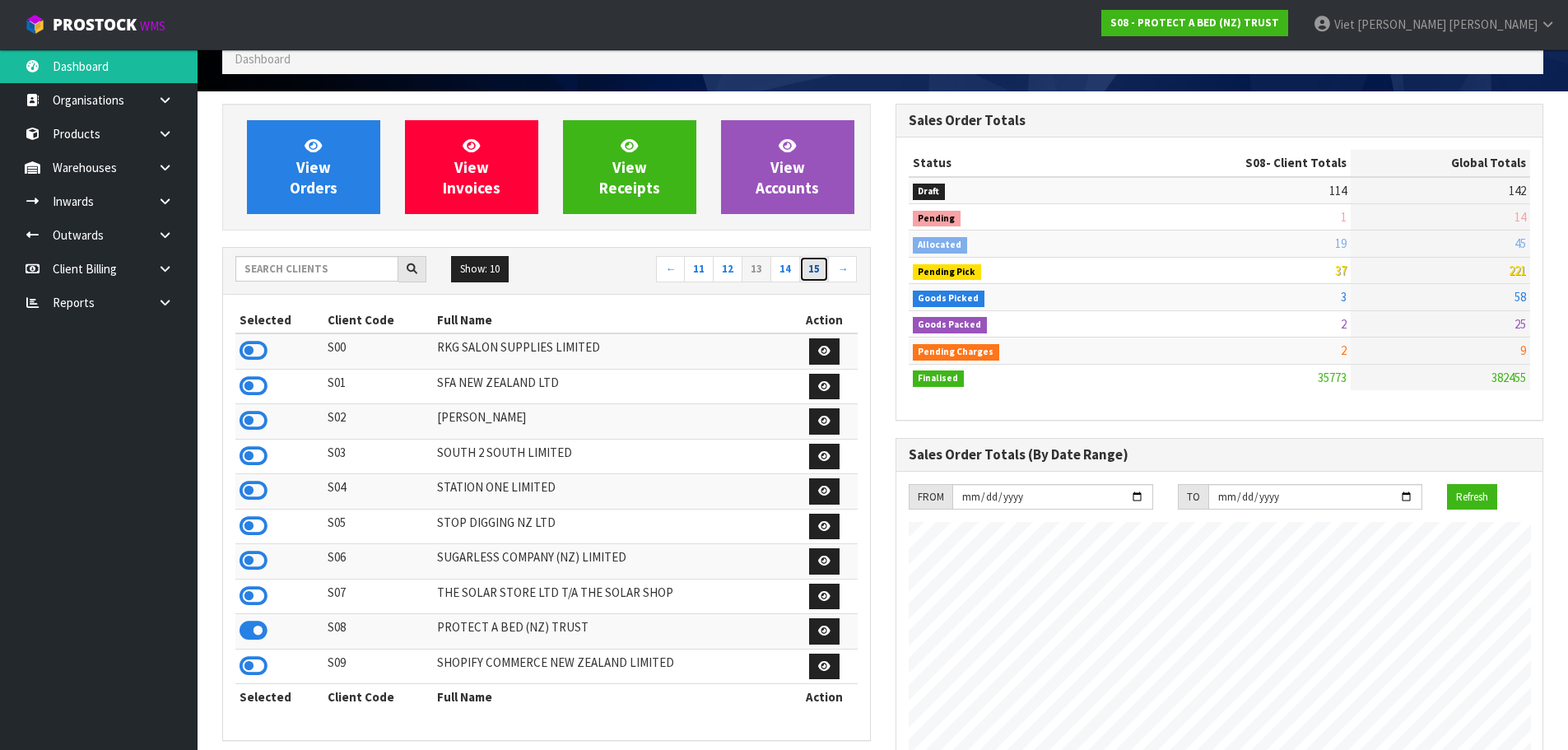
click at [826, 269] on link "15" at bounding box center [814, 269] width 29 height 27
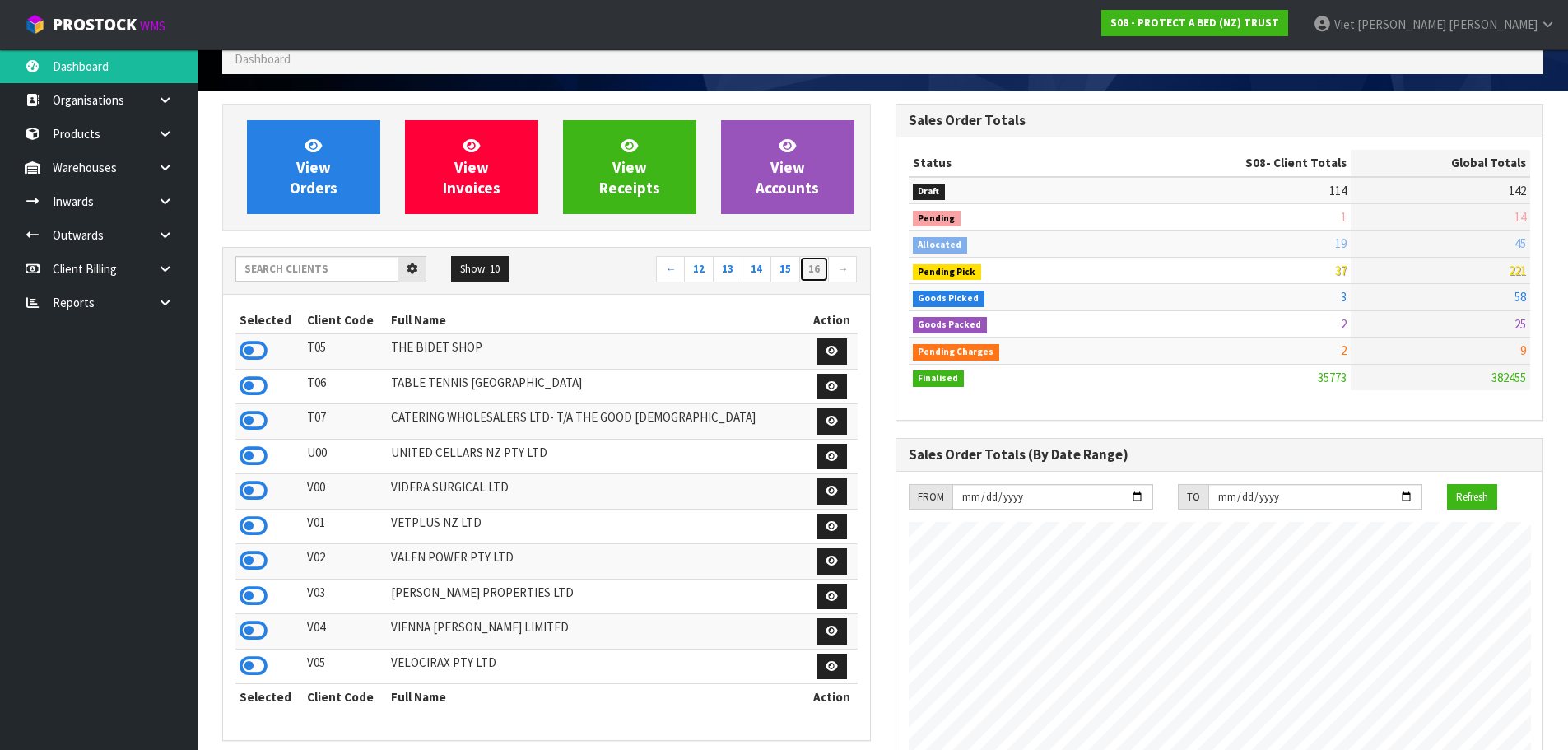
click at [826, 269] on link "16" at bounding box center [814, 269] width 29 height 27
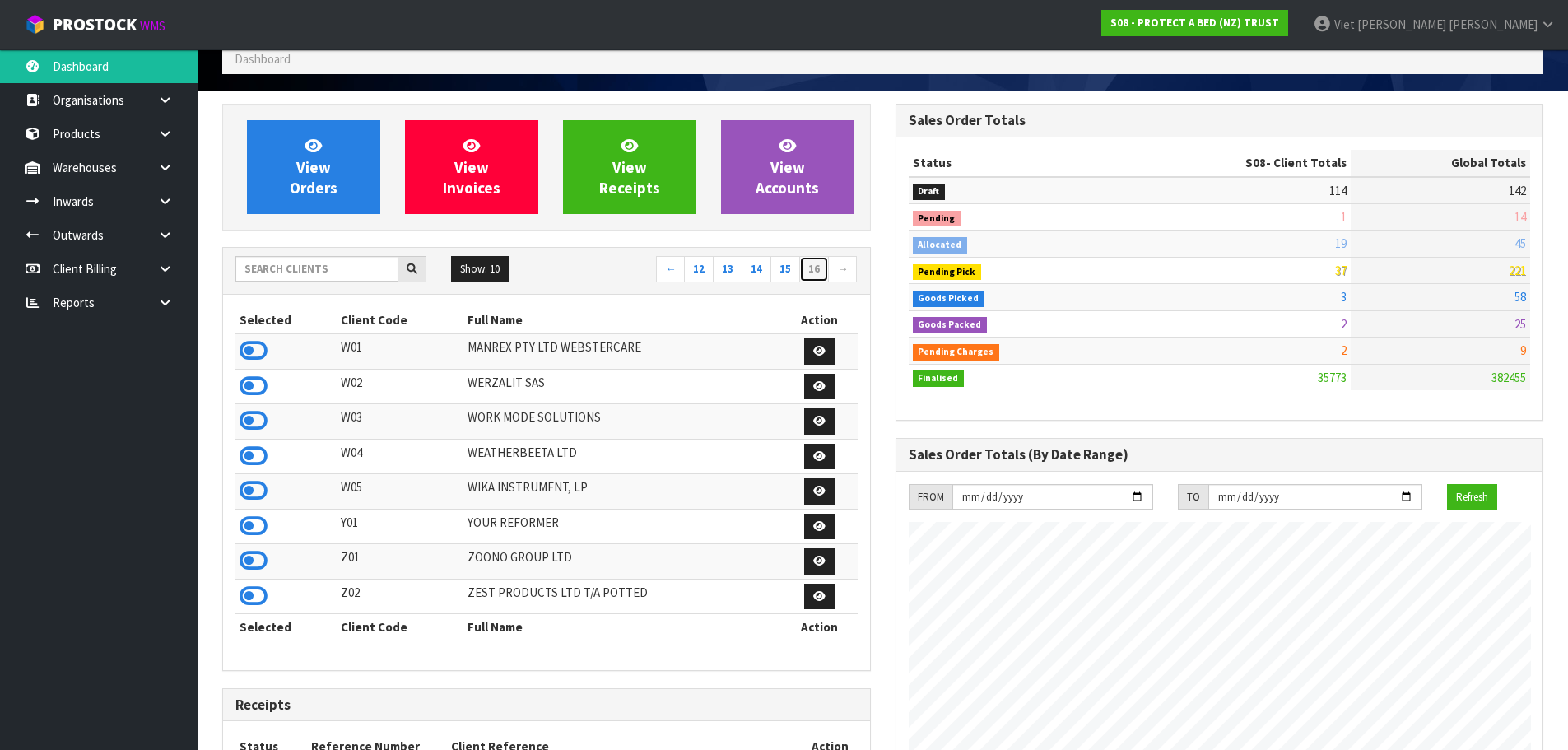
click at [826, 269] on link "16" at bounding box center [814, 269] width 29 height 27
click at [806, 270] on link "16" at bounding box center [814, 269] width 29 height 27
click at [777, 272] on link "15" at bounding box center [785, 269] width 29 height 27
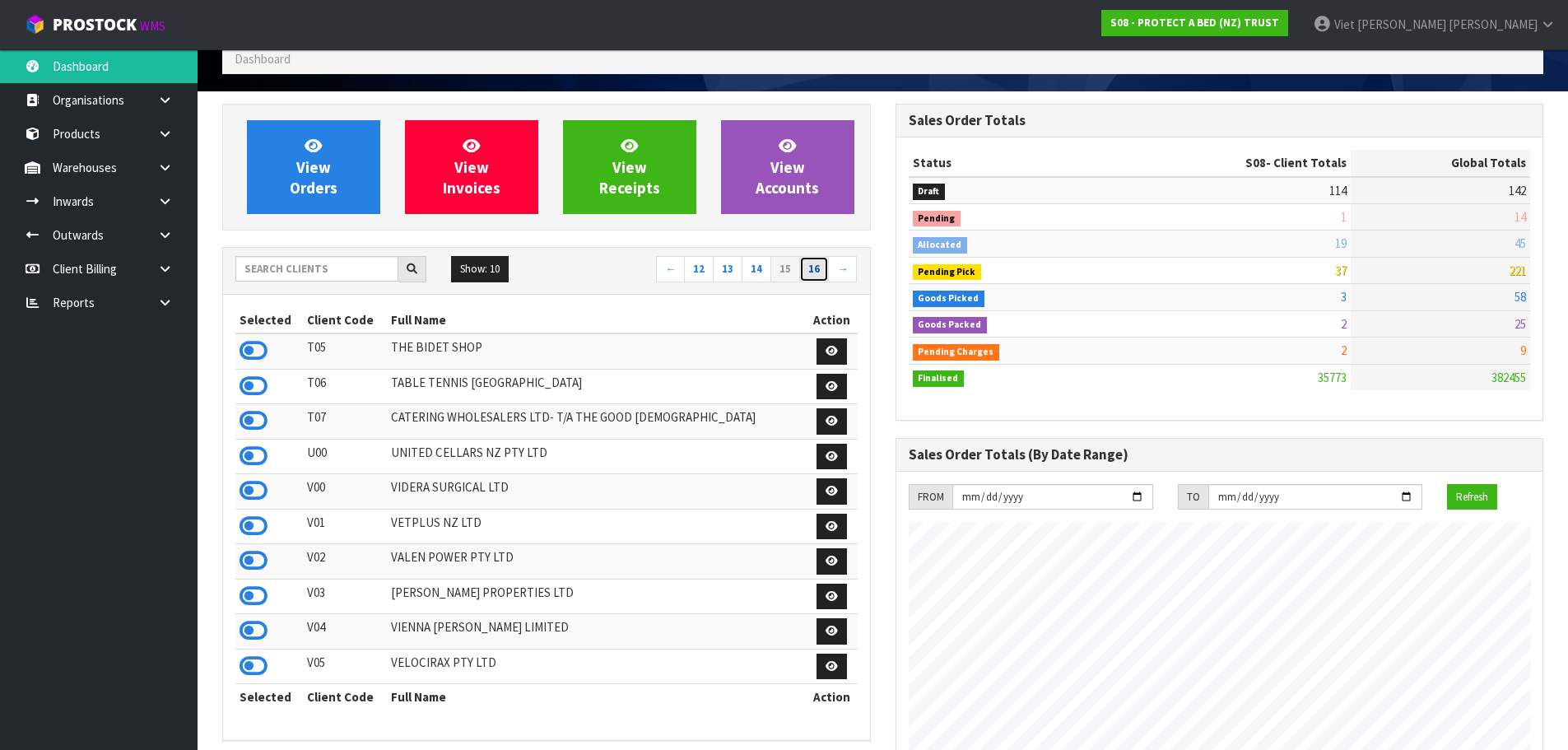
click at [818, 271] on link "16" at bounding box center [814, 269] width 29 height 27
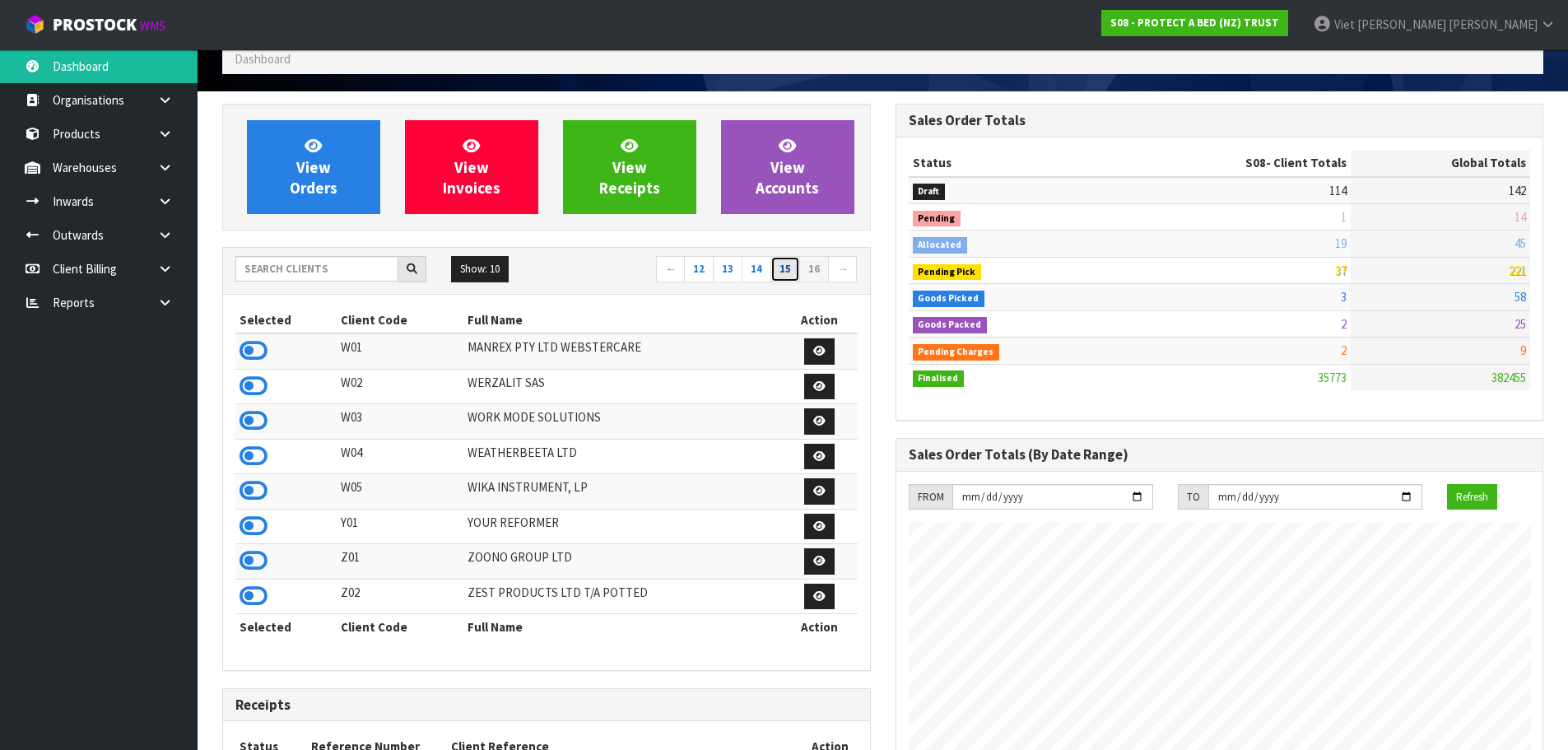
click at [791, 265] on link "15" at bounding box center [785, 269] width 29 height 27
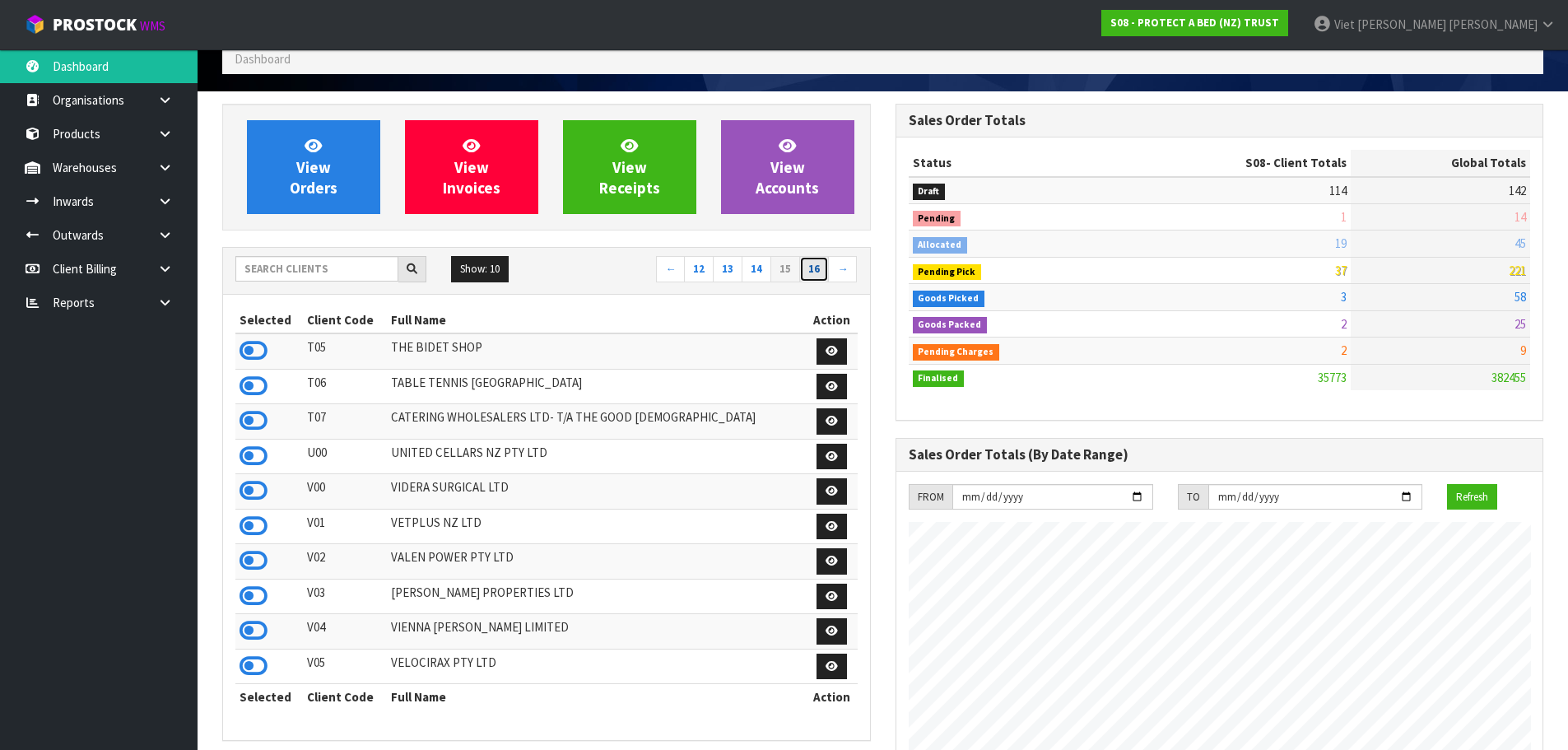
click at [826, 276] on link "16" at bounding box center [814, 269] width 29 height 27
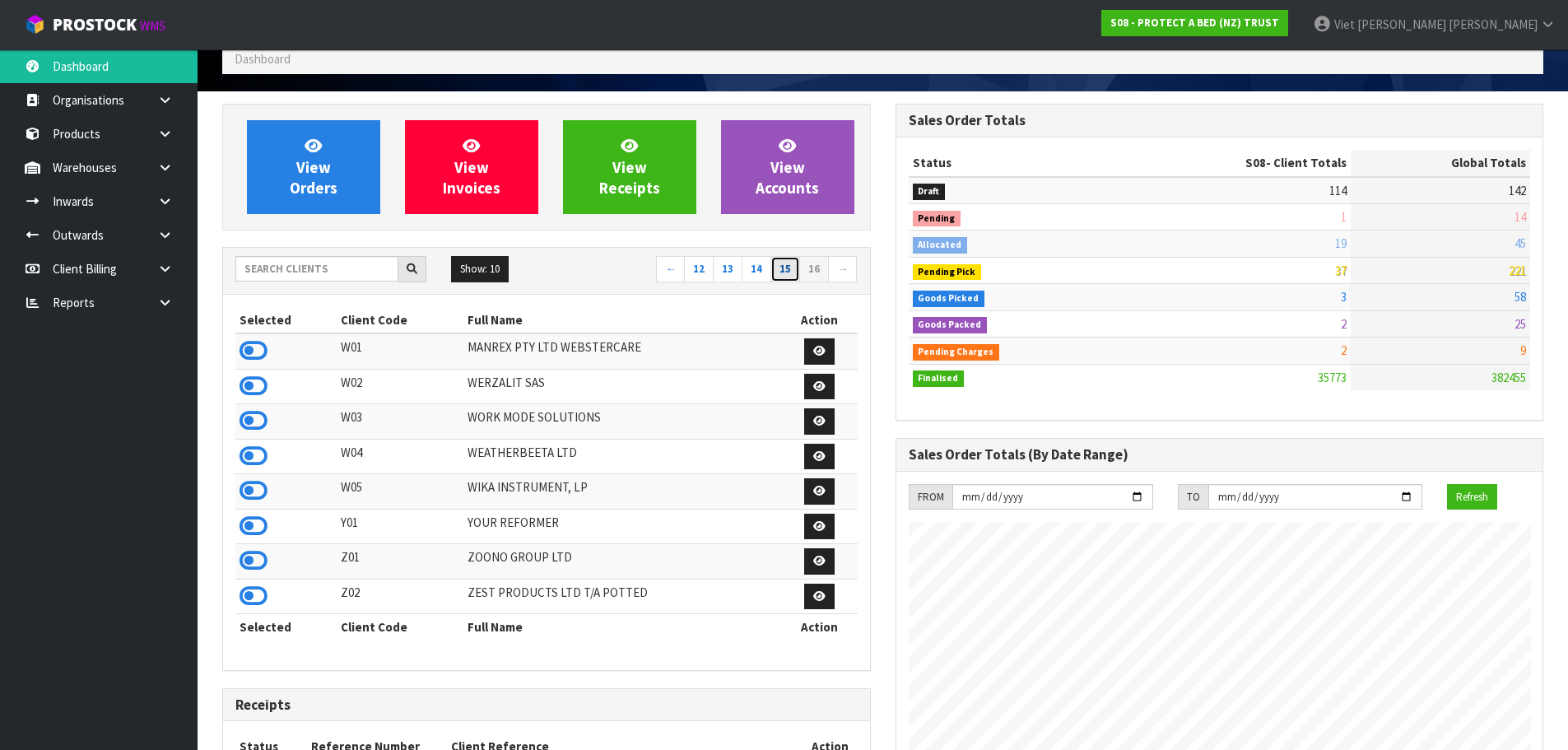
click at [782, 261] on link "15" at bounding box center [785, 269] width 29 height 27
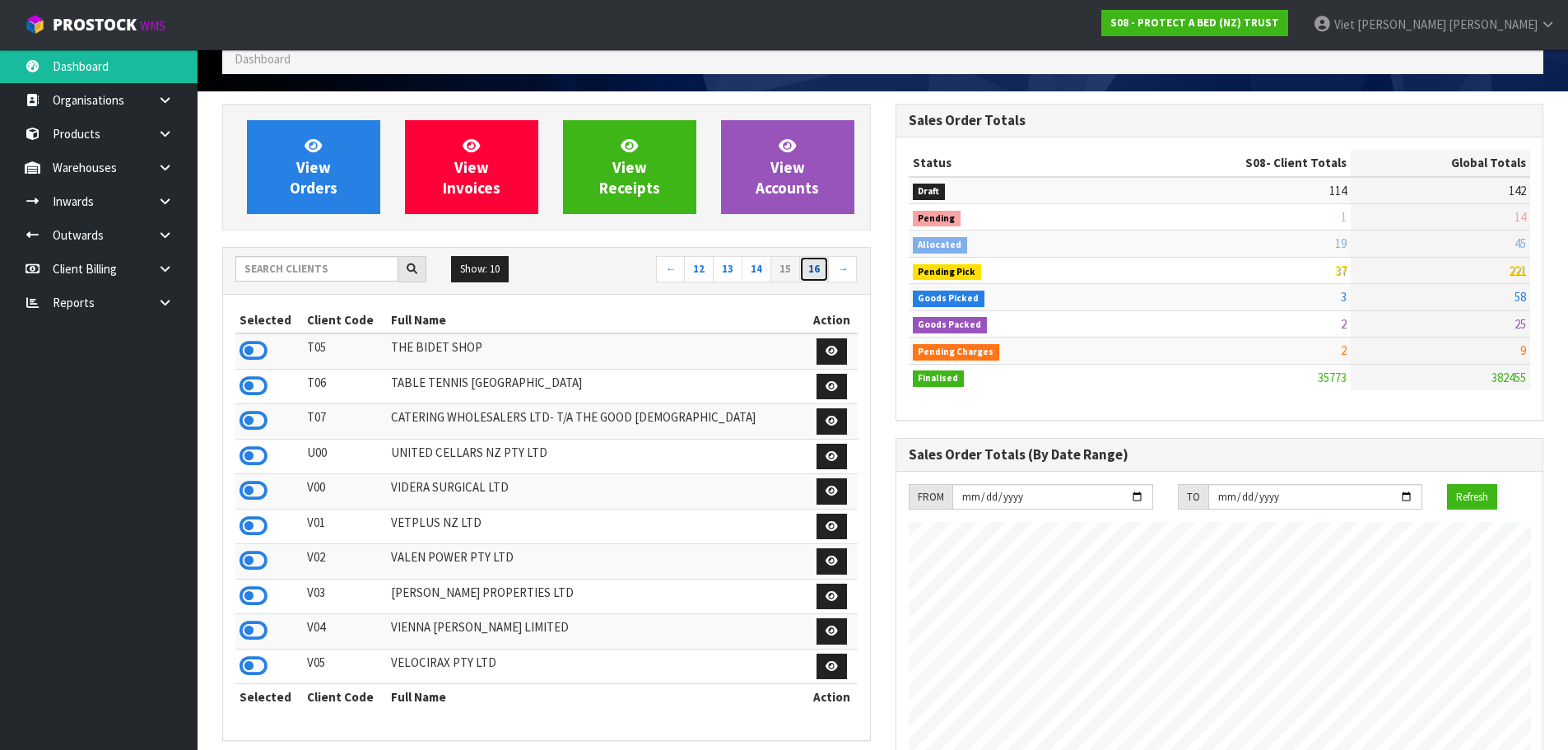
click at [818, 273] on link "16" at bounding box center [814, 269] width 29 height 27
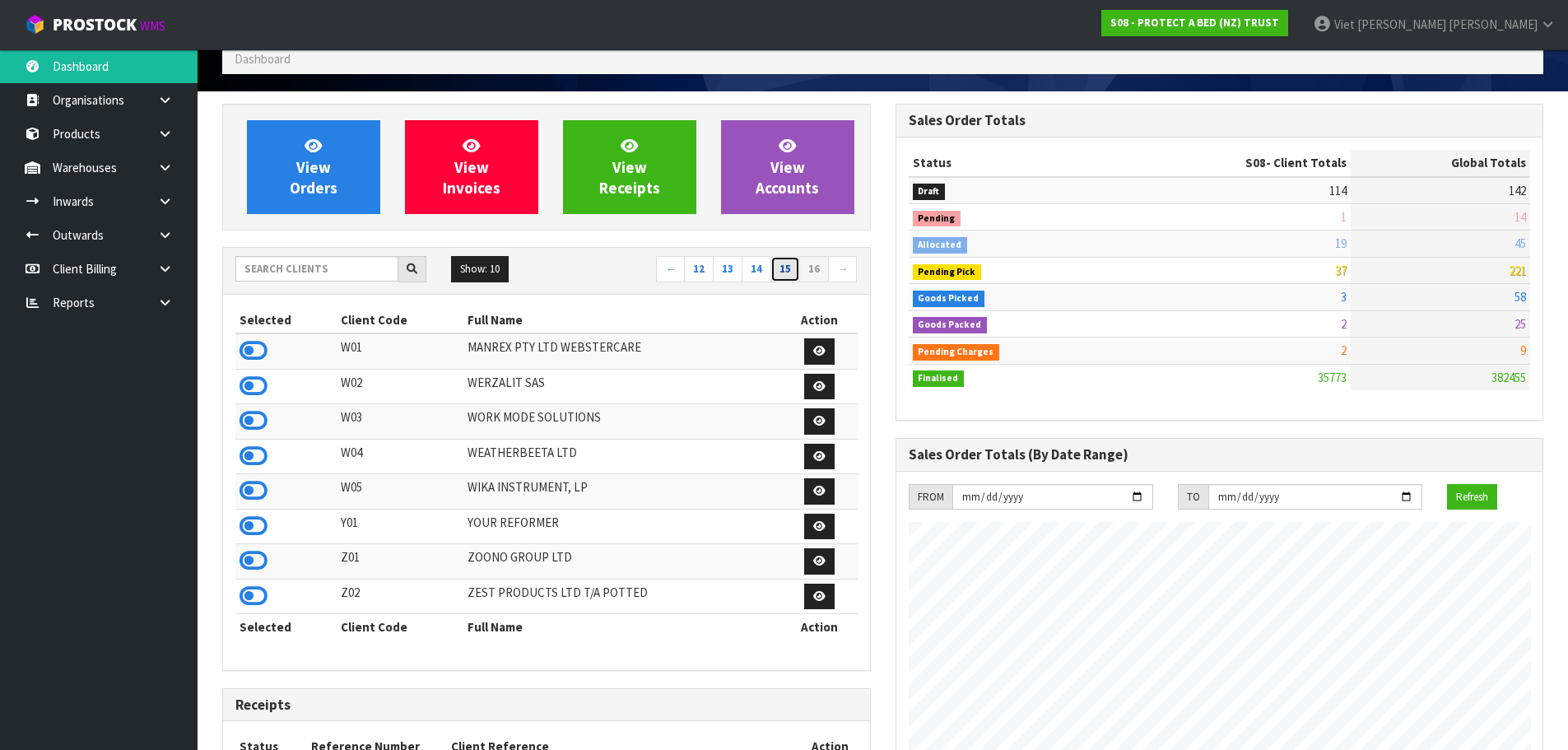
click at [778, 275] on link "15" at bounding box center [785, 269] width 29 height 27
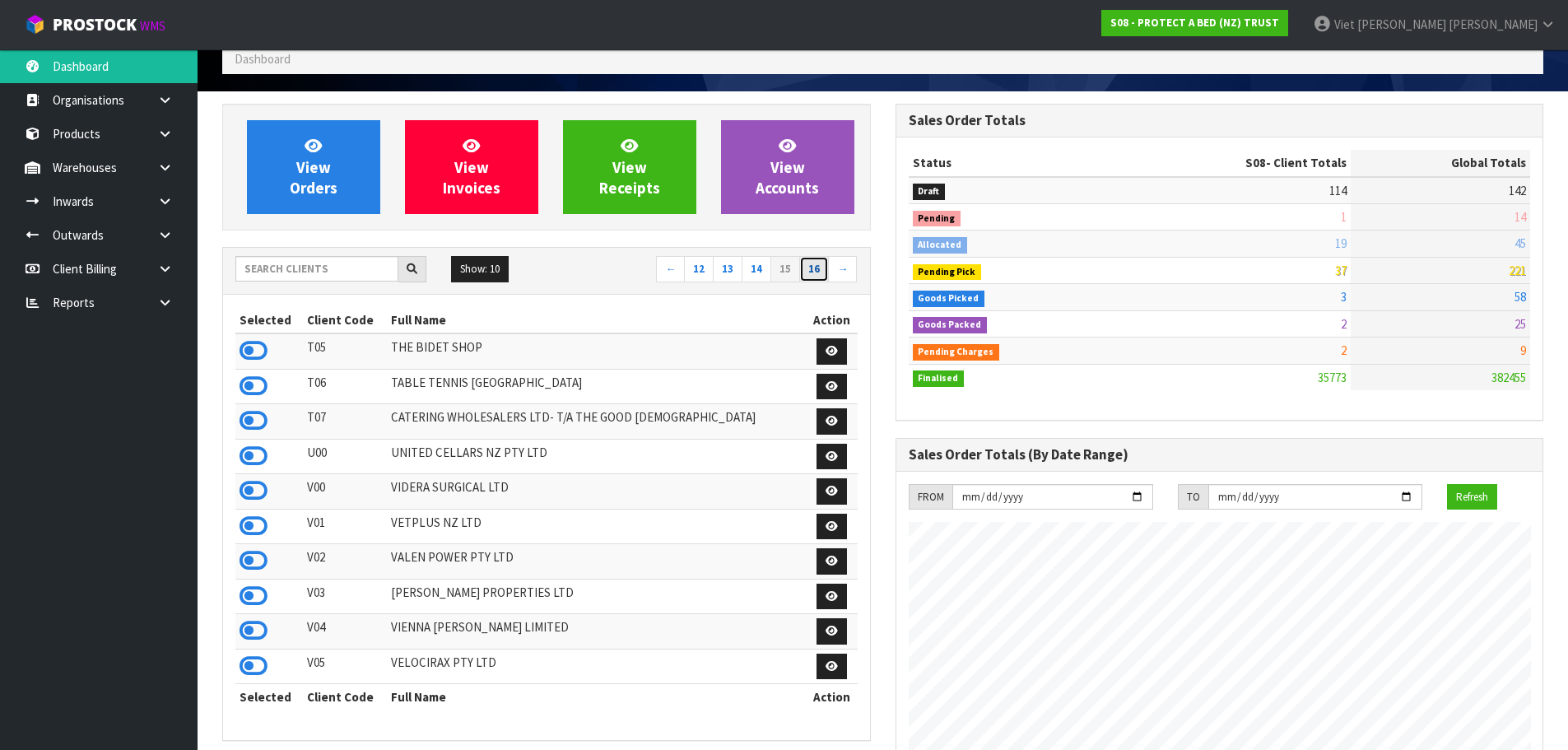
click at [820, 270] on link "16" at bounding box center [814, 269] width 29 height 27
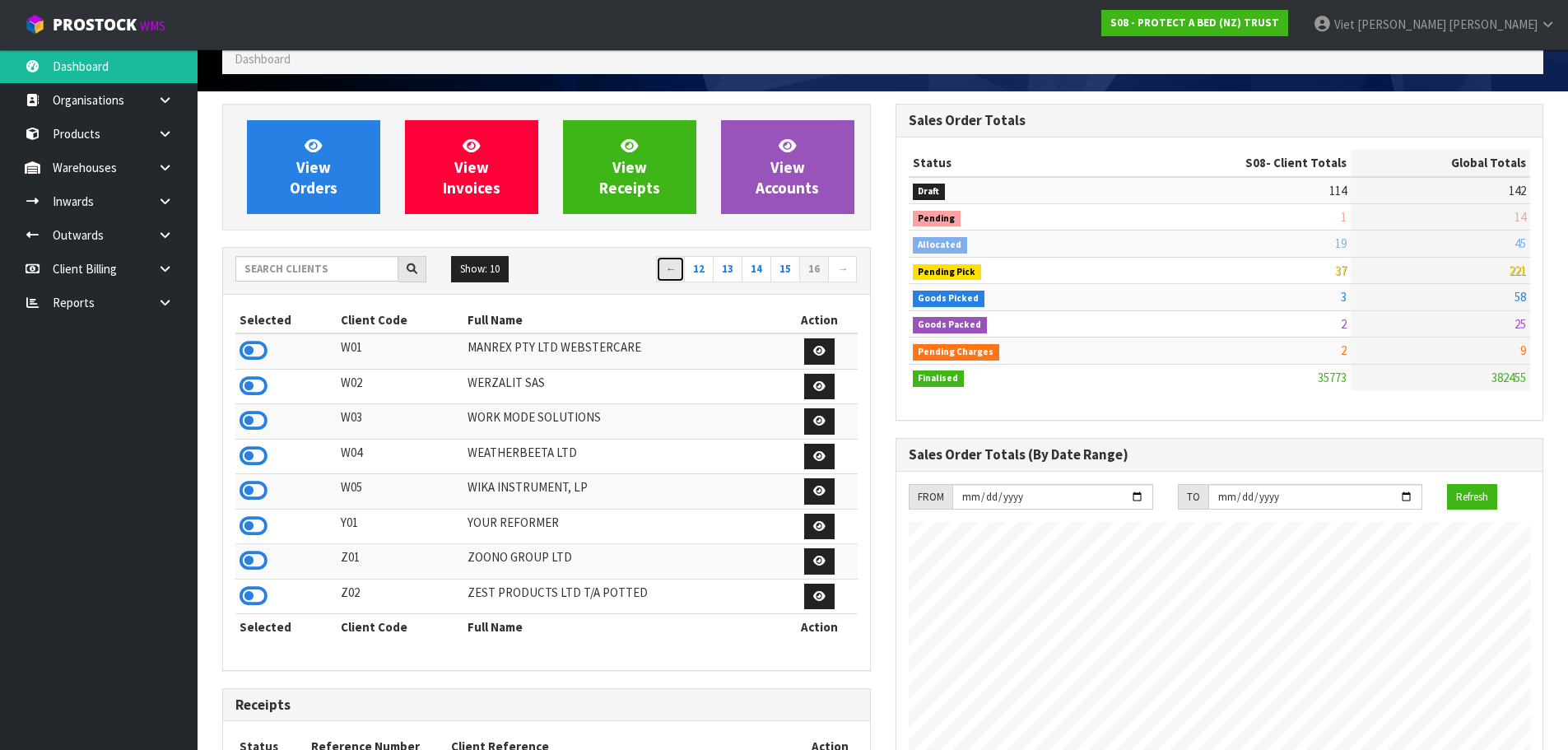
click at [667, 277] on link "←" at bounding box center [670, 269] width 29 height 27
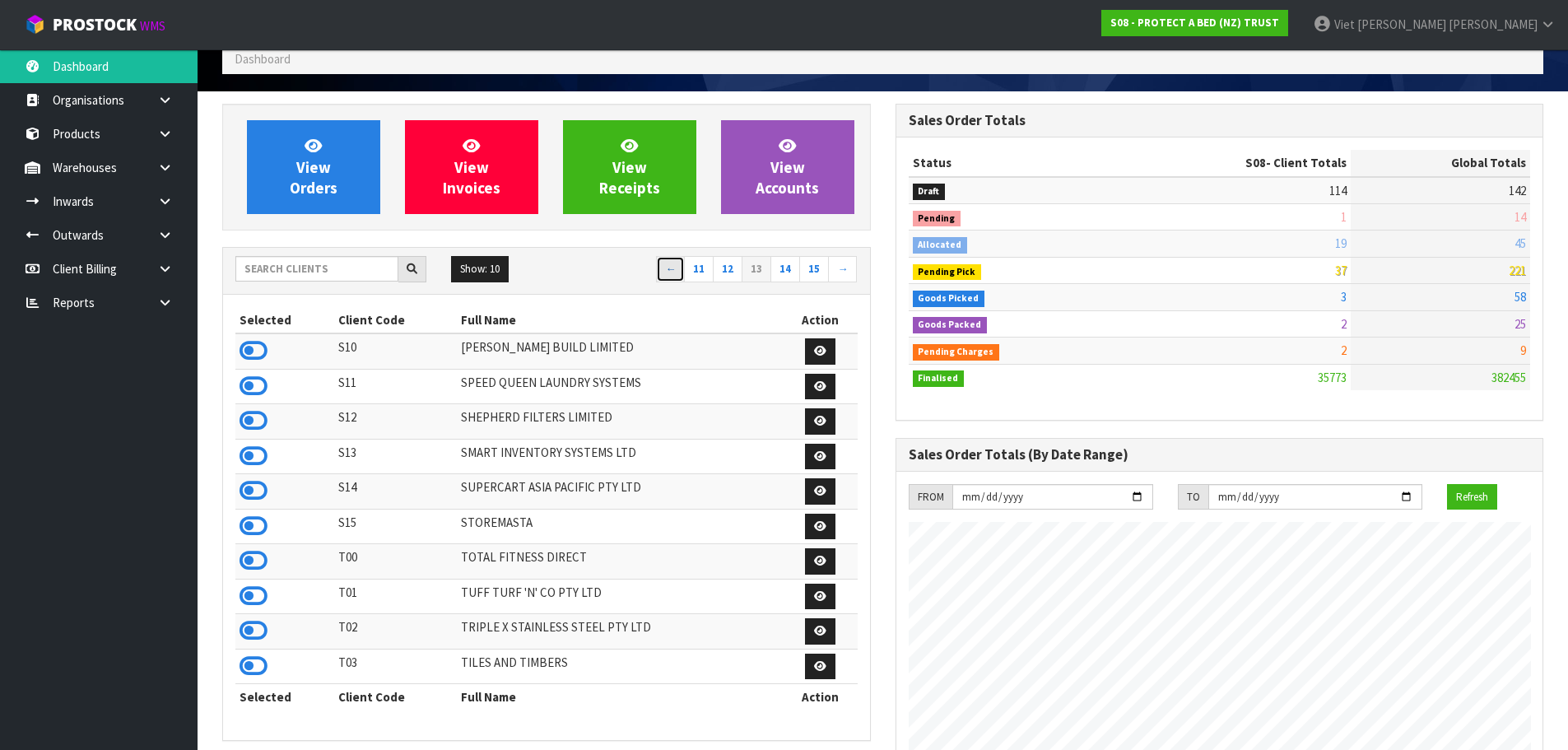
click at [667, 277] on link "←" at bounding box center [670, 269] width 29 height 27
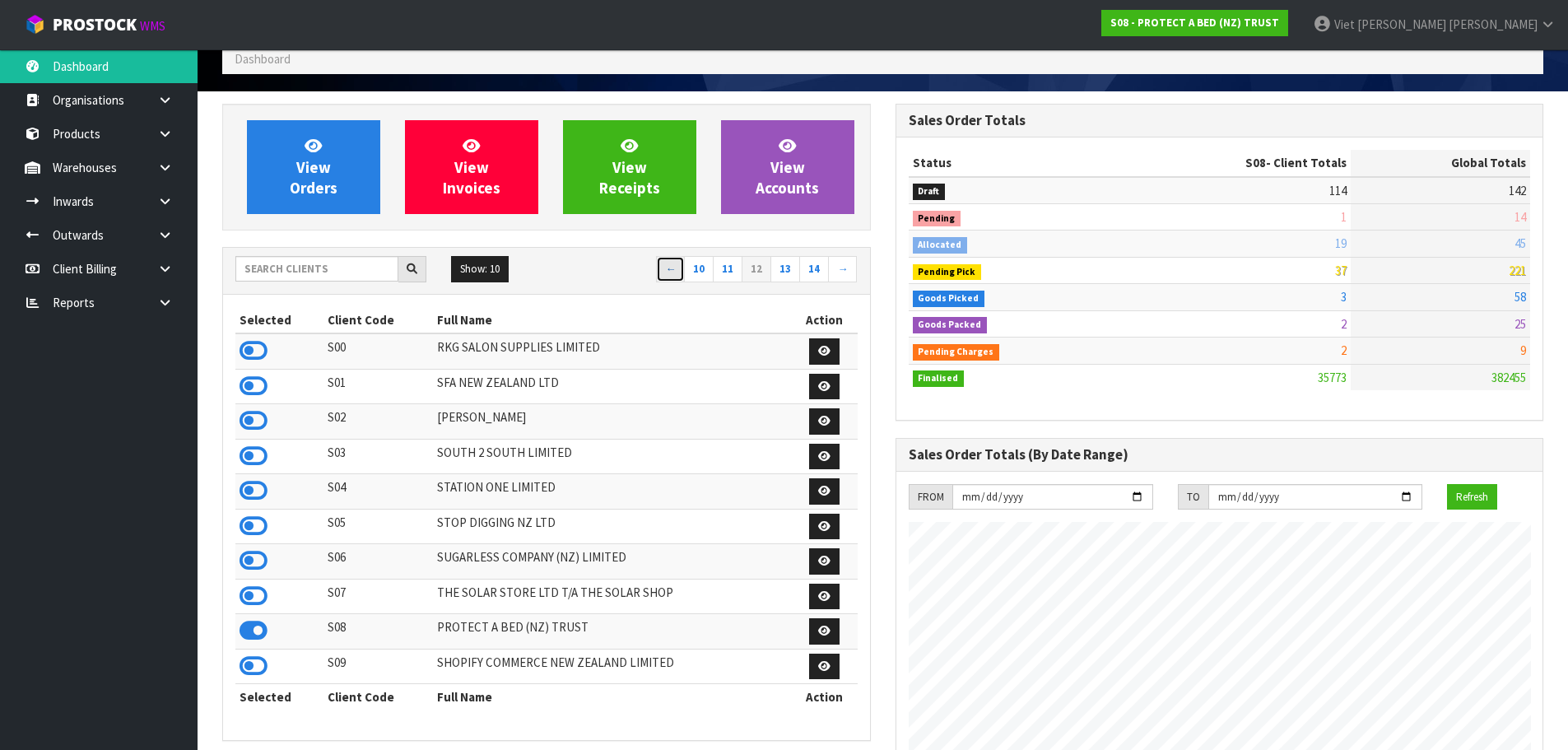
click at [667, 277] on link "←" at bounding box center [670, 269] width 29 height 27
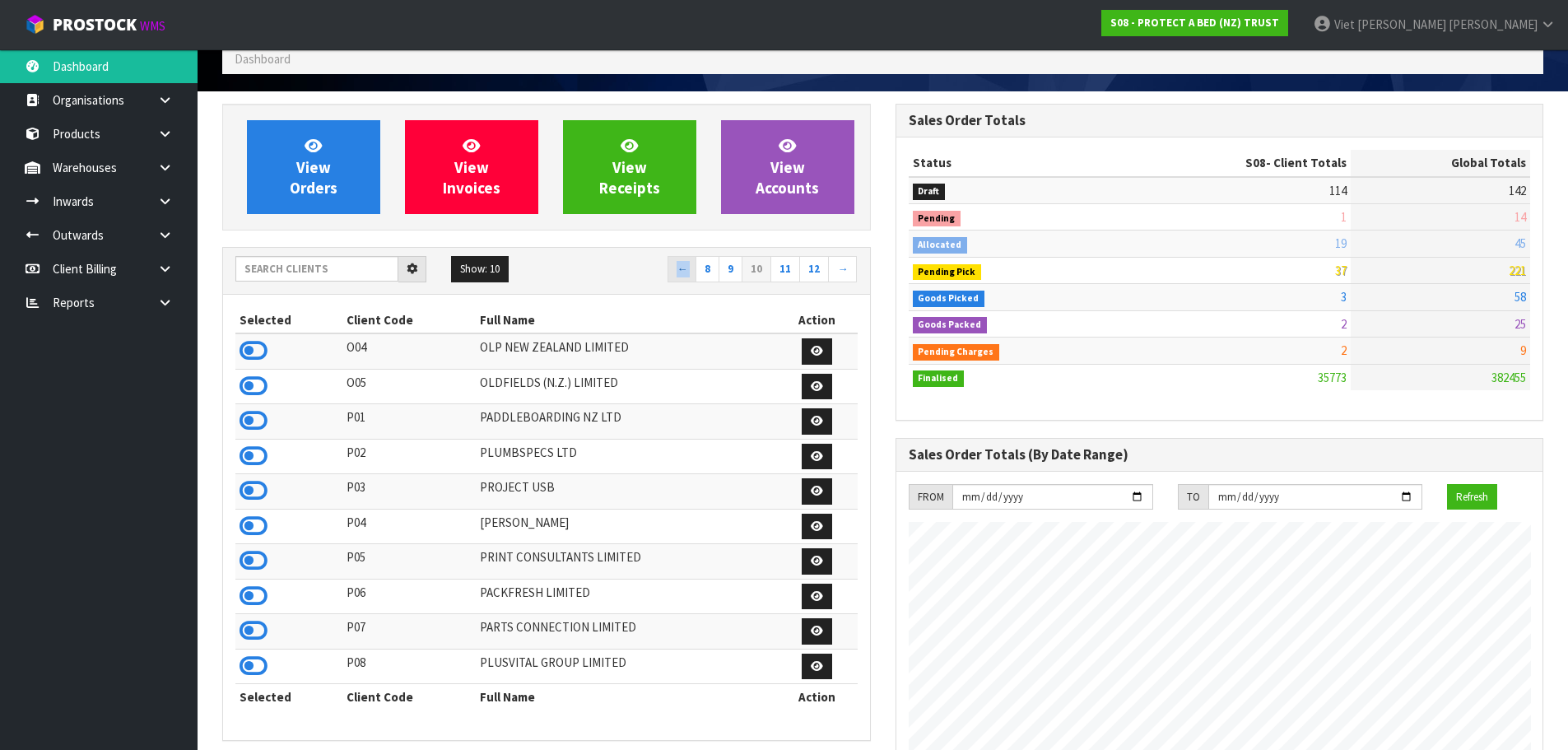
click at [667, 277] on nav "← 8 9 10 11 12 →" at bounding box center [708, 270] width 299 height 29
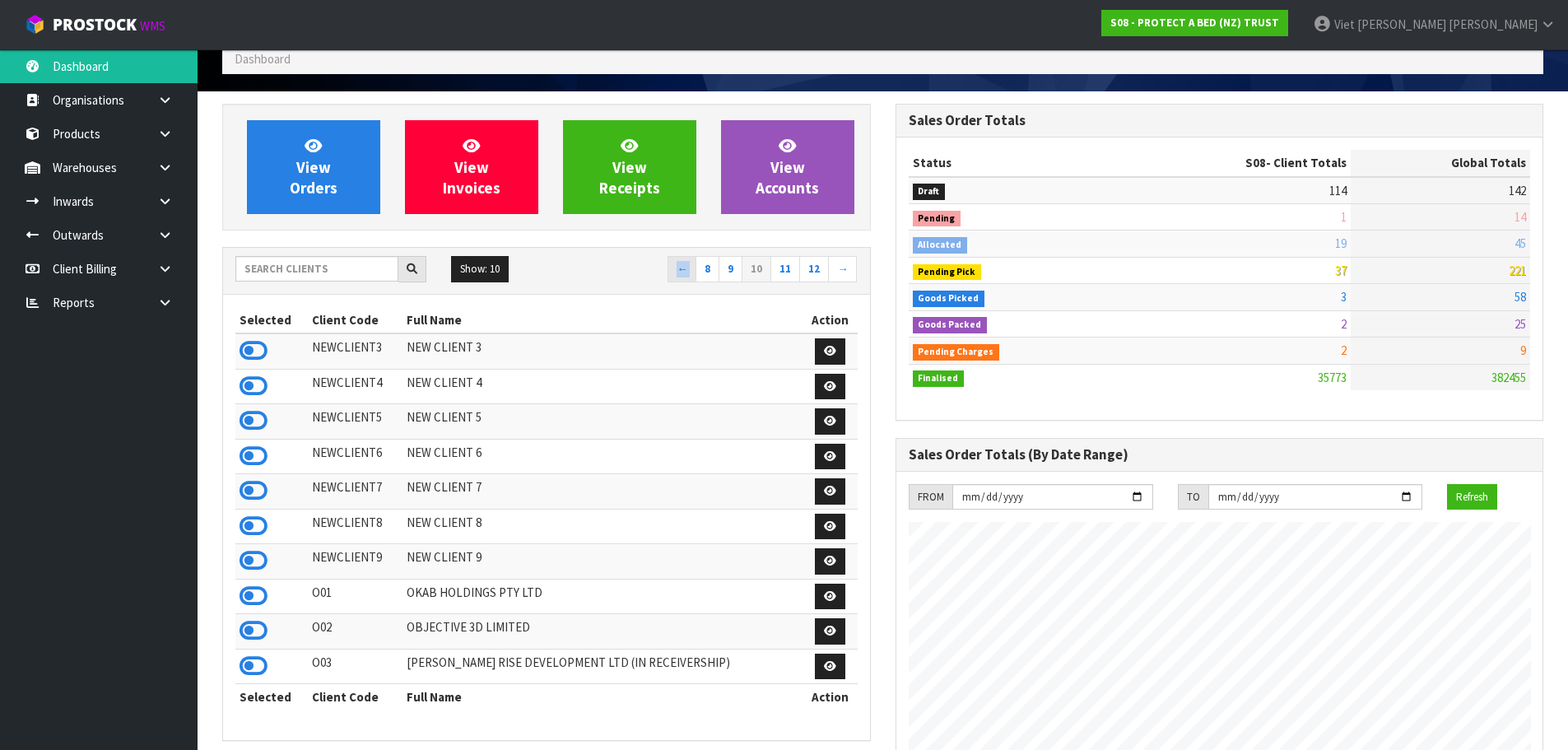
click at [667, 277] on nav "← 8 9 10 11 12 →" at bounding box center [708, 270] width 299 height 29
click at [674, 270] on link "←" at bounding box center [682, 269] width 29 height 27
click at [674, 270] on nav "← 7 8 9 10 11 →" at bounding box center [708, 270] width 299 height 29
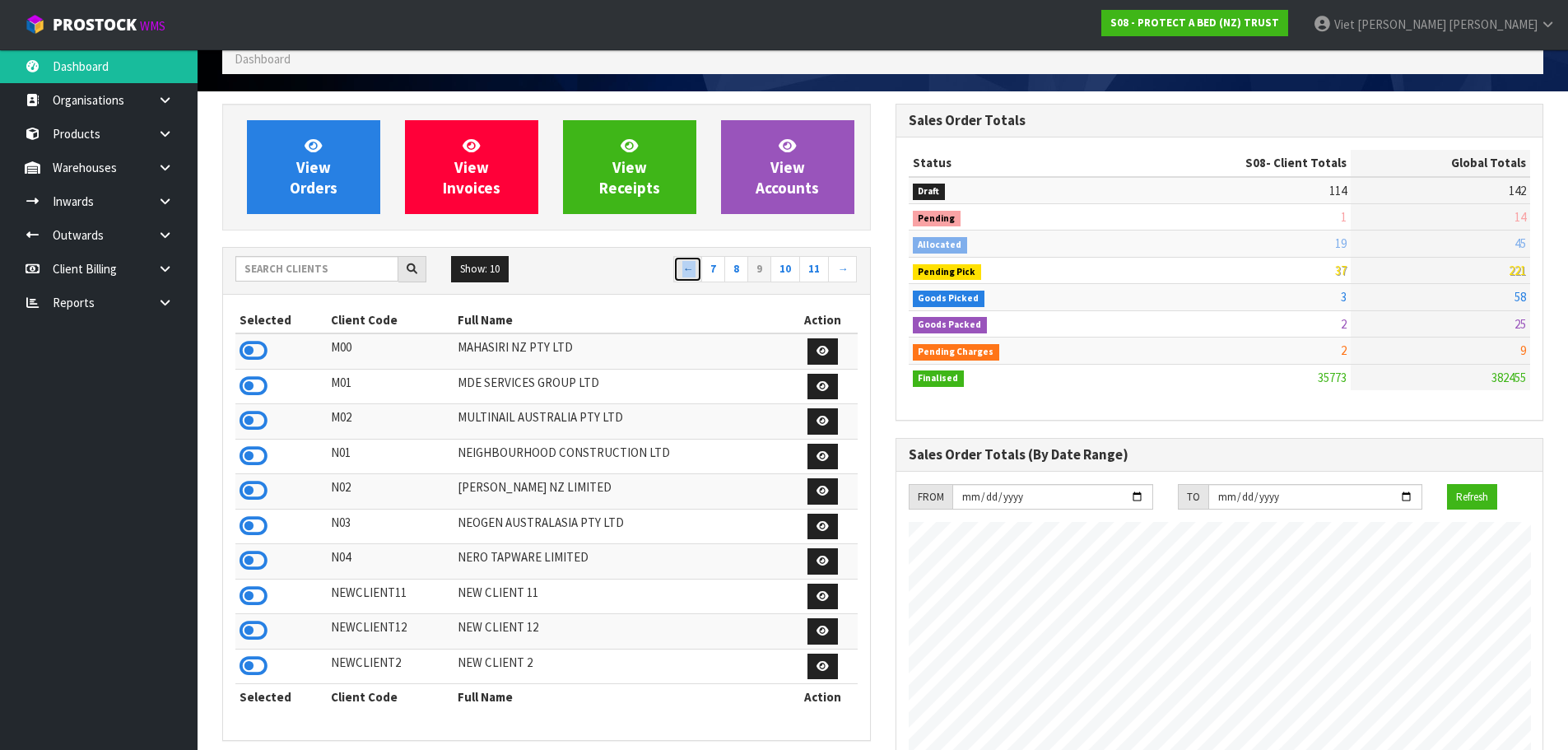
click at [692, 270] on link "←" at bounding box center [687, 269] width 29 height 27
click at [692, 270] on link "←" at bounding box center [693, 269] width 29 height 27
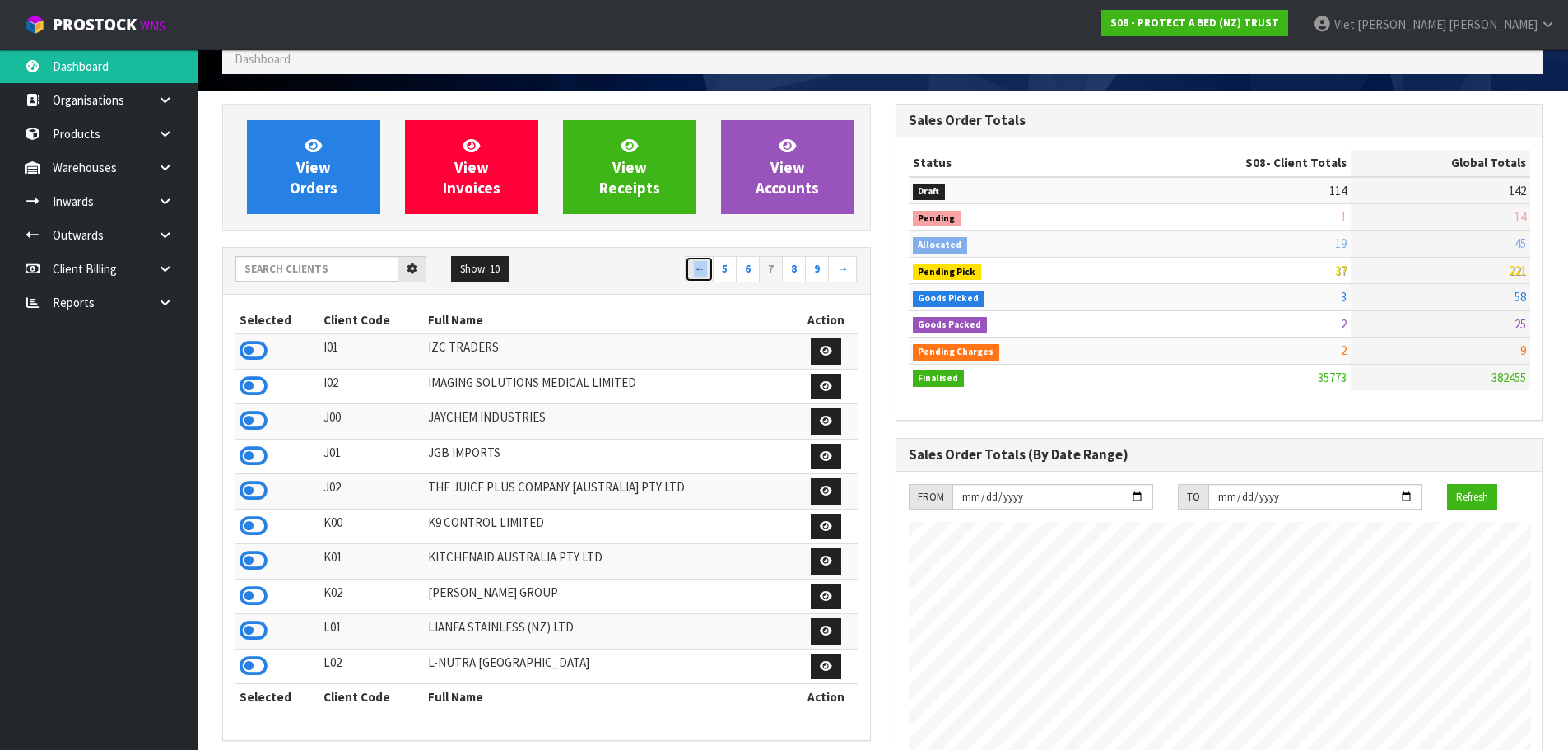
click at [692, 270] on link "←" at bounding box center [698, 269] width 29 height 27
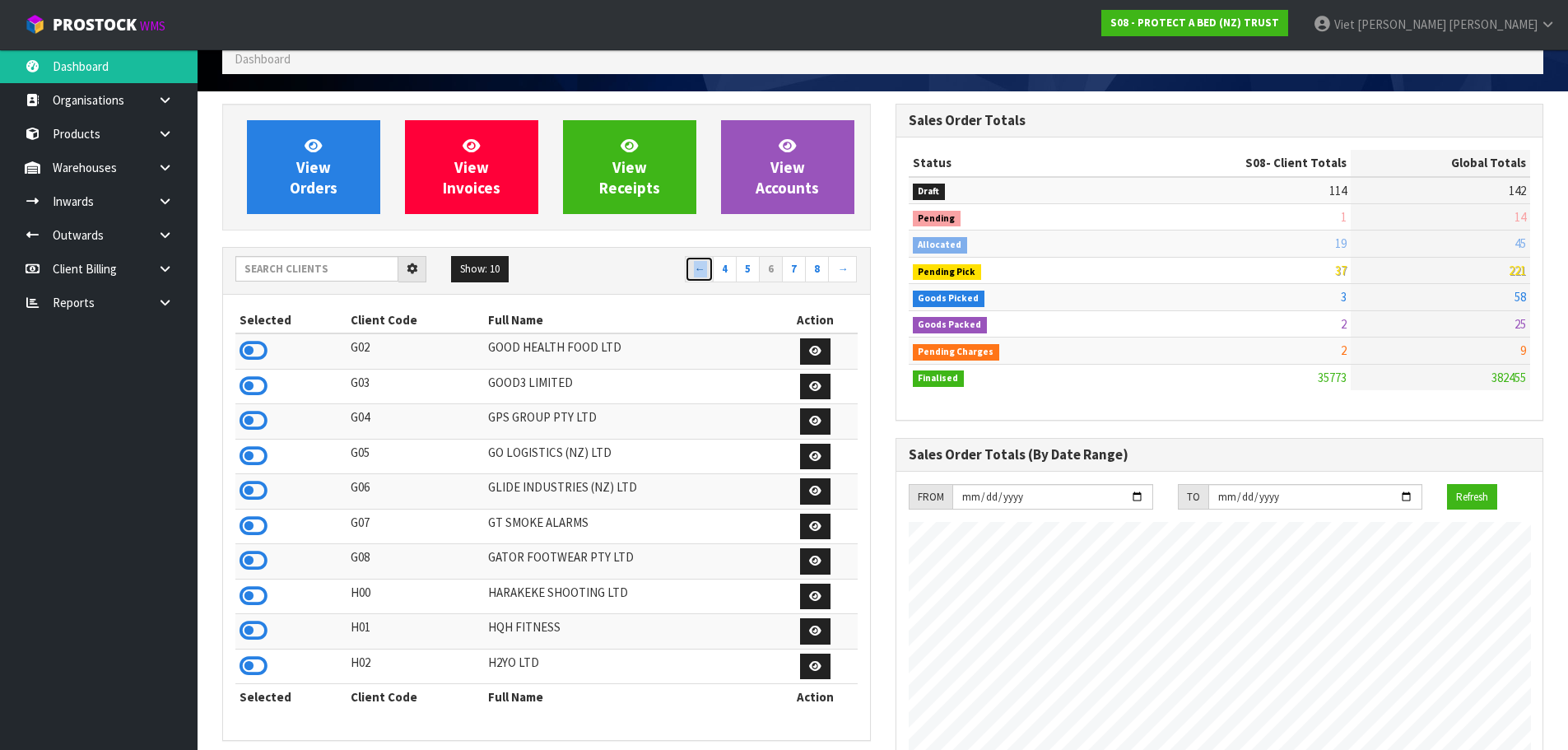
click at [704, 270] on link "←" at bounding box center [698, 269] width 29 height 27
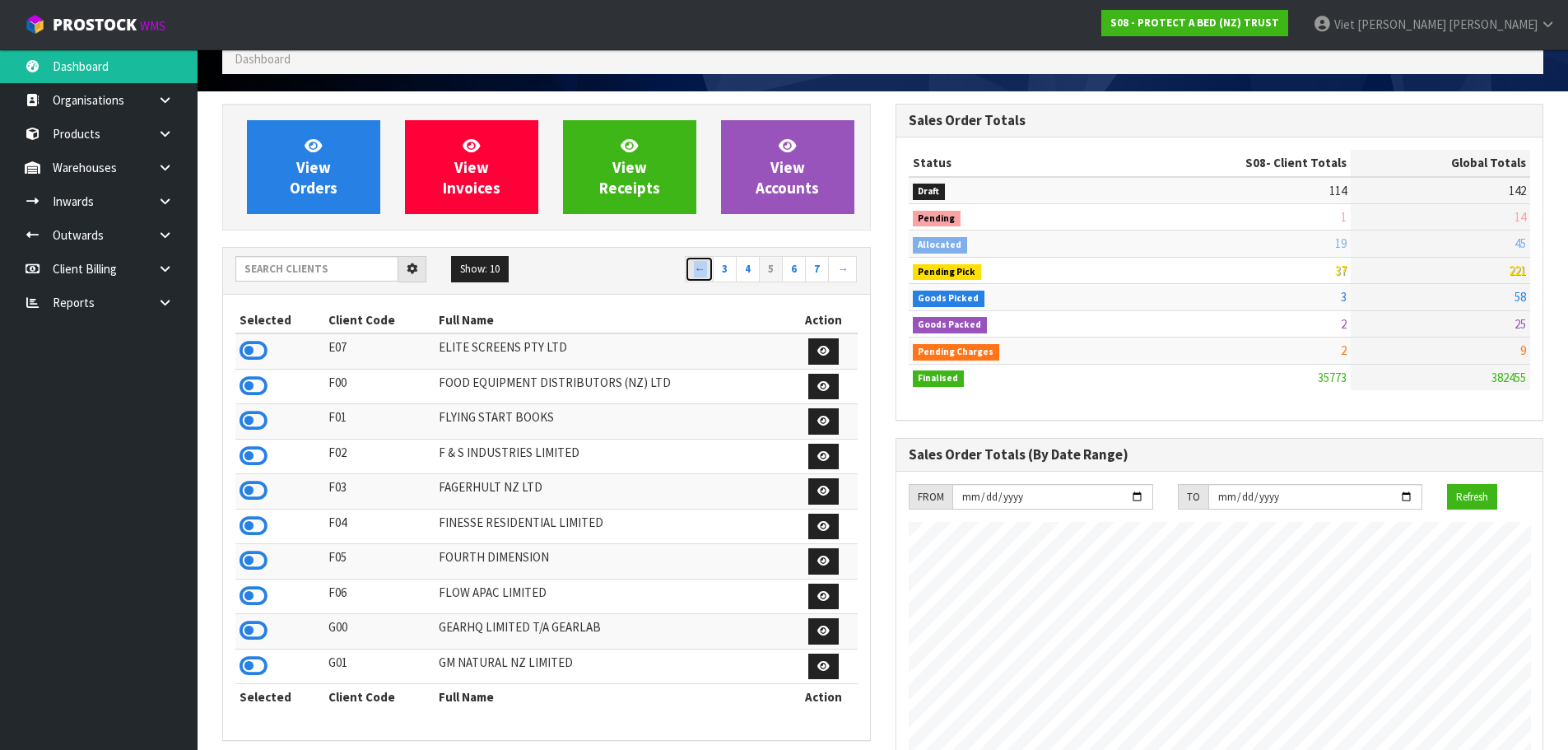
click at [704, 270] on link "←" at bounding box center [698, 269] width 29 height 27
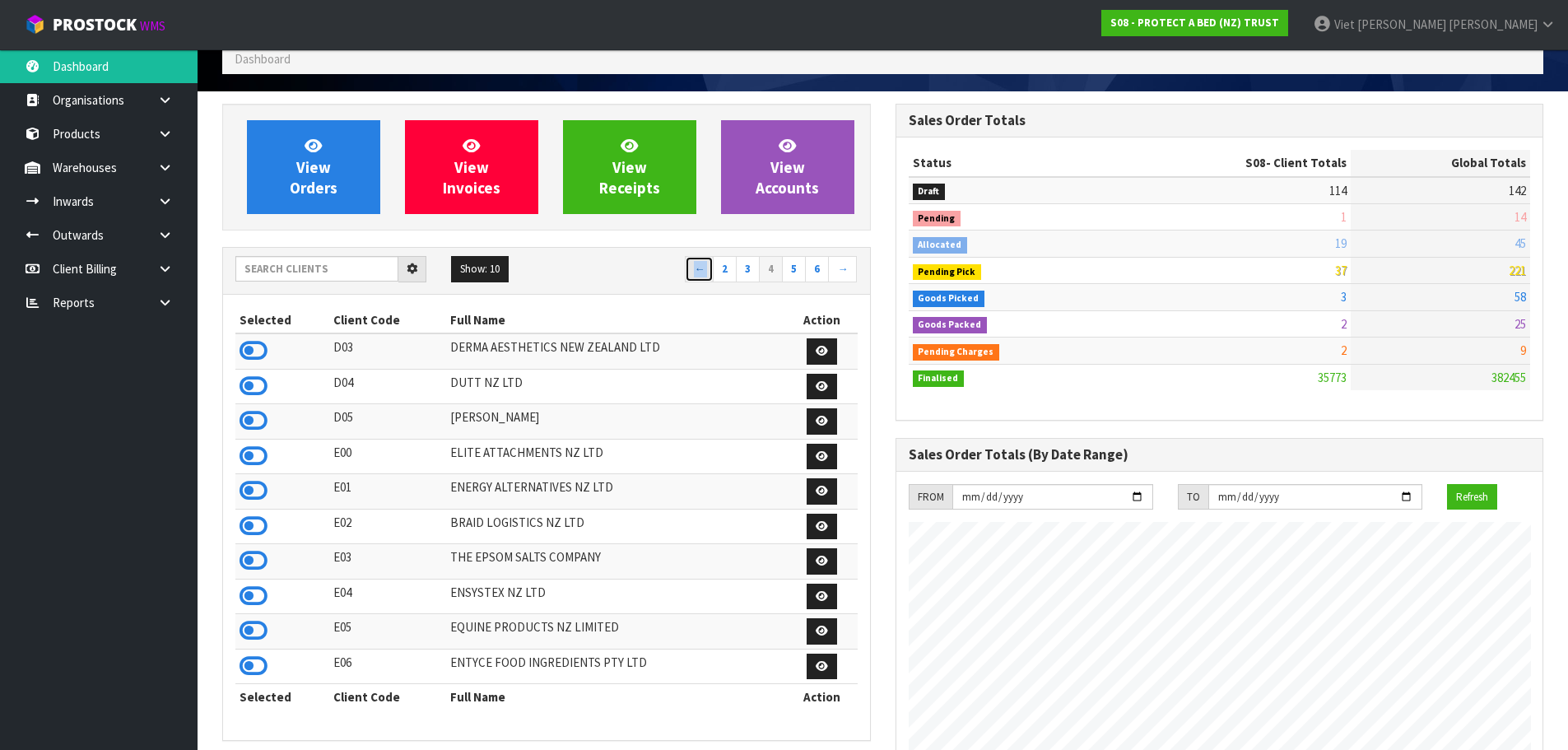
click at [704, 270] on link "←" at bounding box center [698, 269] width 29 height 27
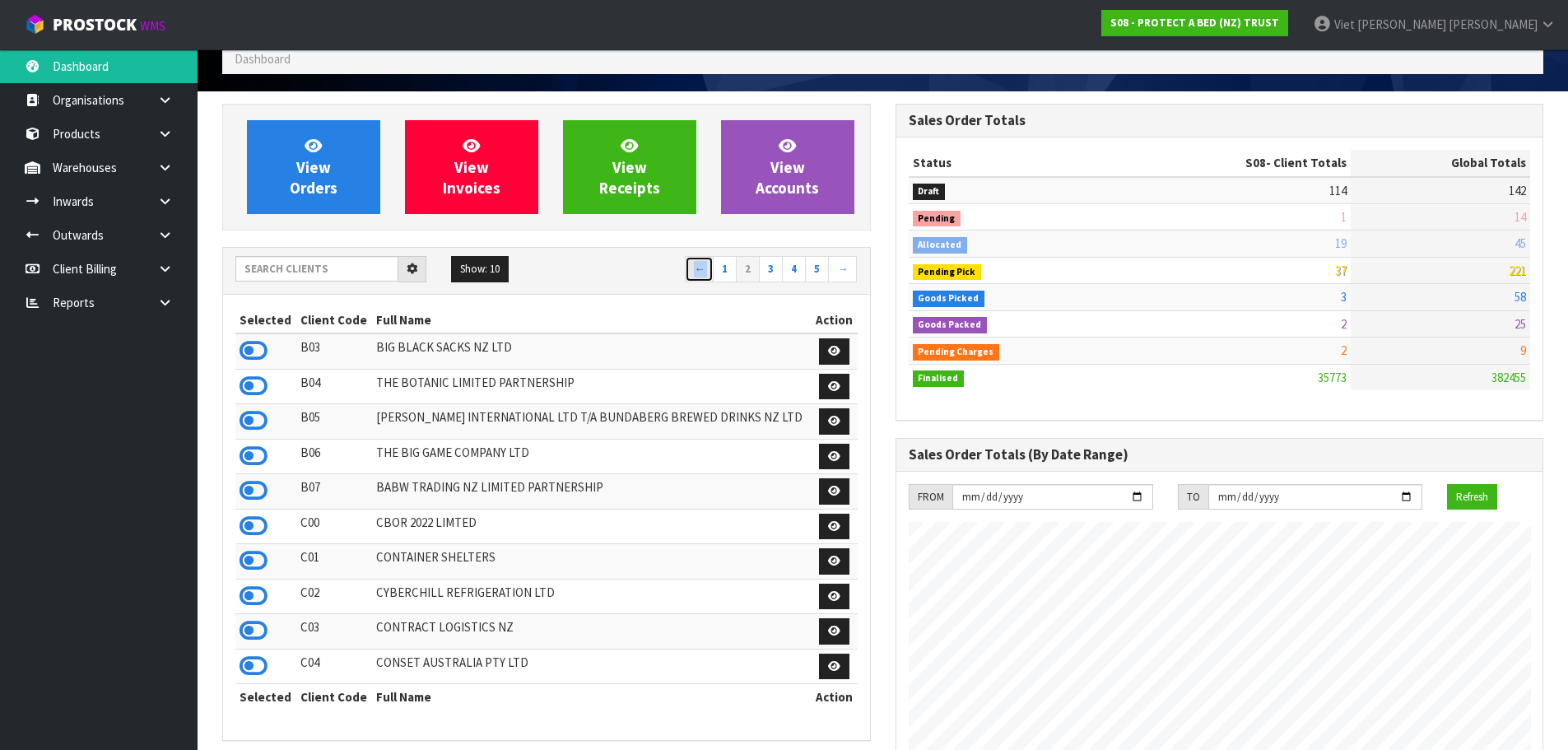
click at [704, 270] on link "←" at bounding box center [698, 269] width 29 height 27
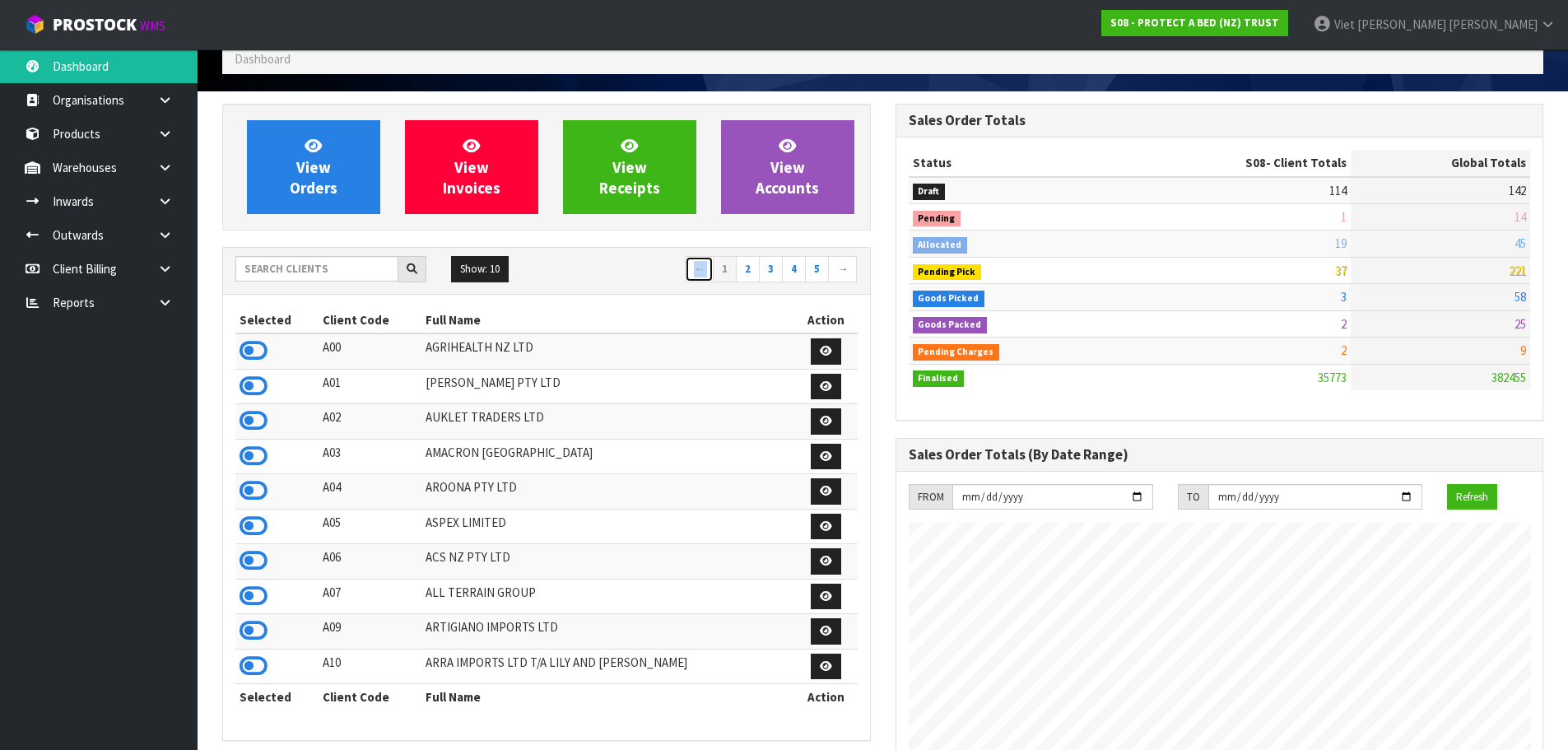
click at [704, 270] on link "←" at bounding box center [698, 269] width 29 height 27
click at [646, 273] on nav "← 1 2 3 4 5 →" at bounding box center [708, 270] width 299 height 29
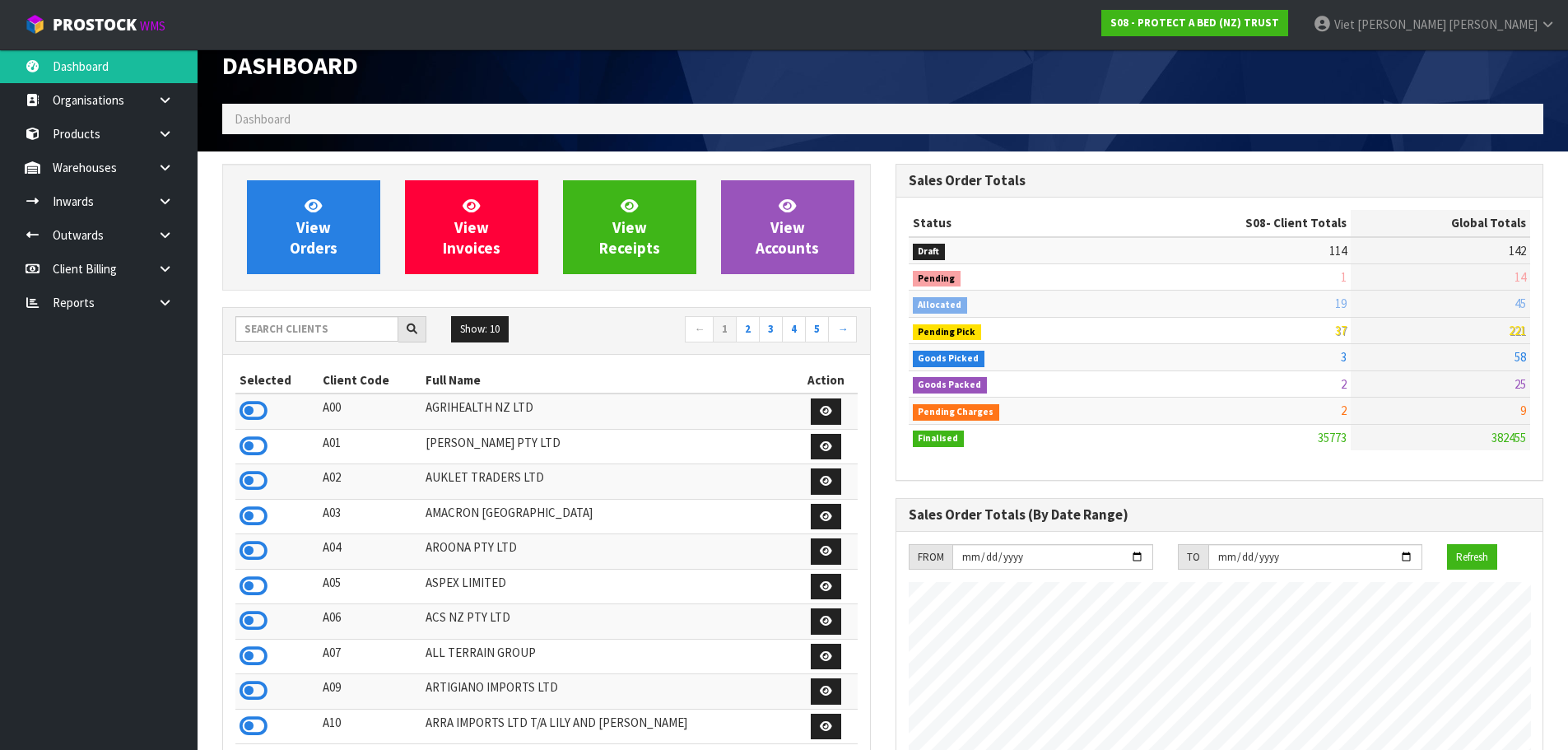
scroll to position [0, 0]
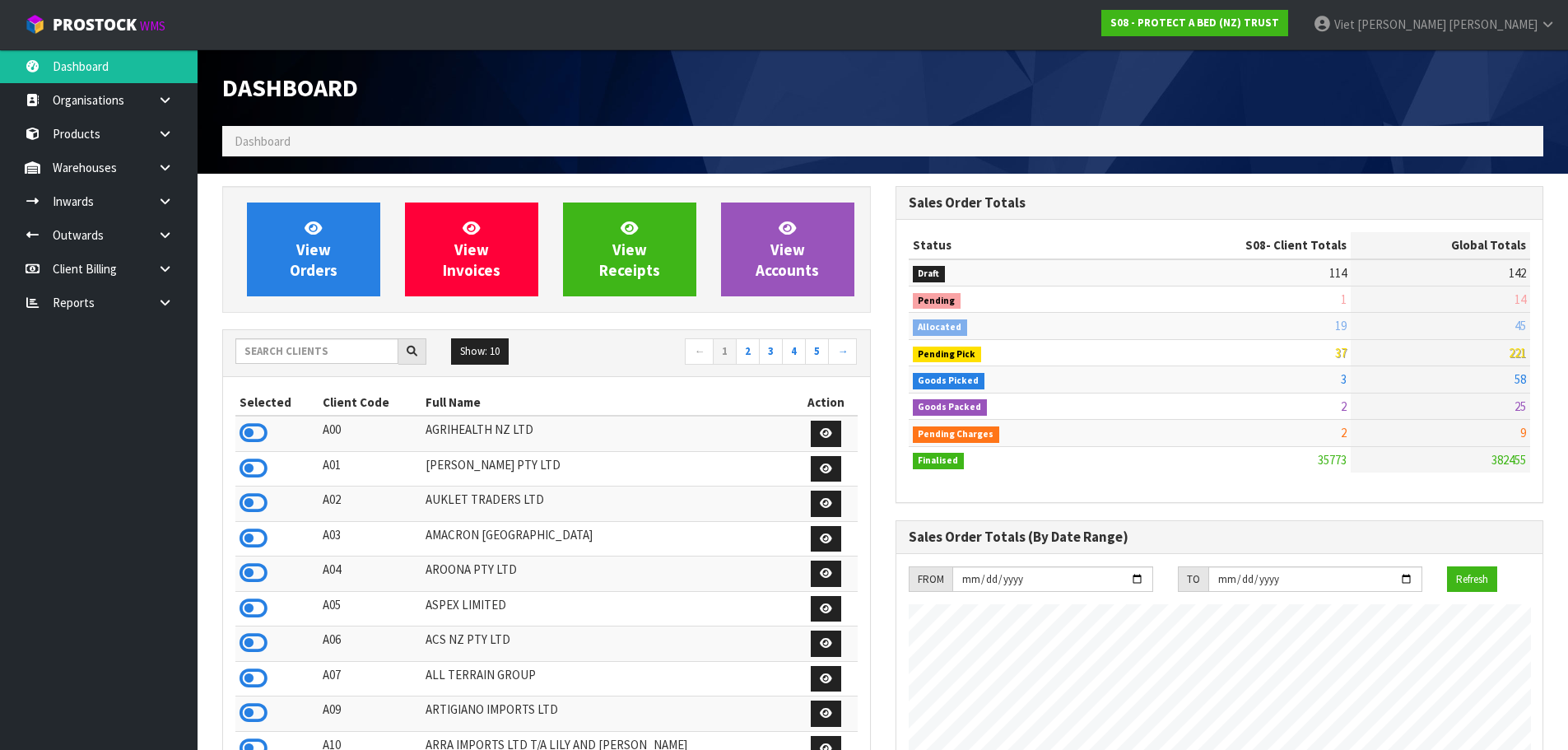
drag, startPoint x: 1502, startPoint y: 461, endPoint x: 1504, endPoint y: 469, distance: 8.2
click at [1503, 464] on span "382455" at bounding box center [1509, 459] width 35 height 16
click at [1506, 469] on td "382455" at bounding box center [1440, 459] width 179 height 27
drag, startPoint x: 1505, startPoint y: 458, endPoint x: 1487, endPoint y: 465, distance: 19.3
click at [1487, 465] on td "382455" at bounding box center [1440, 459] width 179 height 27
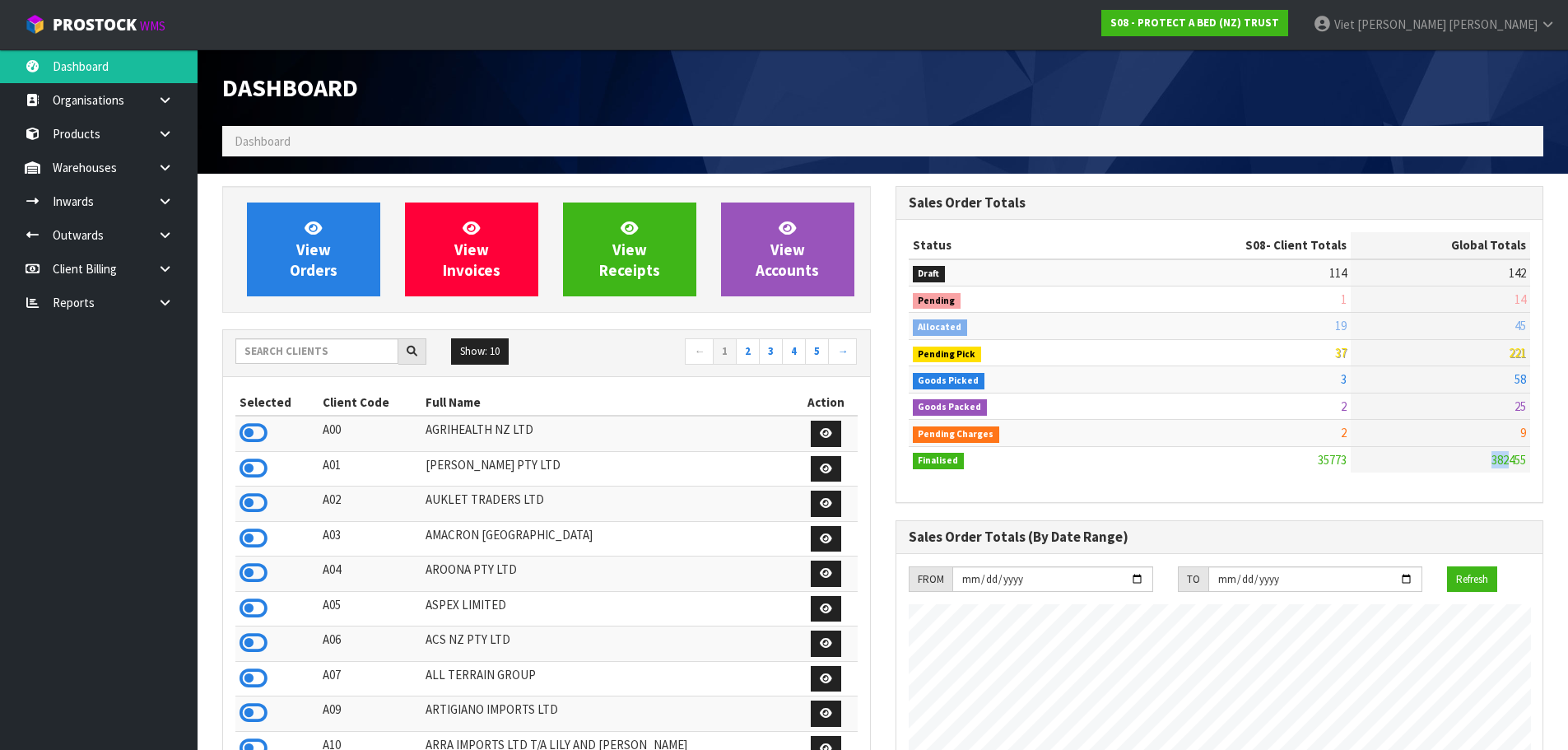
click at [1492, 463] on span "382455" at bounding box center [1509, 459] width 35 height 16
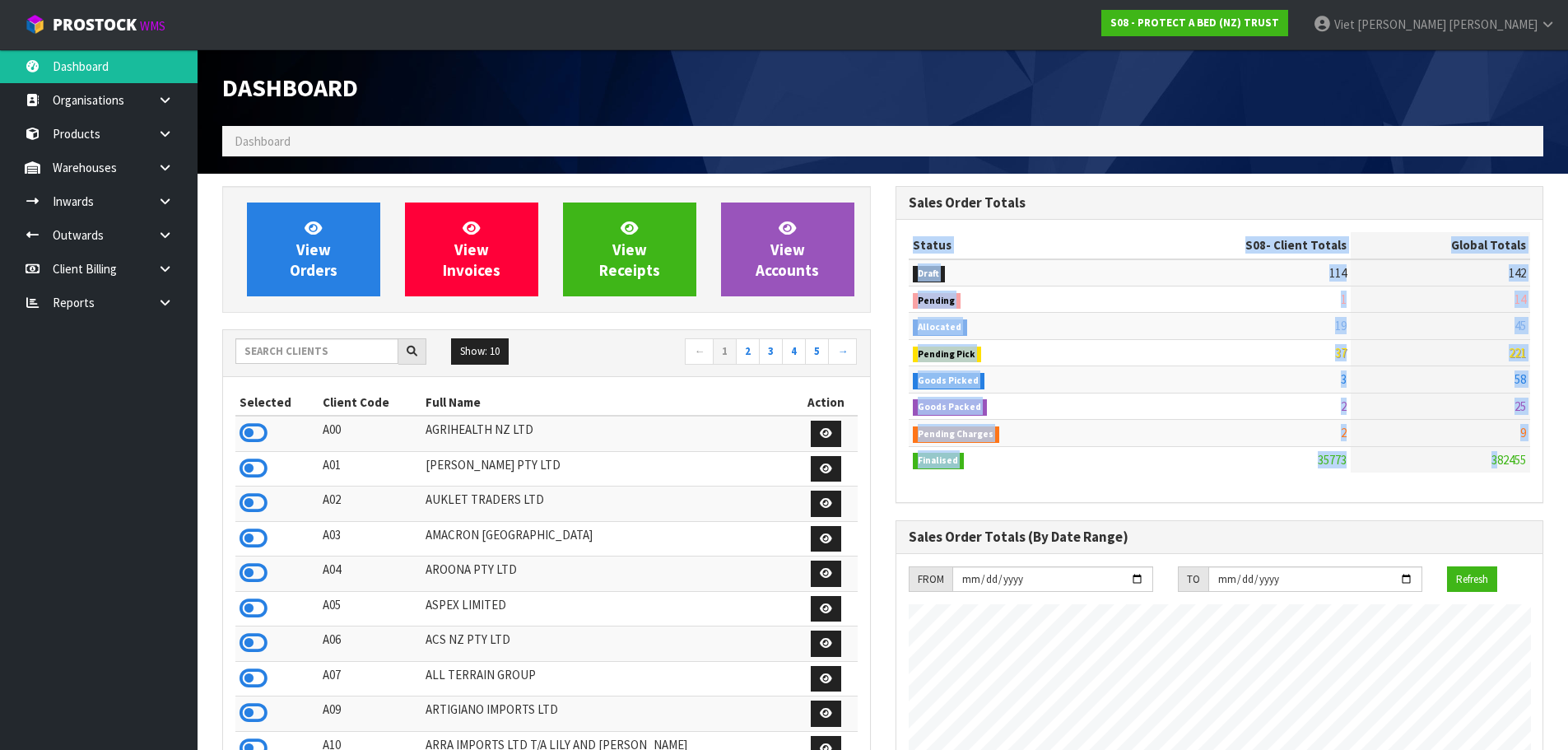
drag, startPoint x: 1534, startPoint y: 465, endPoint x: 1548, endPoint y: 465, distance: 14.0
click at [1535, 469] on div "Status S08 - Client Totals Global Totals Draft 114 142 Pending 1 14 Allocated 1…" at bounding box center [1219, 361] width 647 height 283
